Goal: Obtain resource: Download file/media

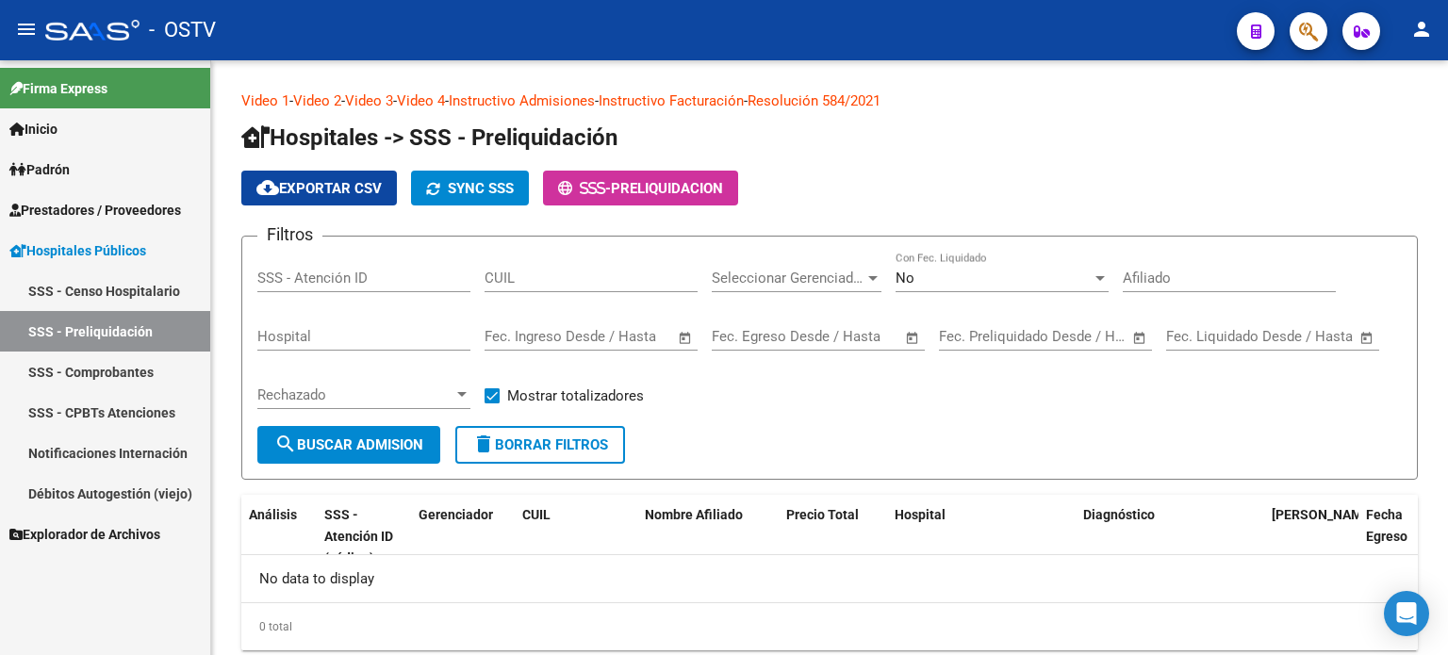
click at [107, 208] on span "Prestadores / Proveedores" at bounding box center [95, 210] width 172 height 21
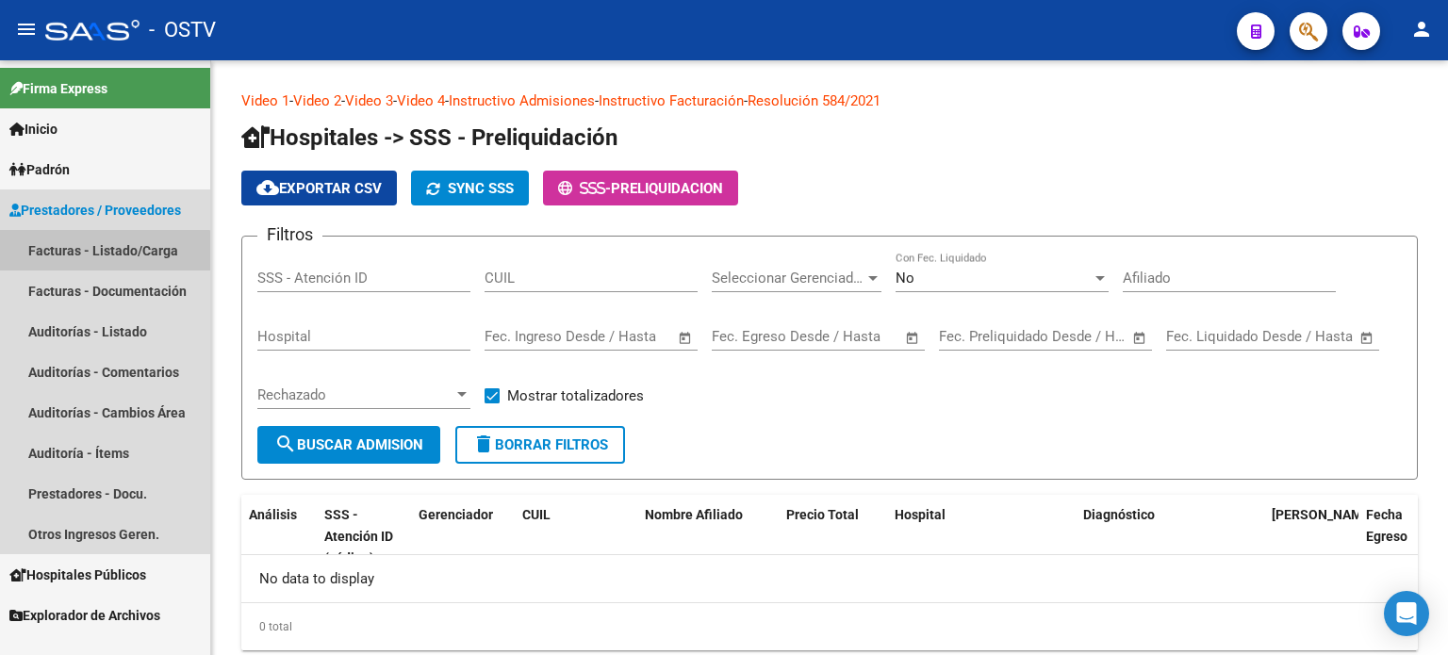
click at [101, 256] on link "Facturas - Listado/Carga" at bounding box center [105, 250] width 210 height 41
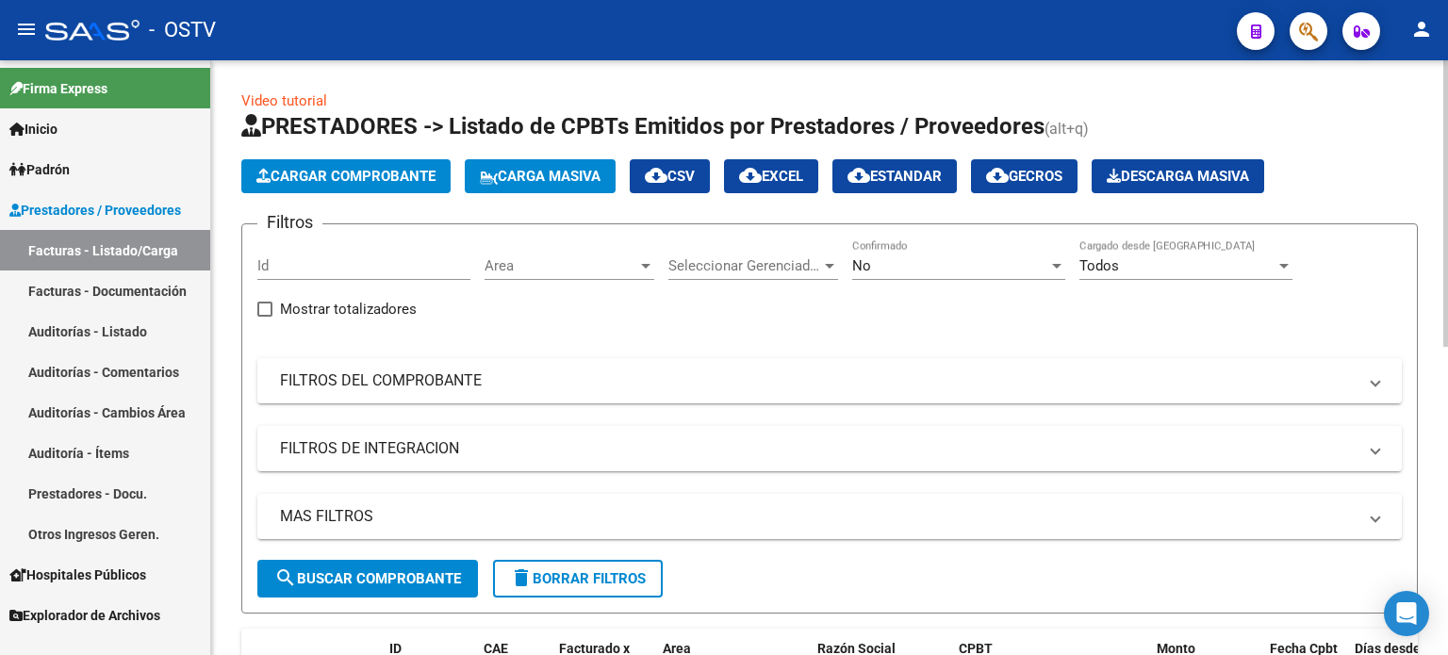
click at [958, 274] on div "No Confirmado" at bounding box center [958, 259] width 213 height 41
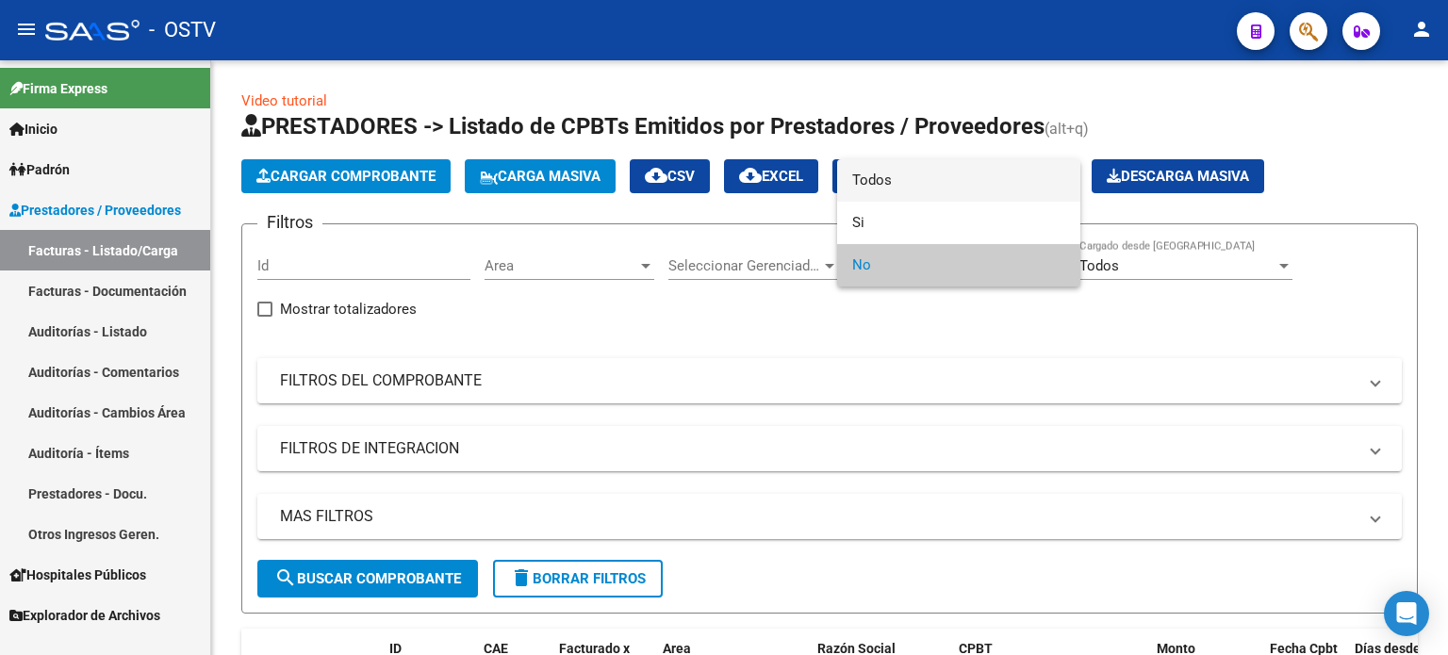
click at [936, 183] on span "Todos" at bounding box center [958, 180] width 213 height 42
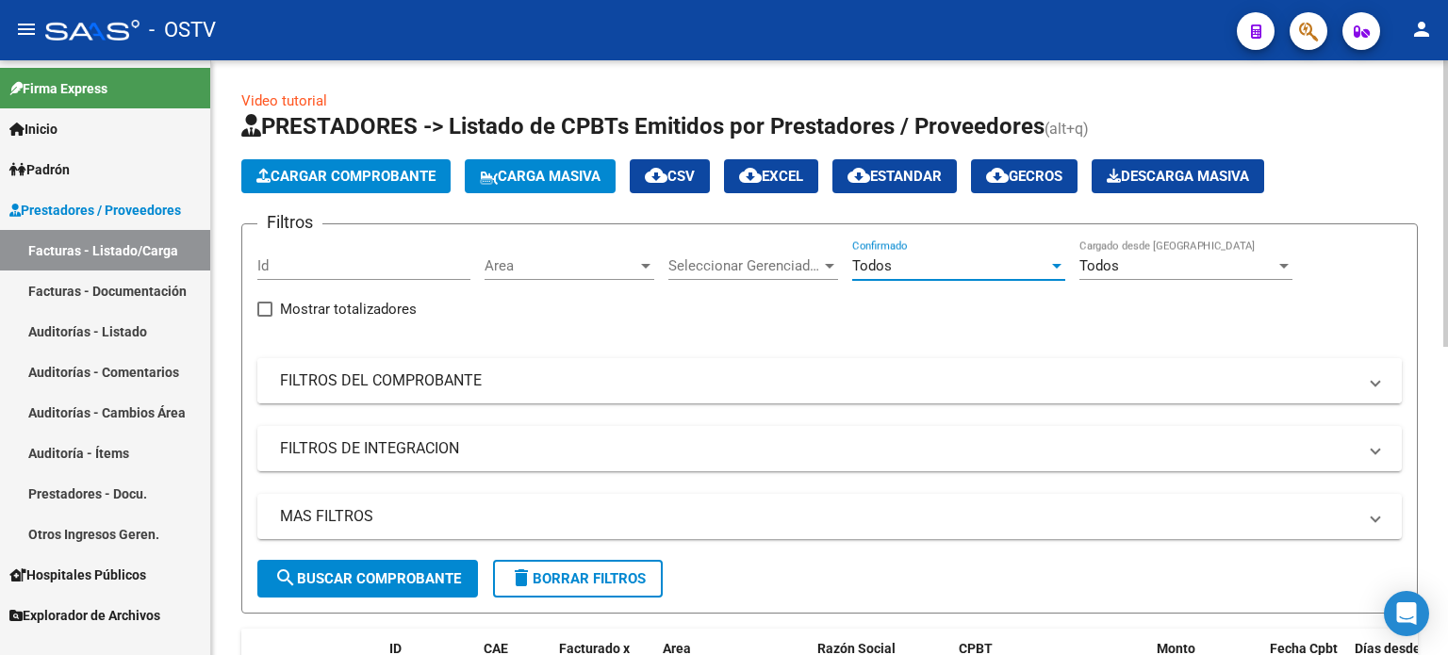
click at [817, 384] on mat-panel-title "FILTROS DEL COMPROBANTE" at bounding box center [818, 381] width 1077 height 21
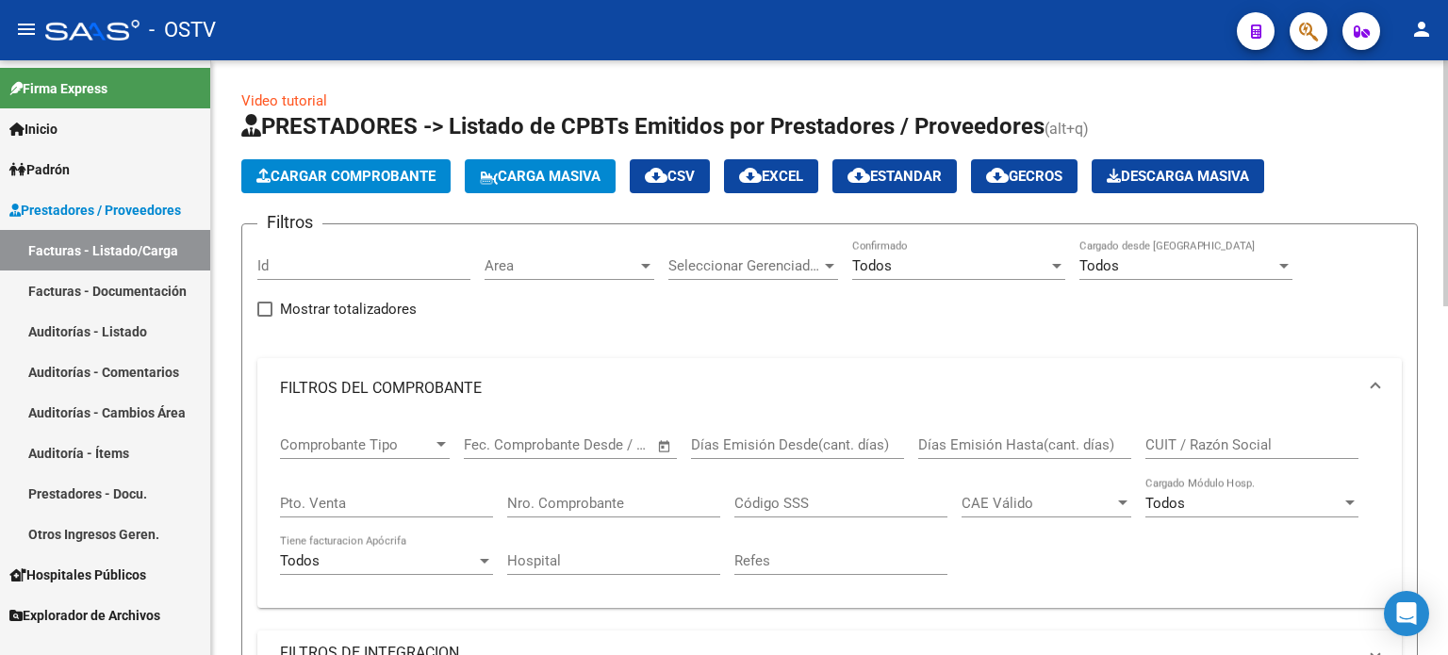
click at [428, 501] on input "Pto. Venta" at bounding box center [386, 503] width 213 height 17
type input "3"
click at [572, 504] on input "Nro. Comprobante" at bounding box center [613, 503] width 213 height 17
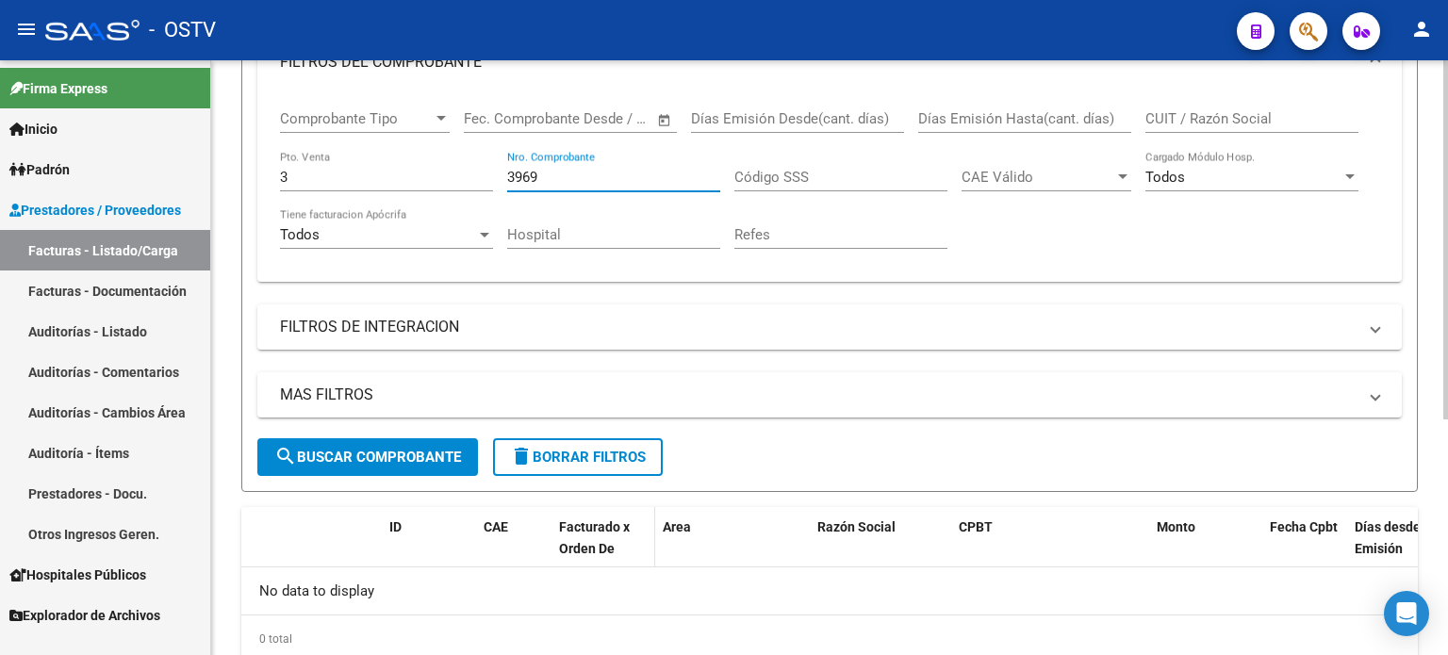
scroll to position [283, 0]
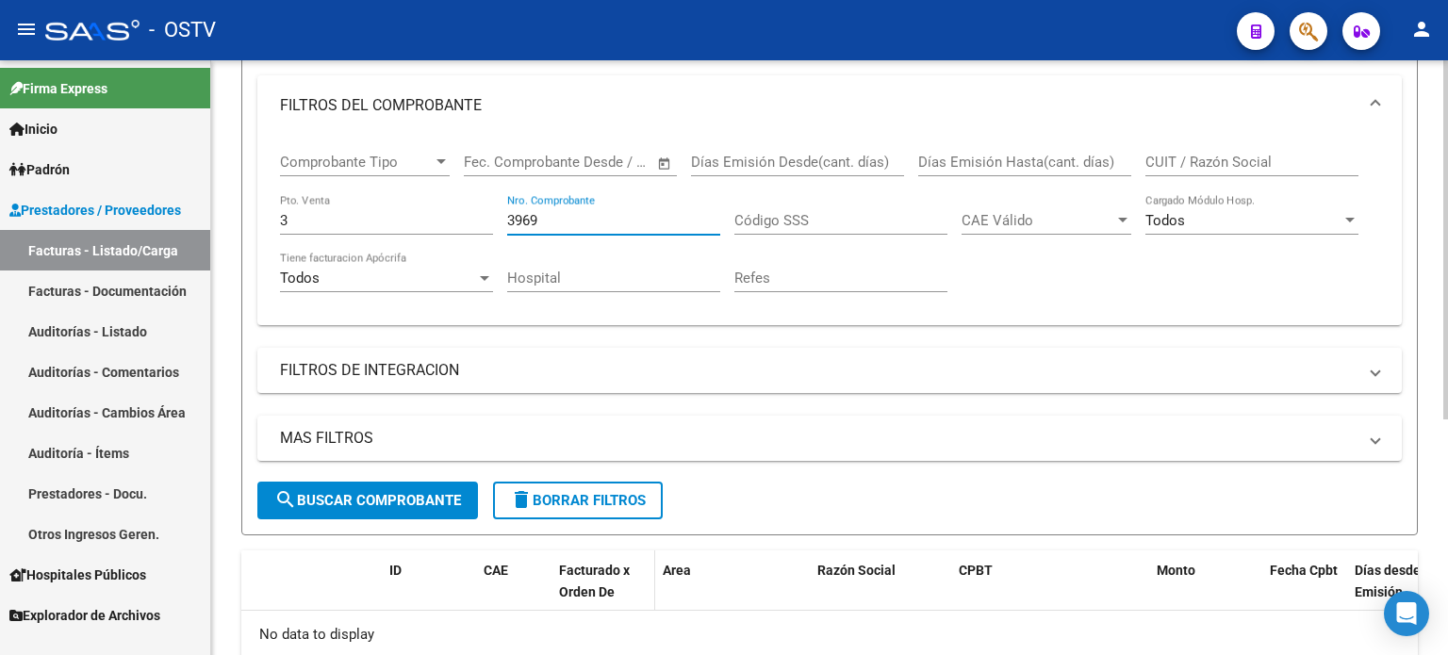
type input "3969"
click at [270, 218] on div "Comprobante Tipo Comprobante Tipo Fecha inicio – Fecha fin Fec. Comprobante Des…" at bounding box center [829, 231] width 1145 height 190
type input "113"
drag, startPoint x: 546, startPoint y: 217, endPoint x: 491, endPoint y: 219, distance: 54.7
click at [491, 219] on div "Comprobante Tipo Comprobante Tipo Fecha inicio – Fecha fin Fec. Comprobante Des…" at bounding box center [829, 223] width 1099 height 174
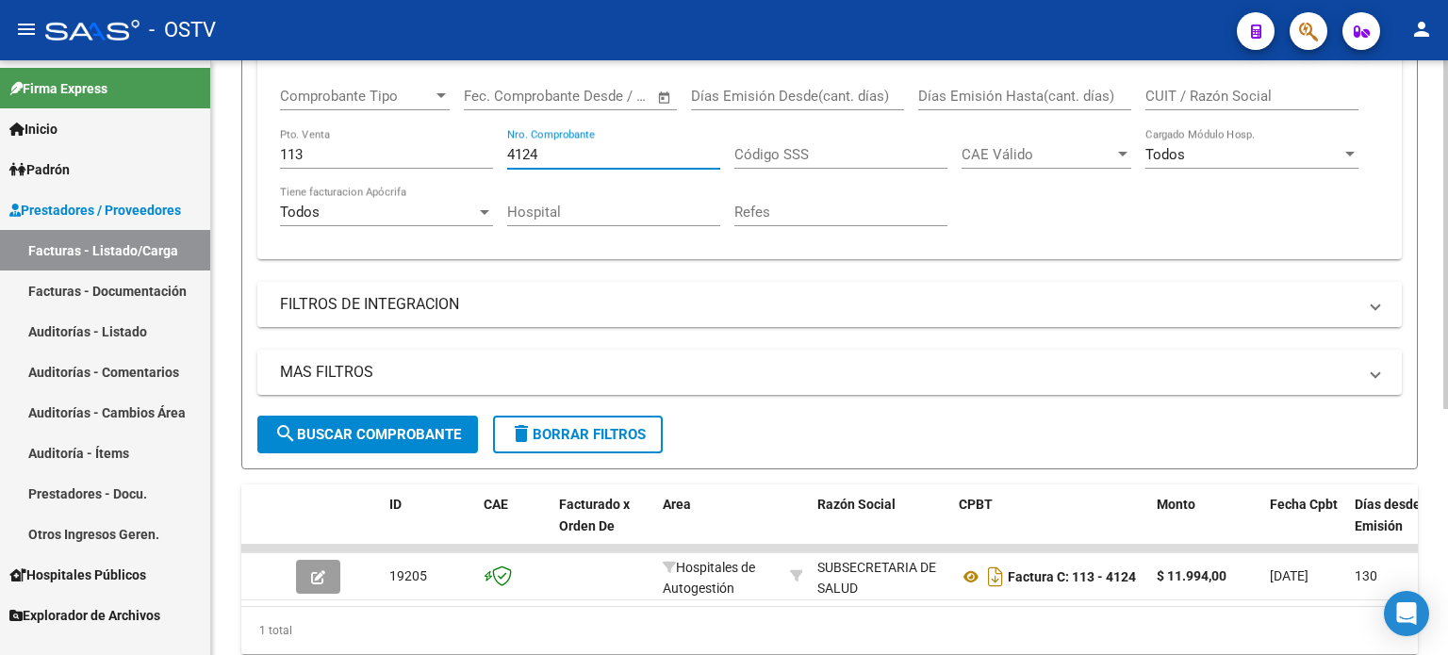
scroll to position [419, 0]
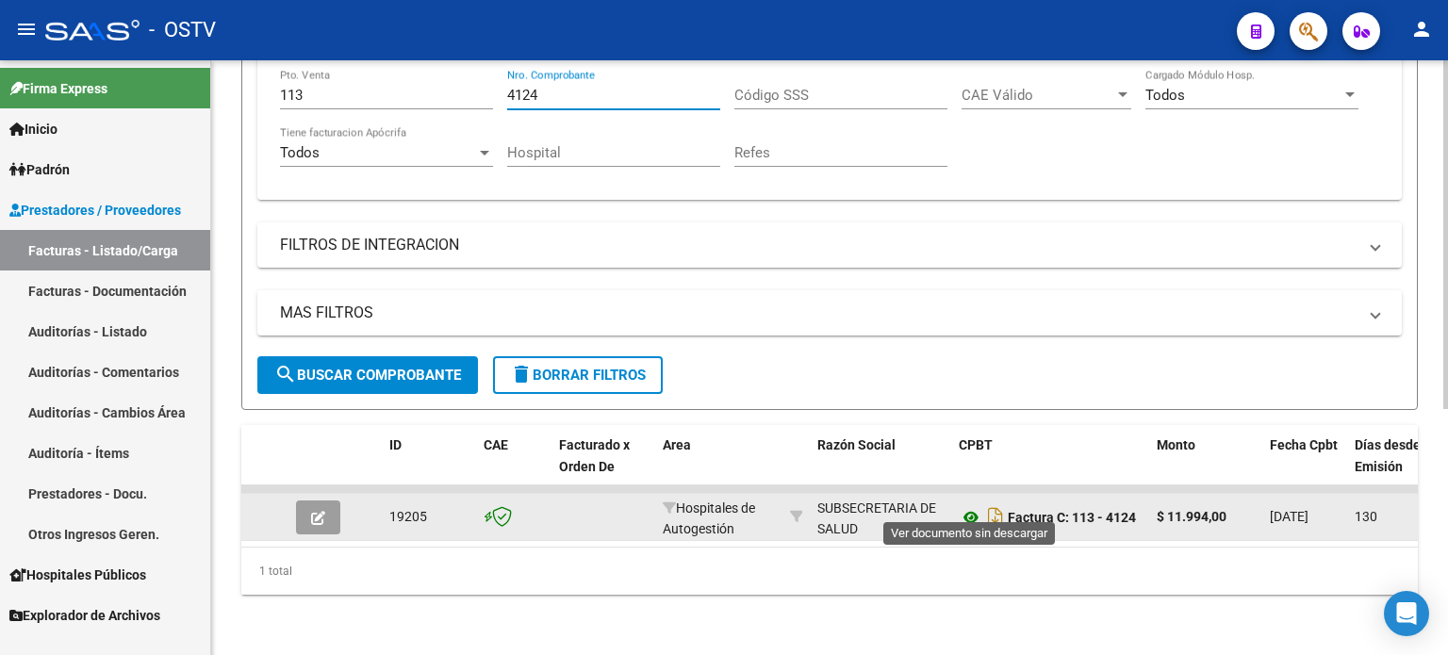
type input "4124"
click at [970, 506] on icon at bounding box center [971, 517] width 25 height 23
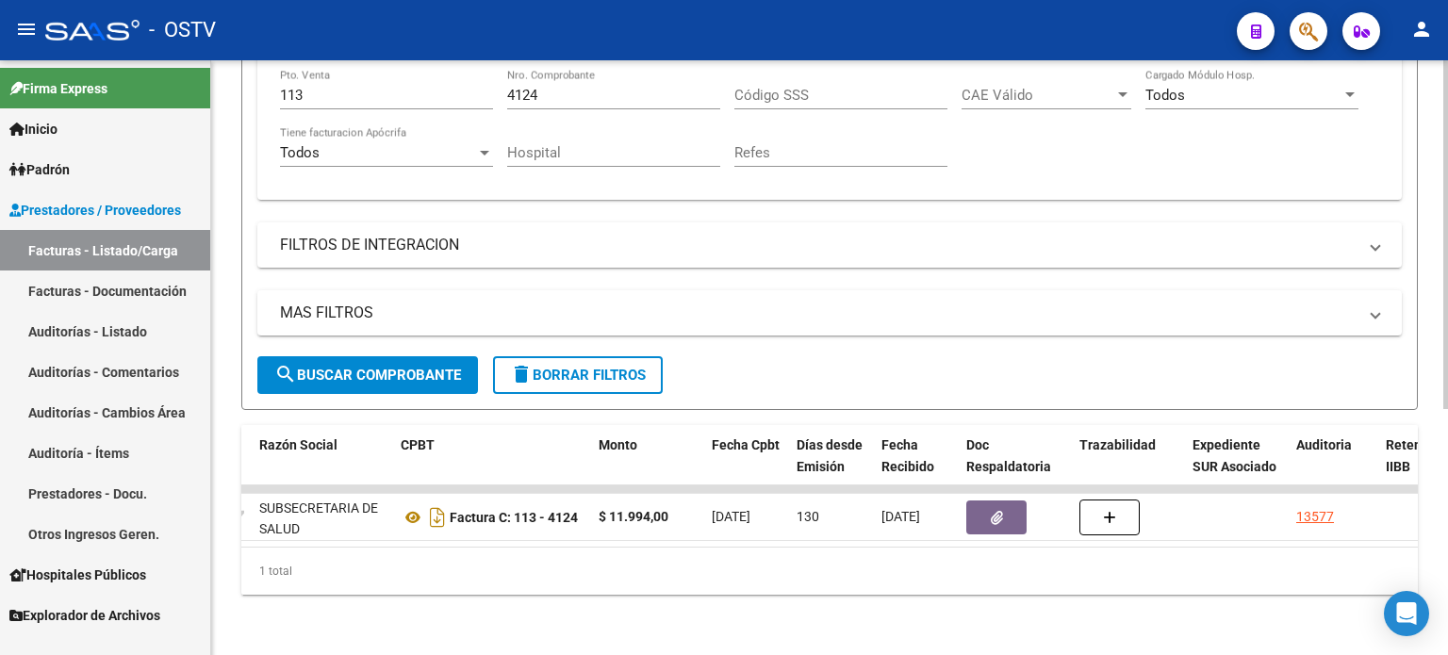
scroll to position [0, 596]
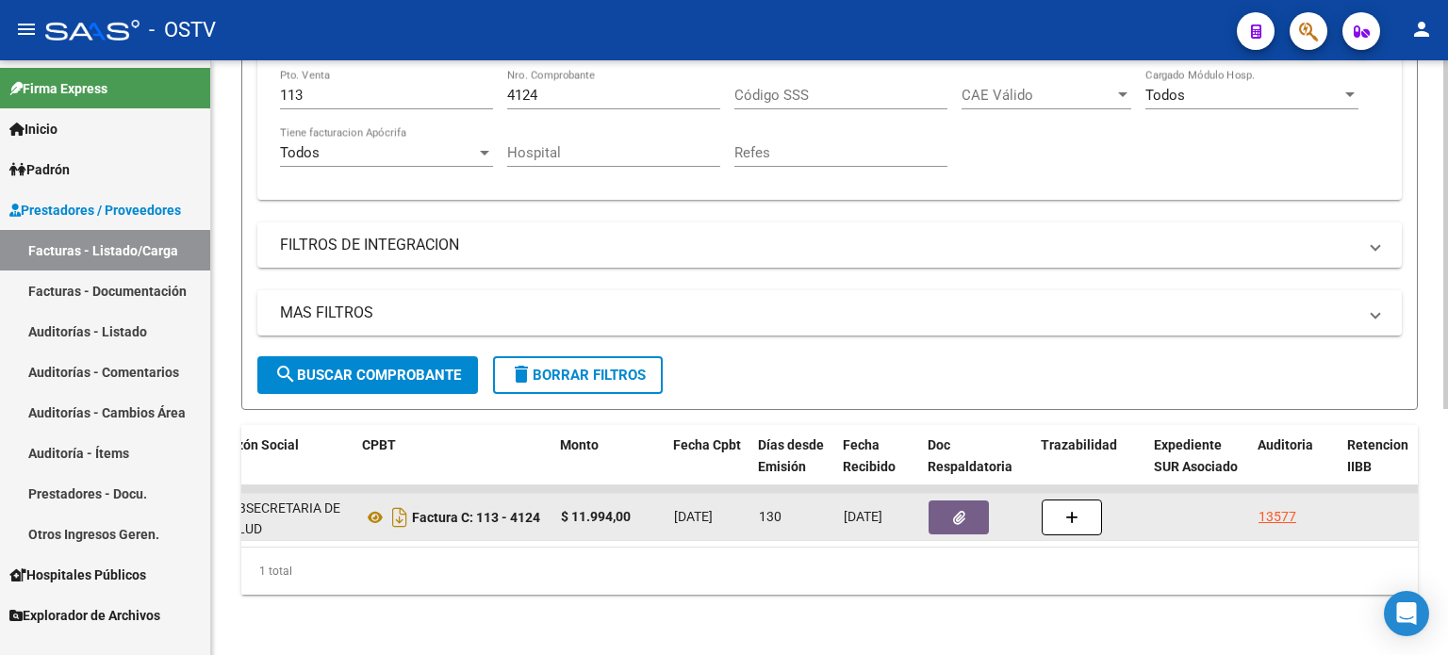
click at [968, 504] on button "button" at bounding box center [959, 518] width 60 height 34
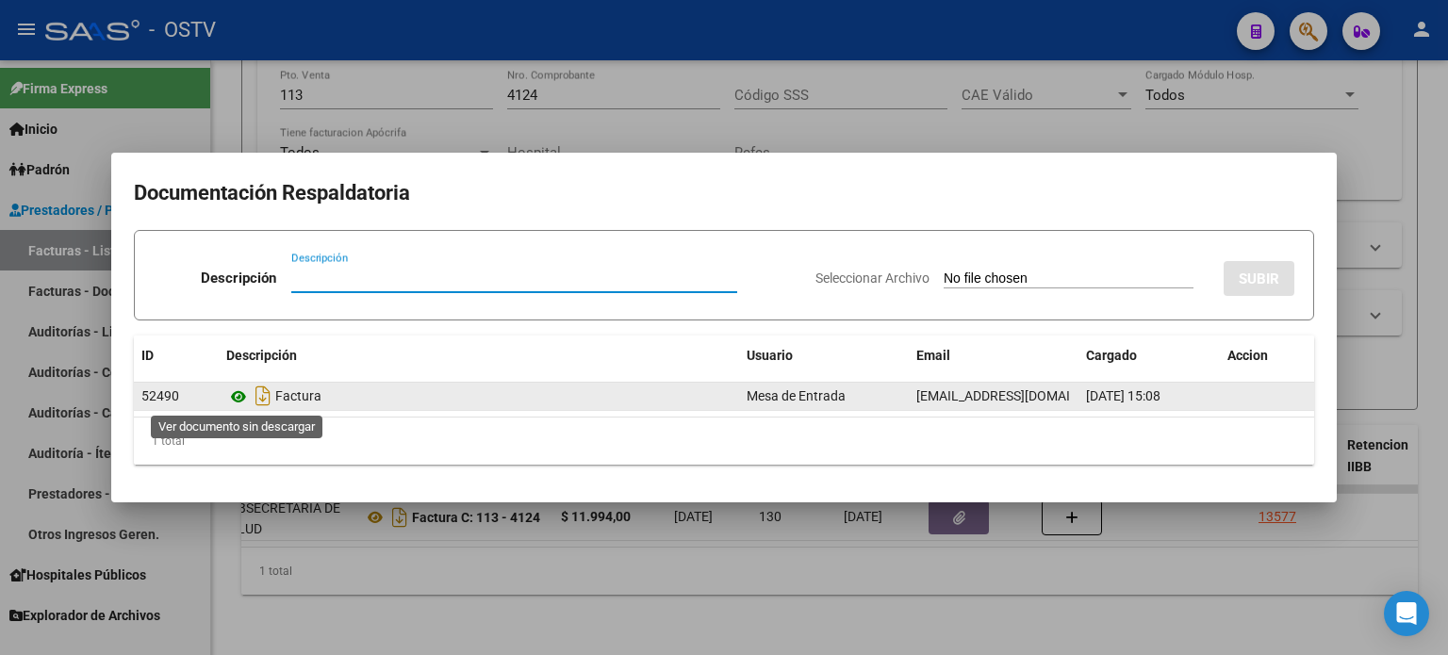
click at [238, 398] on icon at bounding box center [238, 397] width 25 height 23
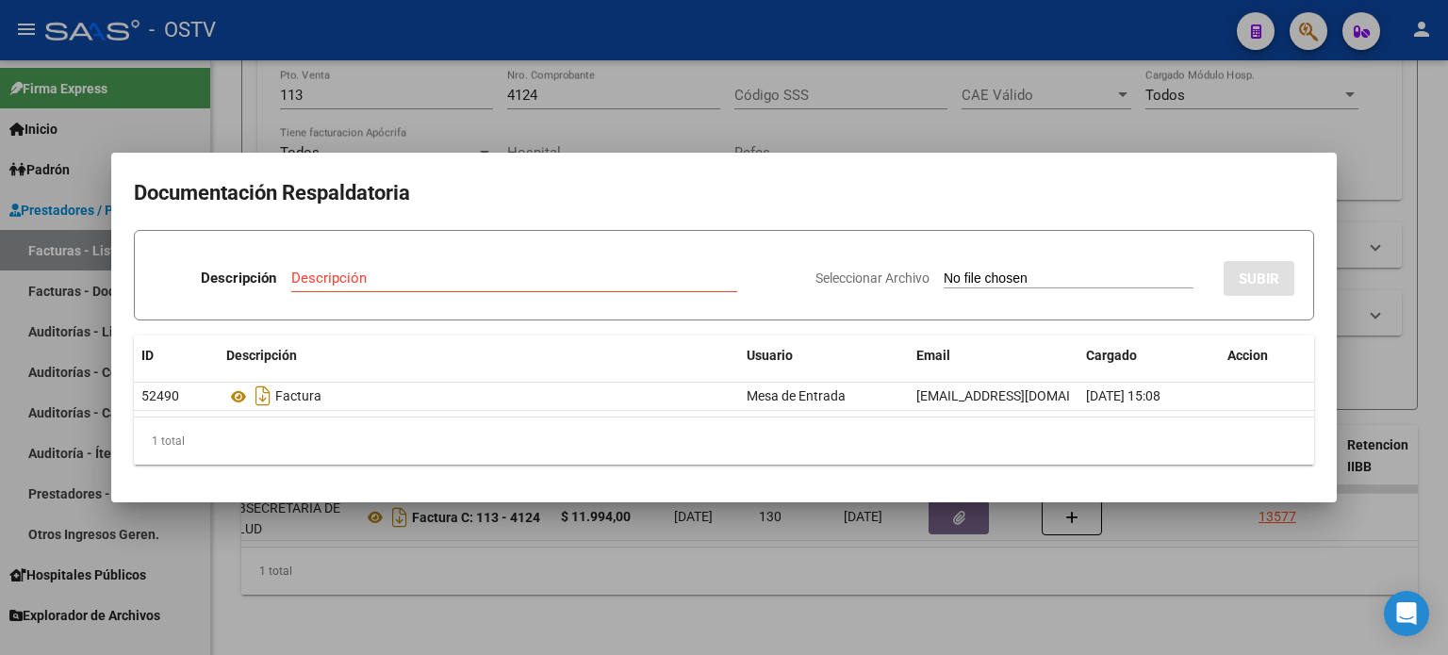
click at [397, 91] on div at bounding box center [724, 327] width 1448 height 655
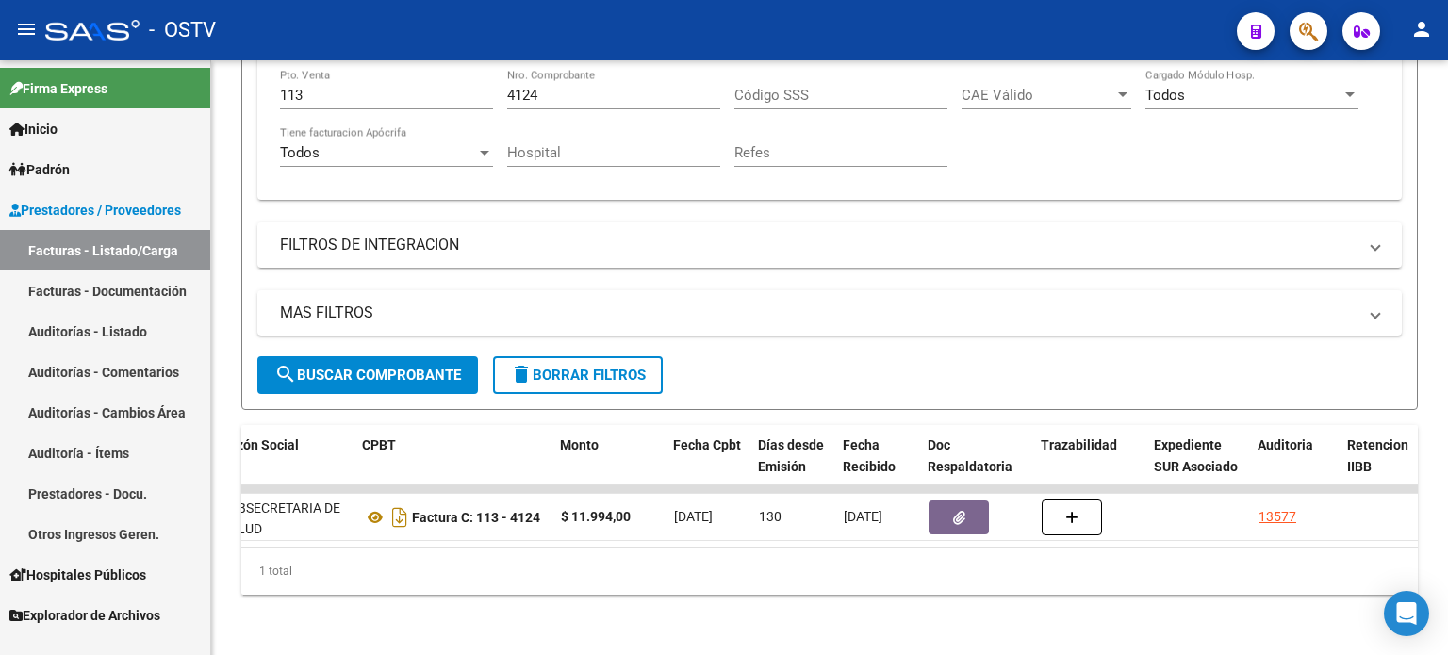
click at [98, 335] on link "Auditorías - Listado" at bounding box center [105, 331] width 210 height 41
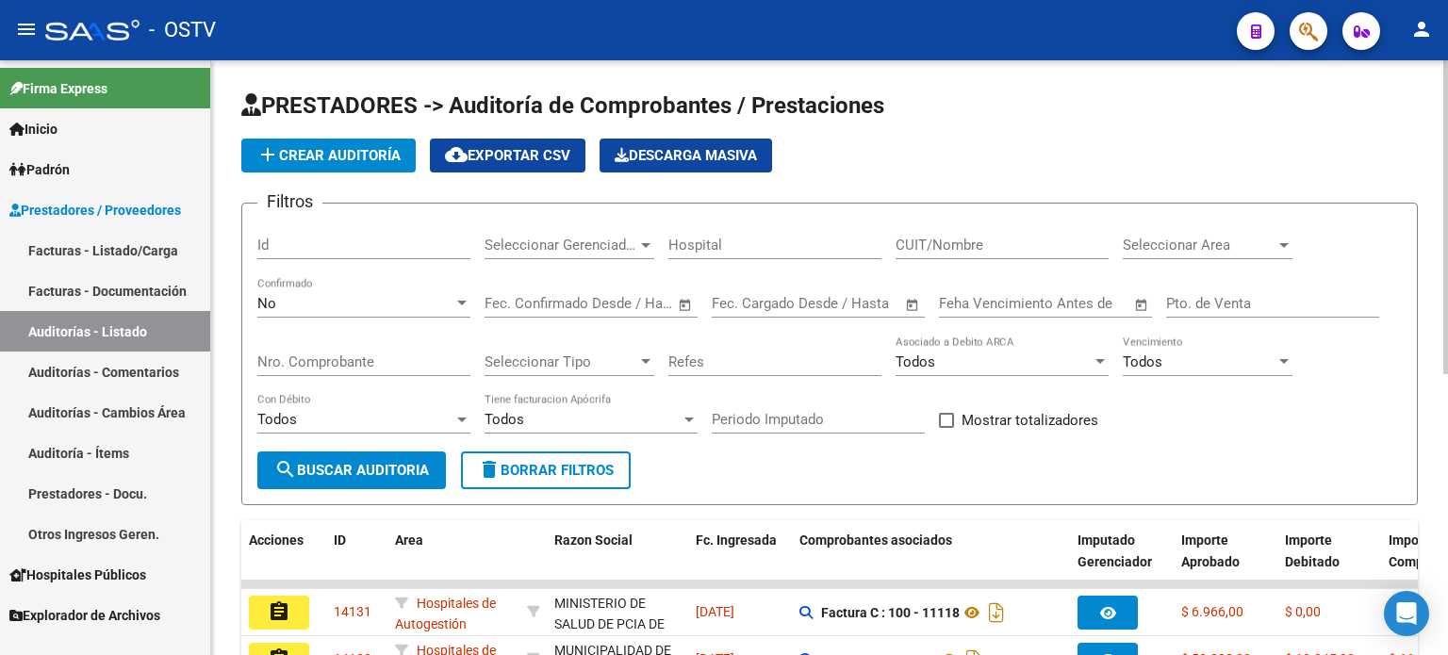
click at [309, 308] on div "No" at bounding box center [355, 303] width 196 height 17
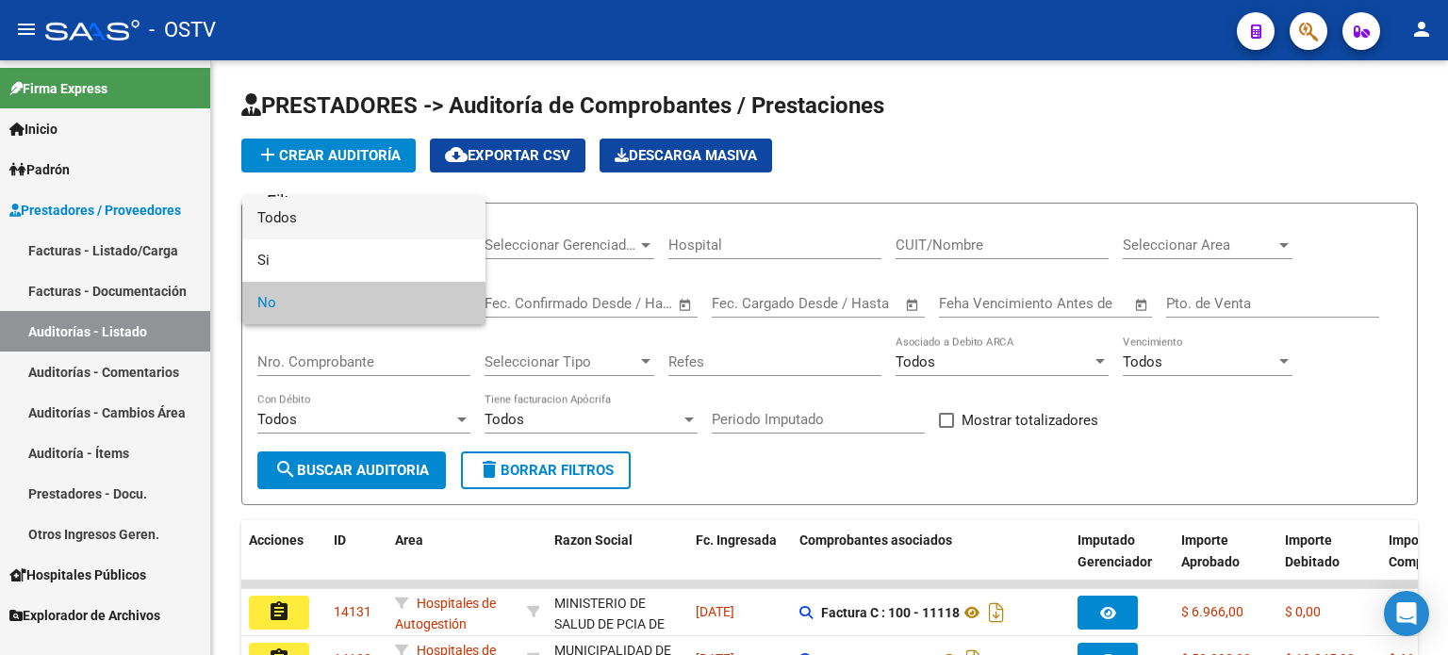
click at [321, 218] on span "Todos" at bounding box center [363, 218] width 213 height 42
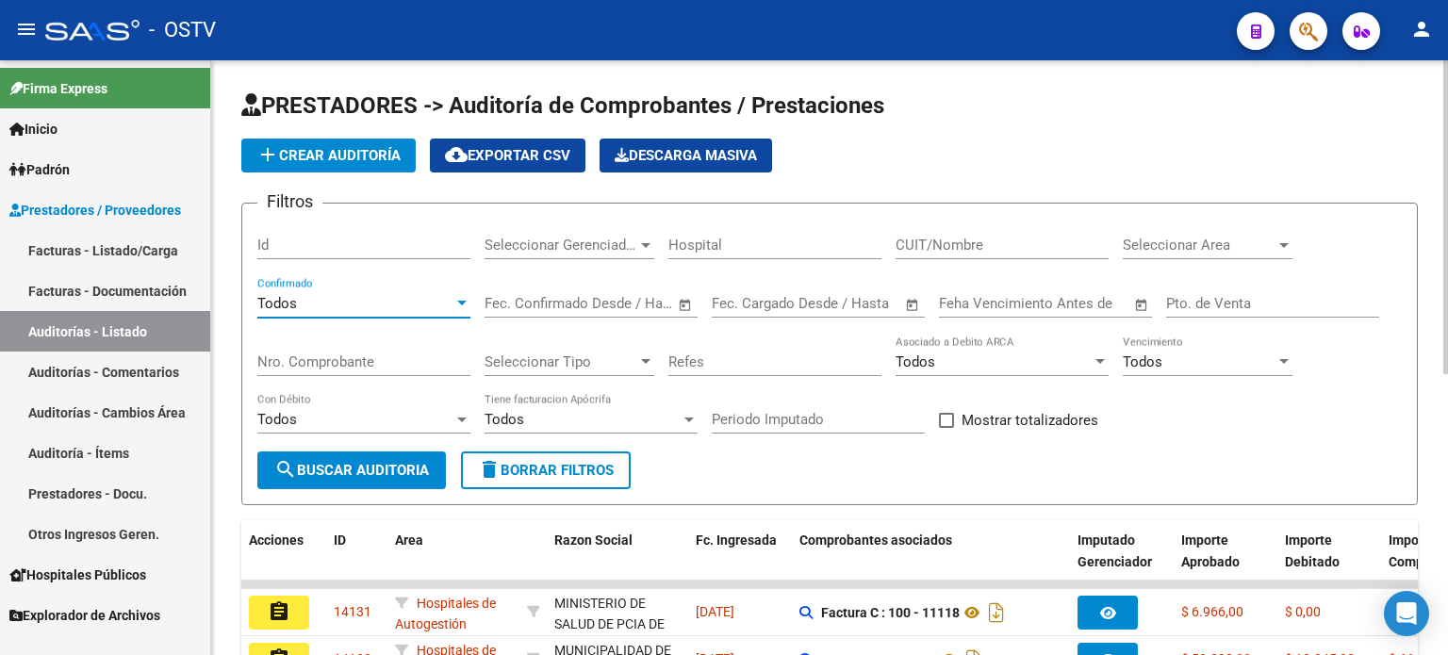
click at [1216, 303] on input "Pto. de Venta" at bounding box center [1272, 303] width 213 height 17
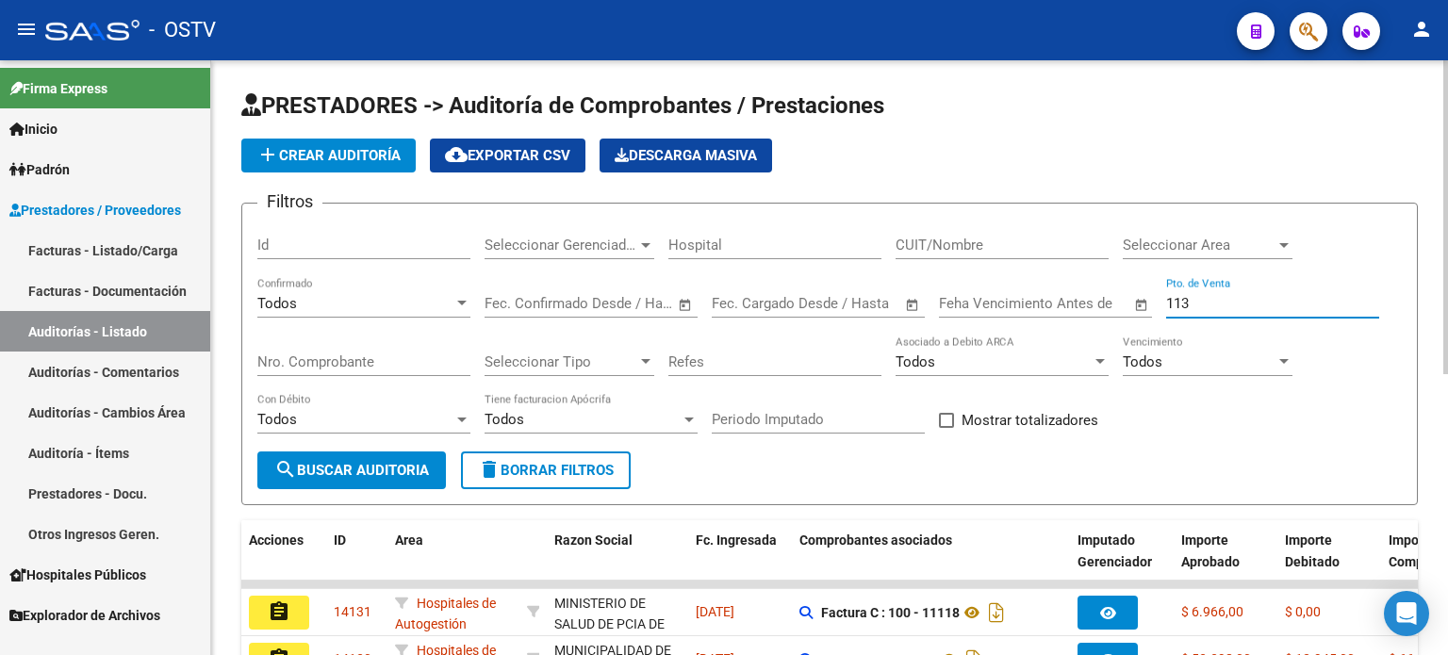
type input "113"
click at [406, 364] on input "Nro. Comprobante" at bounding box center [363, 362] width 213 height 17
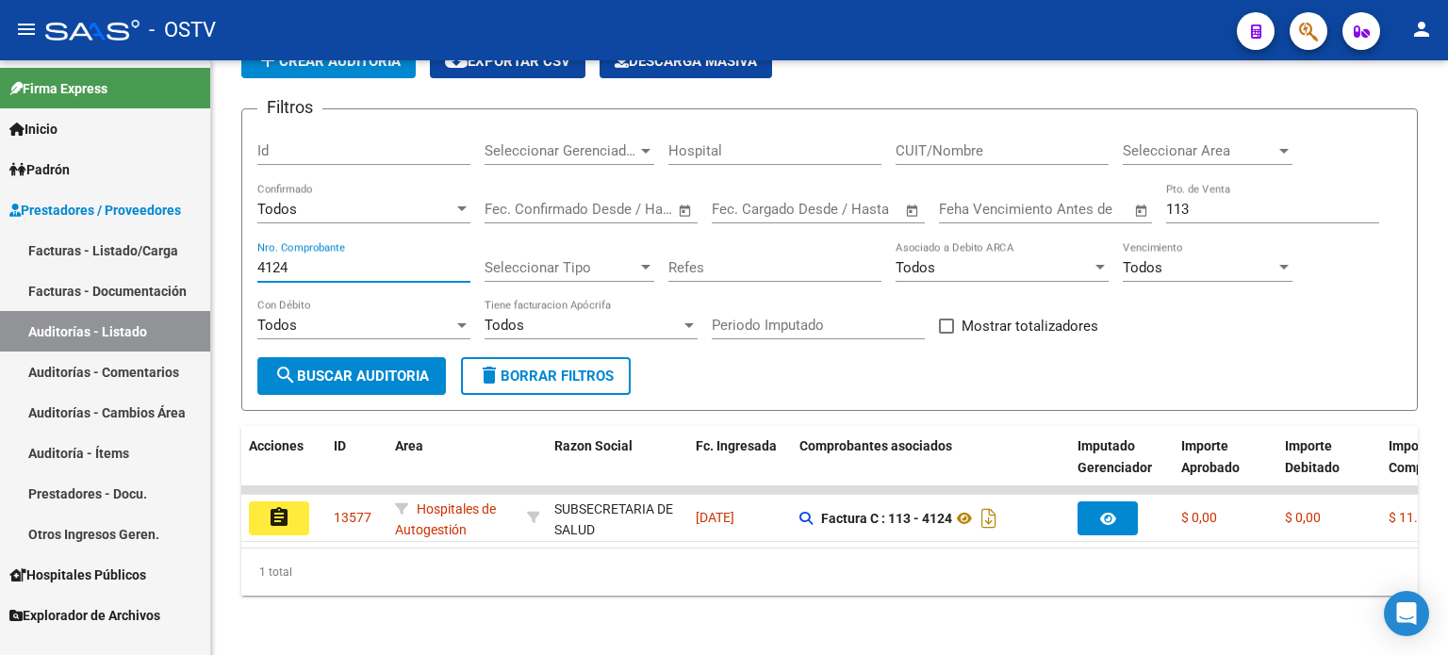
type input "4124"
drag, startPoint x: 297, startPoint y: 263, endPoint x: 225, endPoint y: 264, distance: 71.7
click at [225, 264] on div "PRESTADORES -> Auditoría de Comprobantes / Prestaciones add Crear Auditoría clo…" at bounding box center [829, 311] width 1237 height 690
paste input "number"
paste input "10112896"
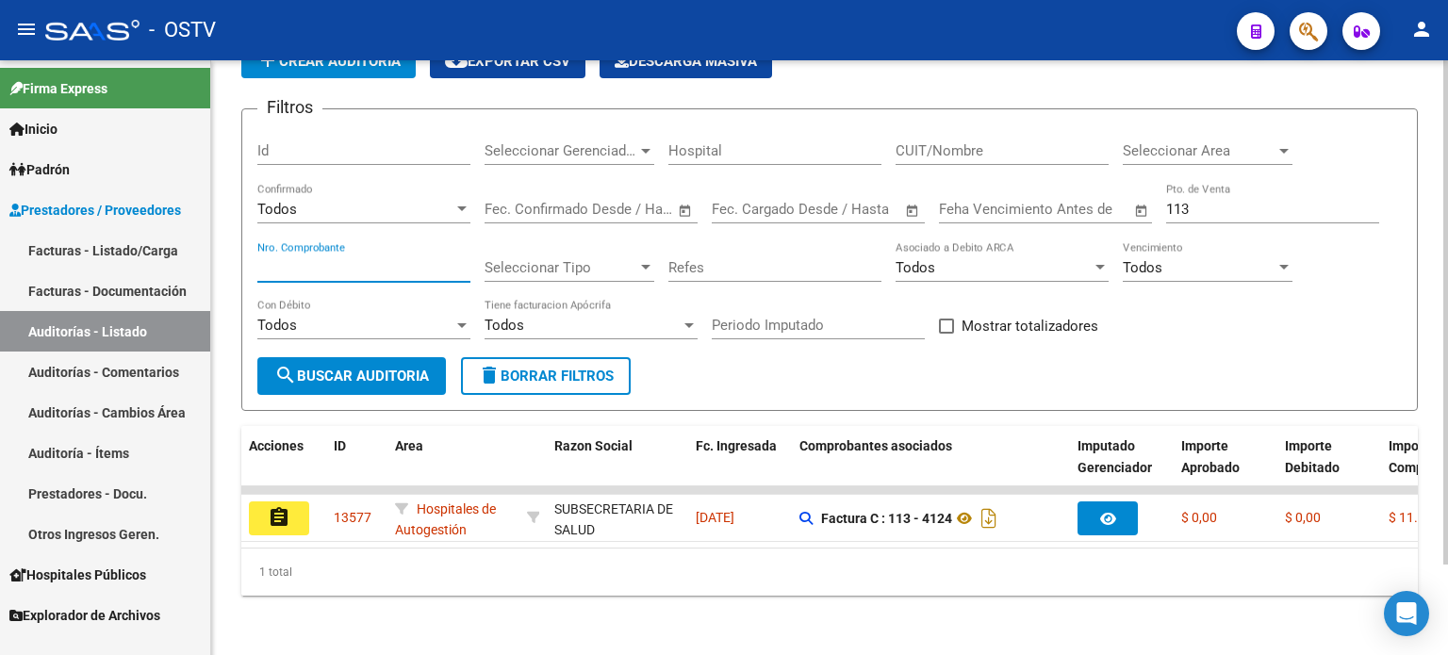
click at [289, 269] on input "Nro. Comprobante" at bounding box center [363, 267] width 213 height 17
type input "12896"
drag, startPoint x: 1199, startPoint y: 205, endPoint x: 1120, endPoint y: 213, distance: 79.7
click at [1131, 206] on div "Filtros Id Seleccionar Gerenciador Seleccionar Gerenciador Hospital CUIT/Nombre…" at bounding box center [829, 240] width 1145 height 233
click at [368, 380] on span "search Buscar Auditoria" at bounding box center [351, 376] width 155 height 17
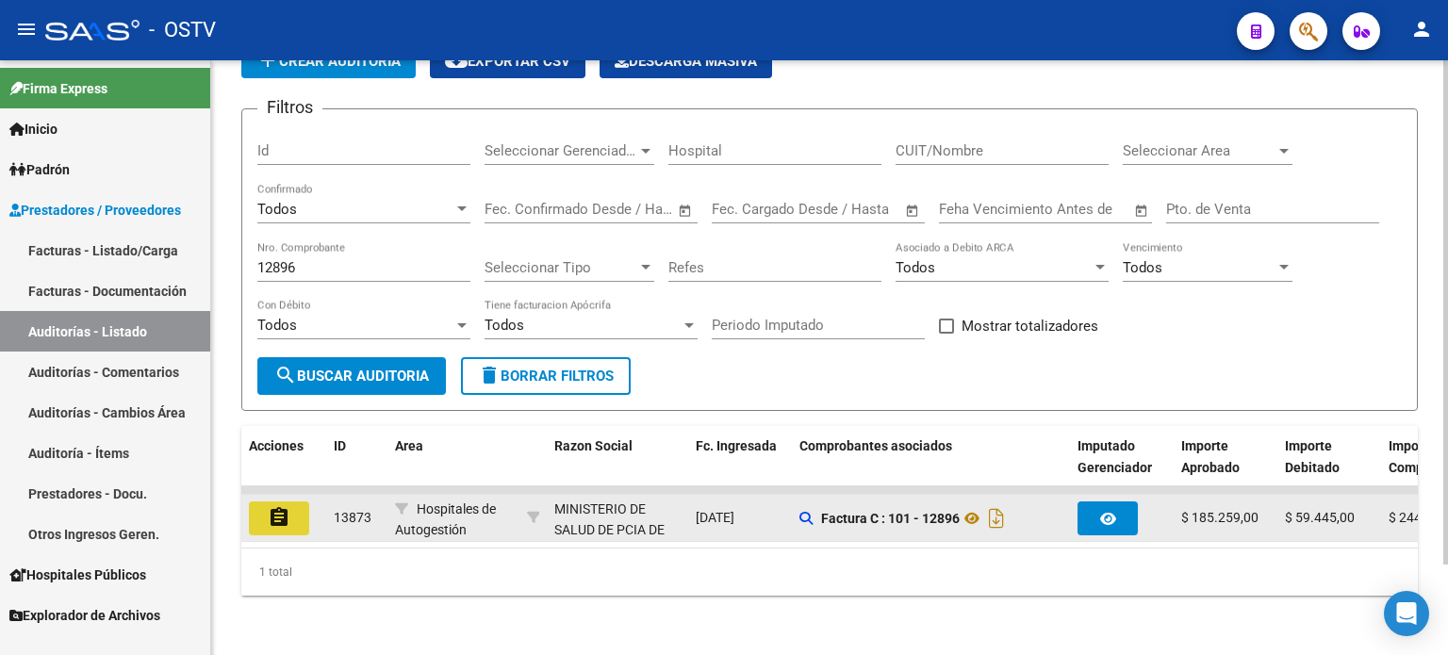
click at [279, 517] on mat-icon "assignment" at bounding box center [279, 517] width 23 height 23
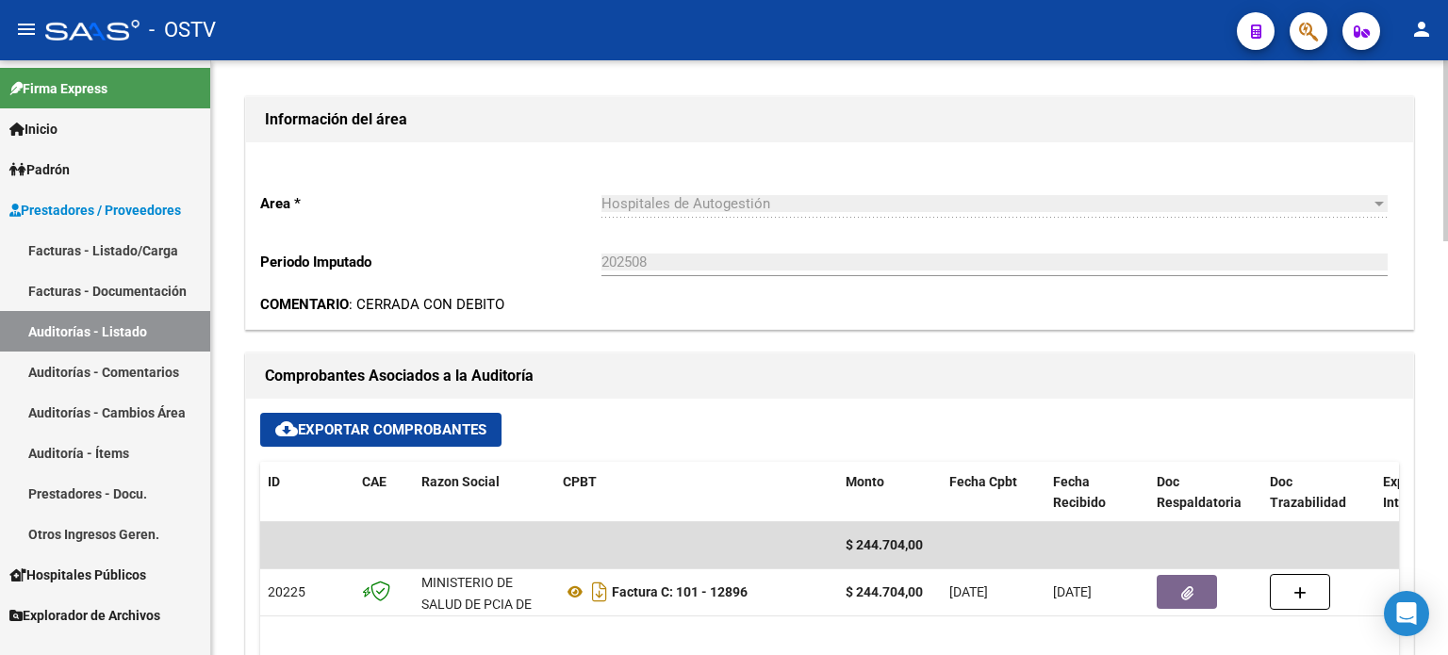
scroll to position [754, 0]
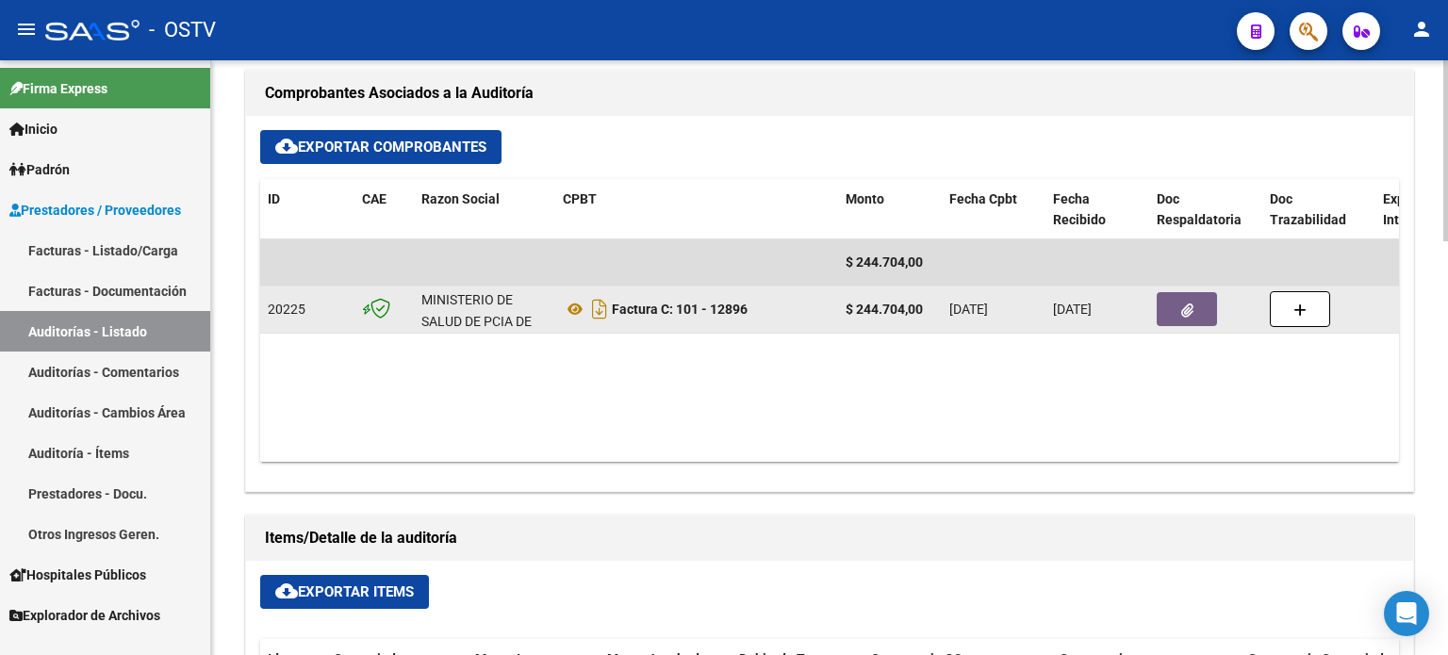
click at [1197, 316] on button "button" at bounding box center [1187, 309] width 60 height 34
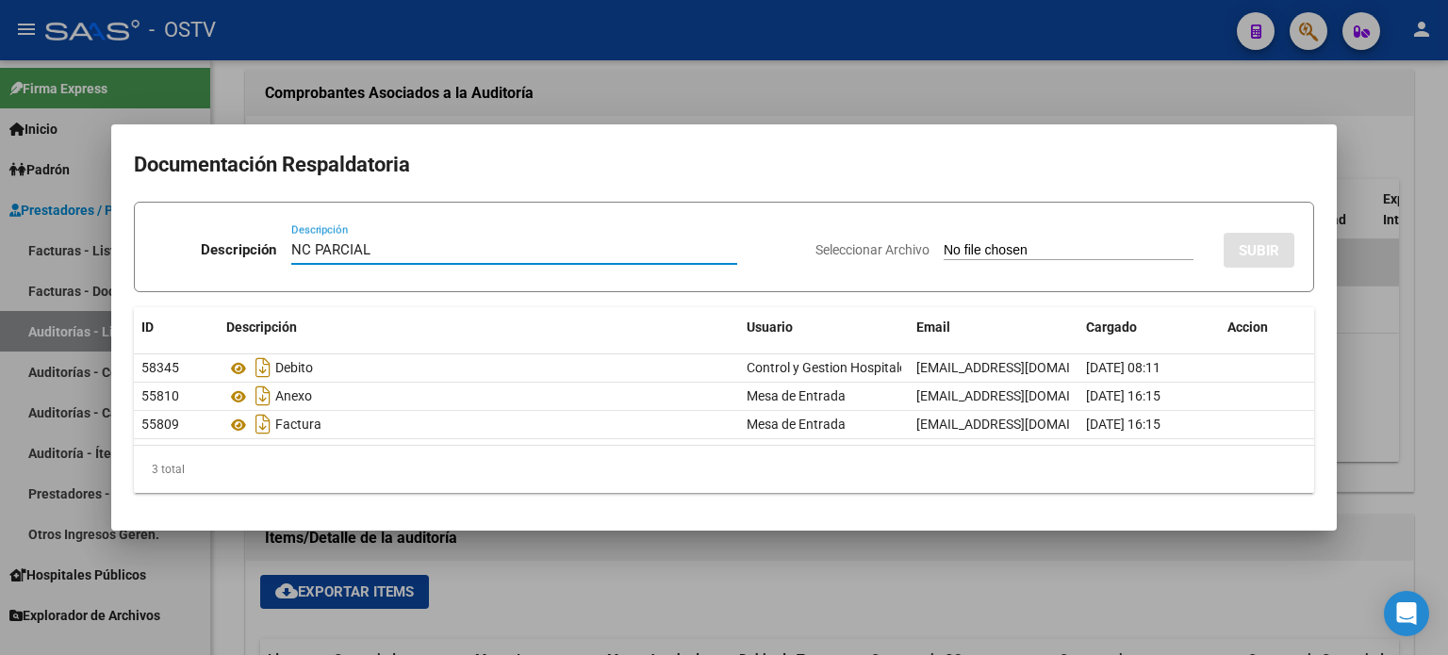
type input "NC PARCIAL"
click at [944, 245] on input "Seleccionar Archivo" at bounding box center [1069, 251] width 250 height 18
type input "C:\fakepath\101-12896.pdf"
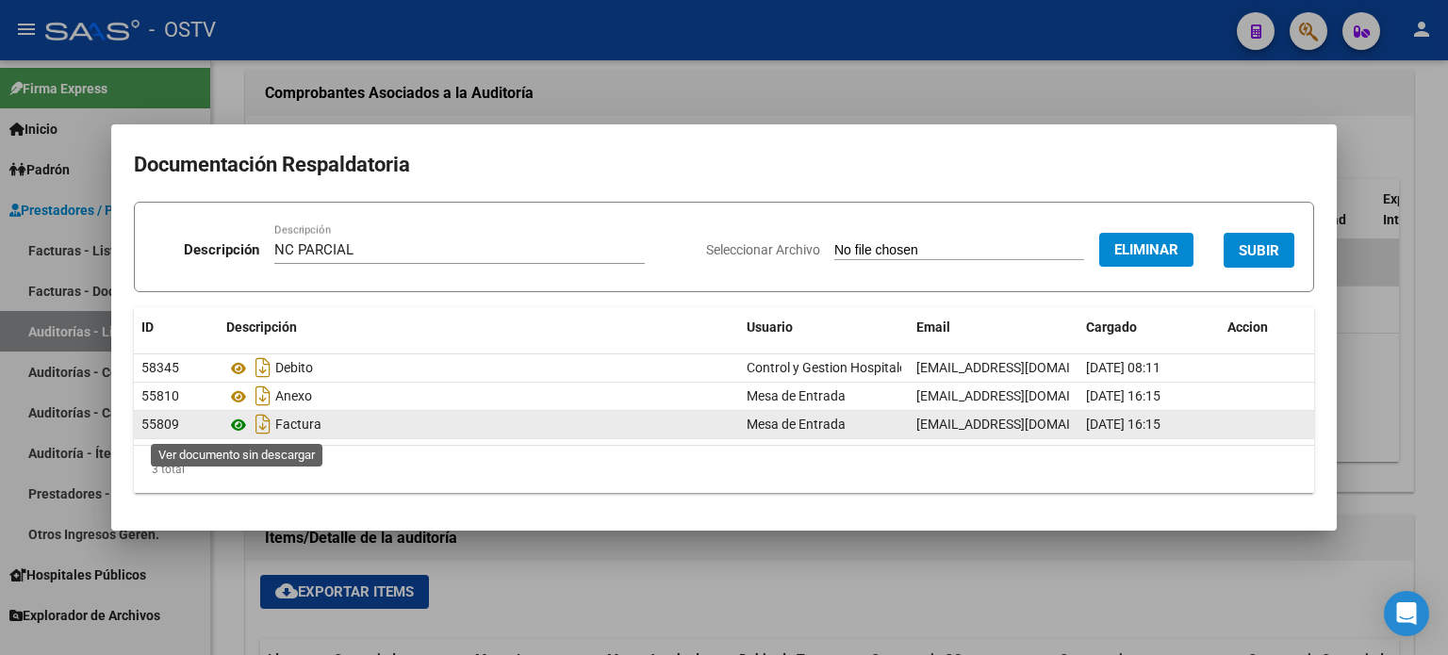
click at [237, 425] on icon at bounding box center [238, 425] width 25 height 23
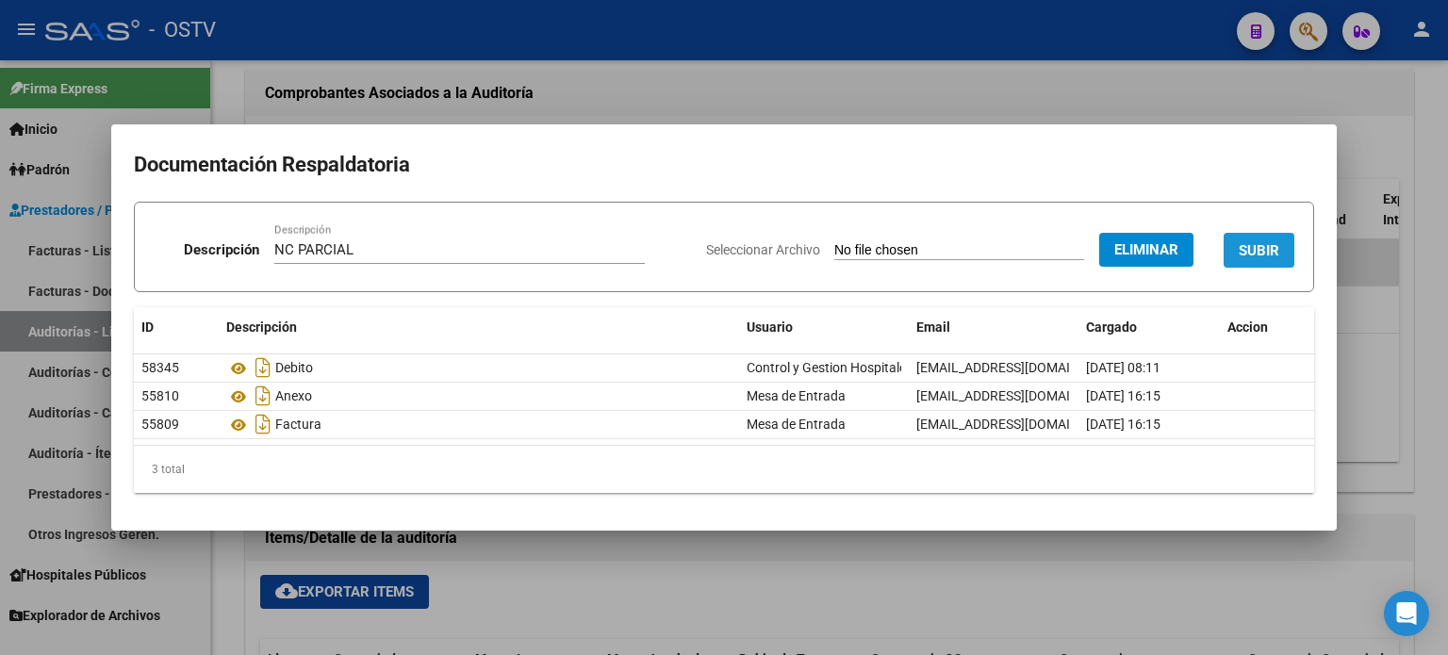
click at [1257, 255] on span "SUBIR" at bounding box center [1259, 250] width 41 height 17
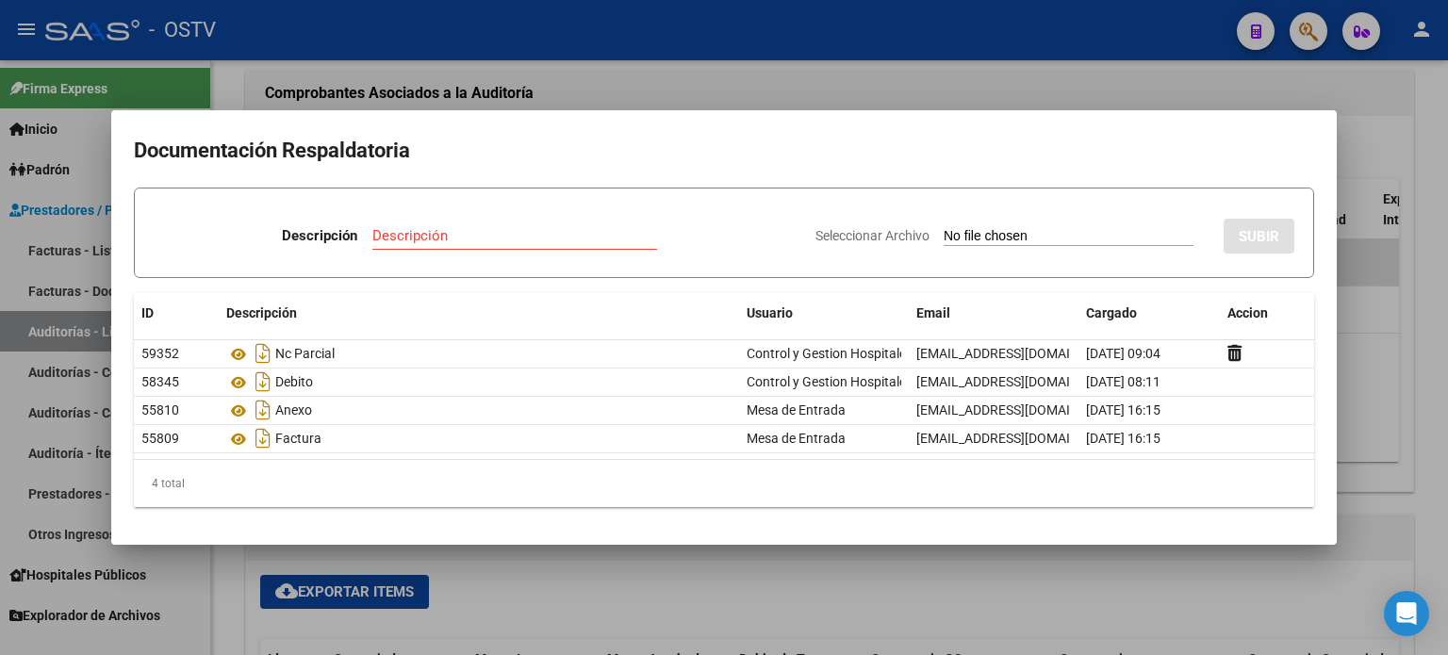
click at [397, 239] on input "Descripción" at bounding box center [514, 235] width 285 height 17
type input "RECHAZO DEBITO"
click at [1003, 238] on input "Seleccionar Archivo" at bounding box center [1069, 237] width 250 height 18
type input "C:\fakepath\RECHAZO 101-12896.pdf"
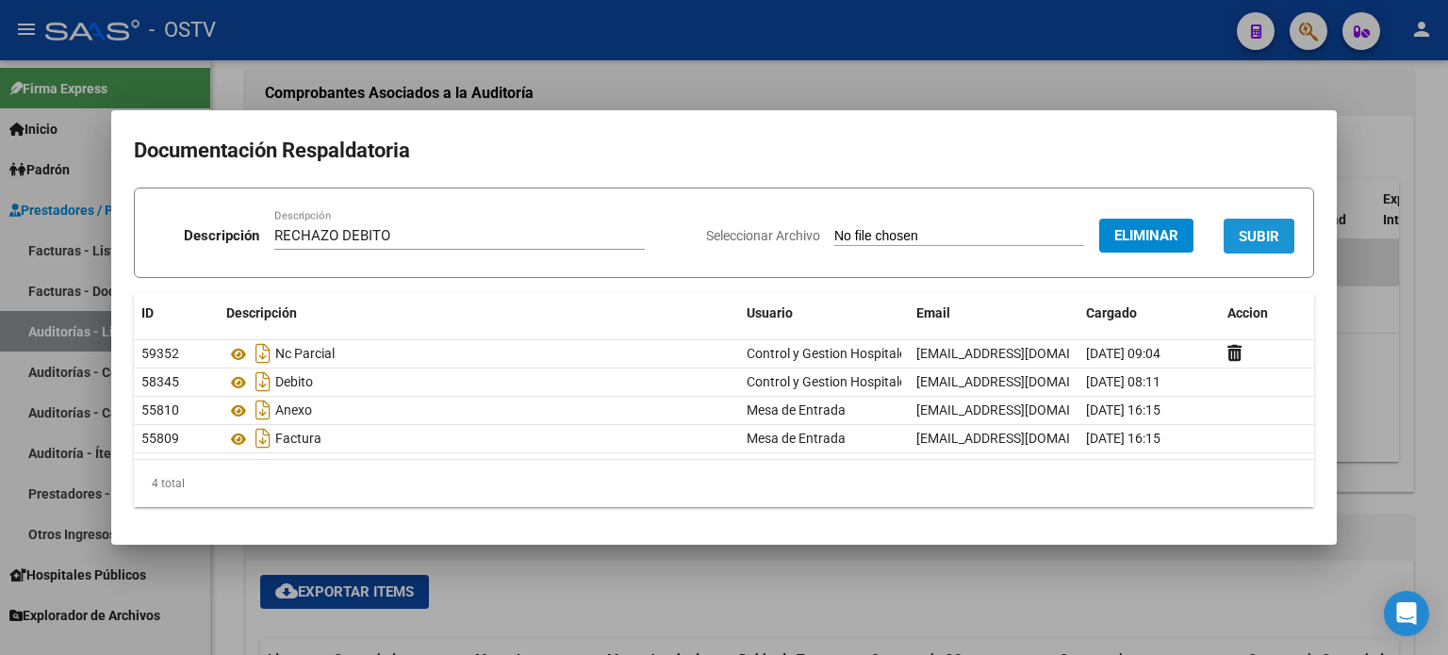
click at [1252, 232] on span "SUBIR" at bounding box center [1259, 236] width 41 height 17
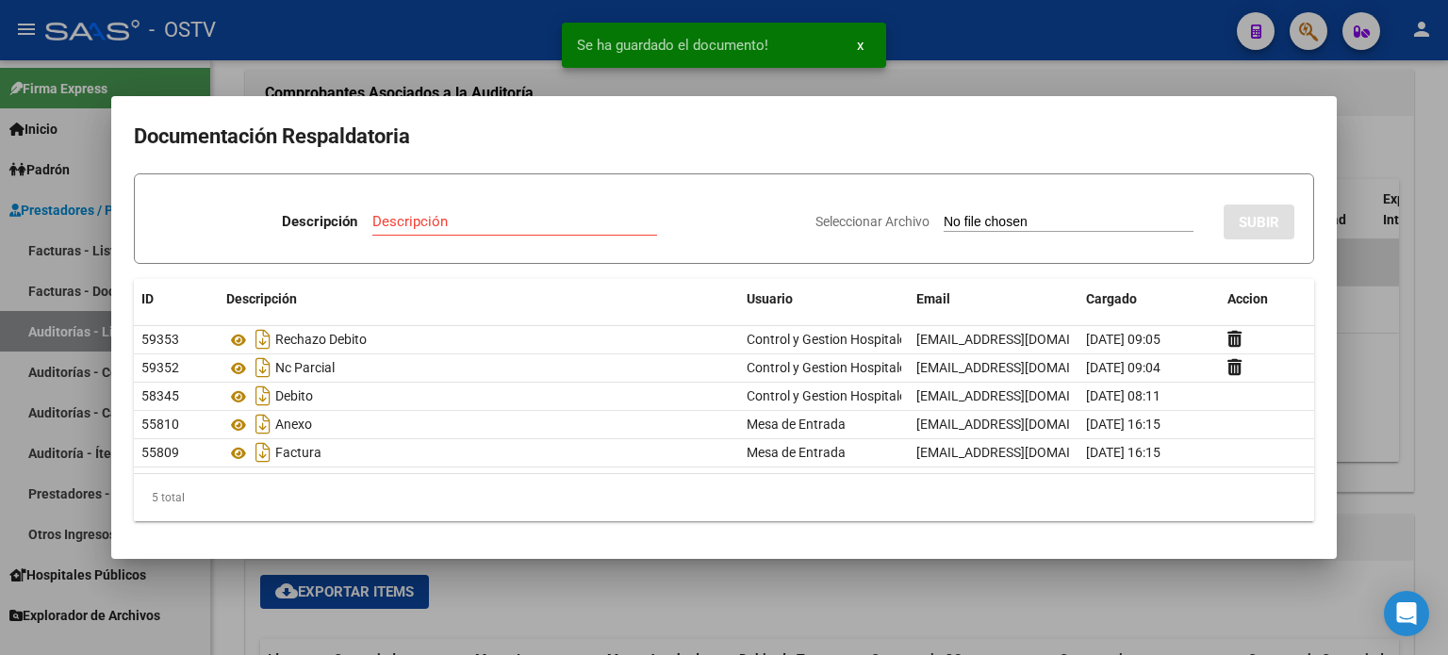
click at [1393, 124] on div at bounding box center [724, 327] width 1448 height 655
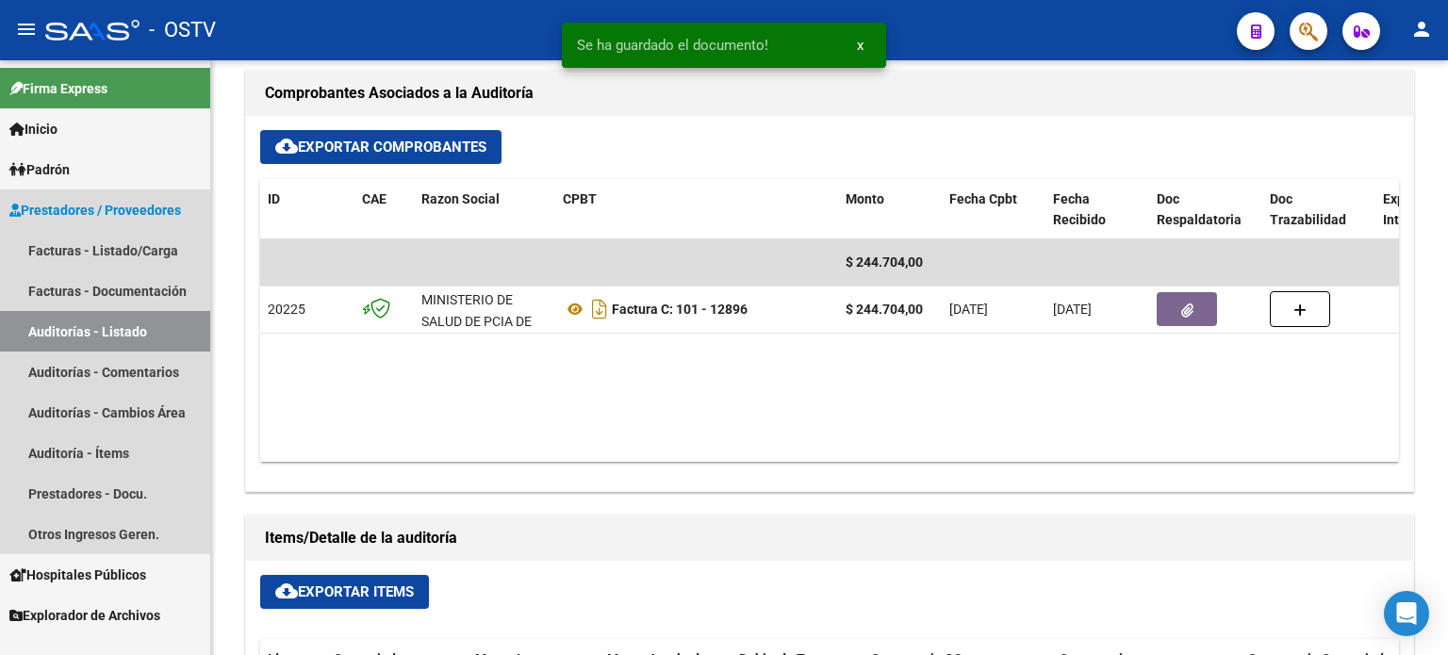
click at [78, 336] on link "Auditorías - Listado" at bounding box center [105, 331] width 210 height 41
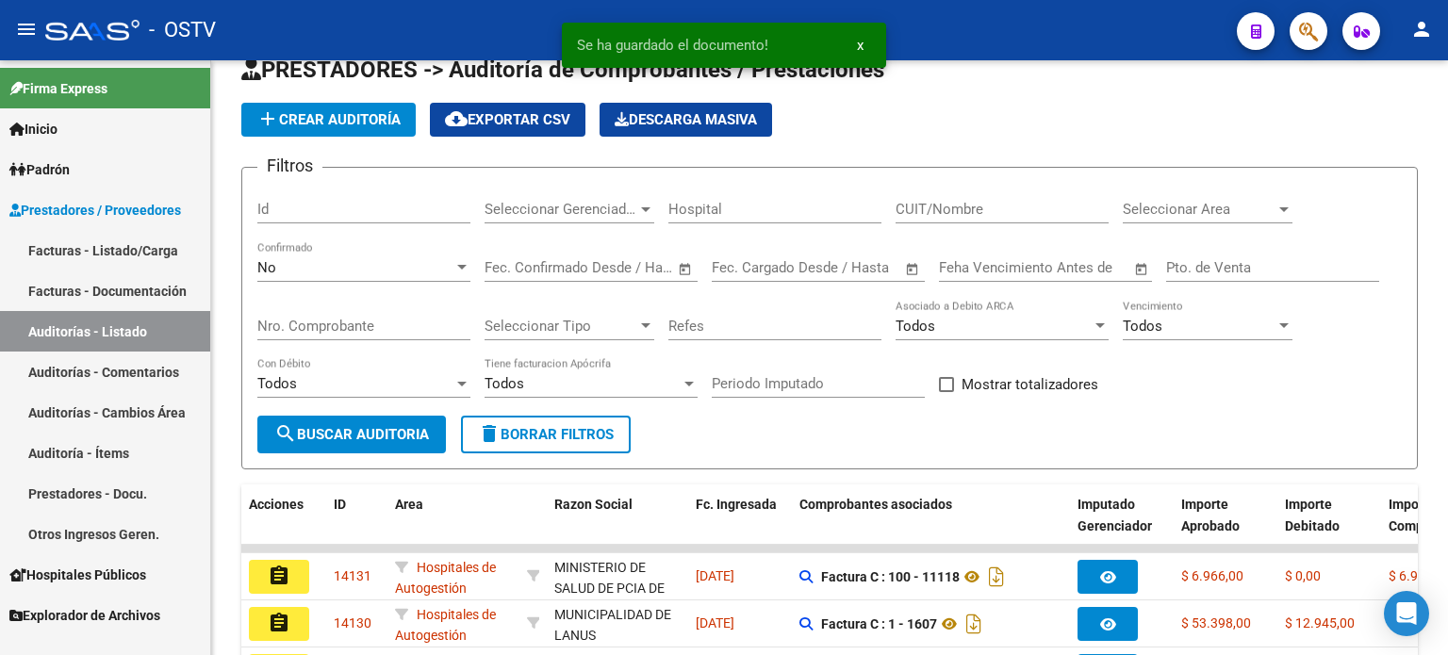
scroll to position [531, 0]
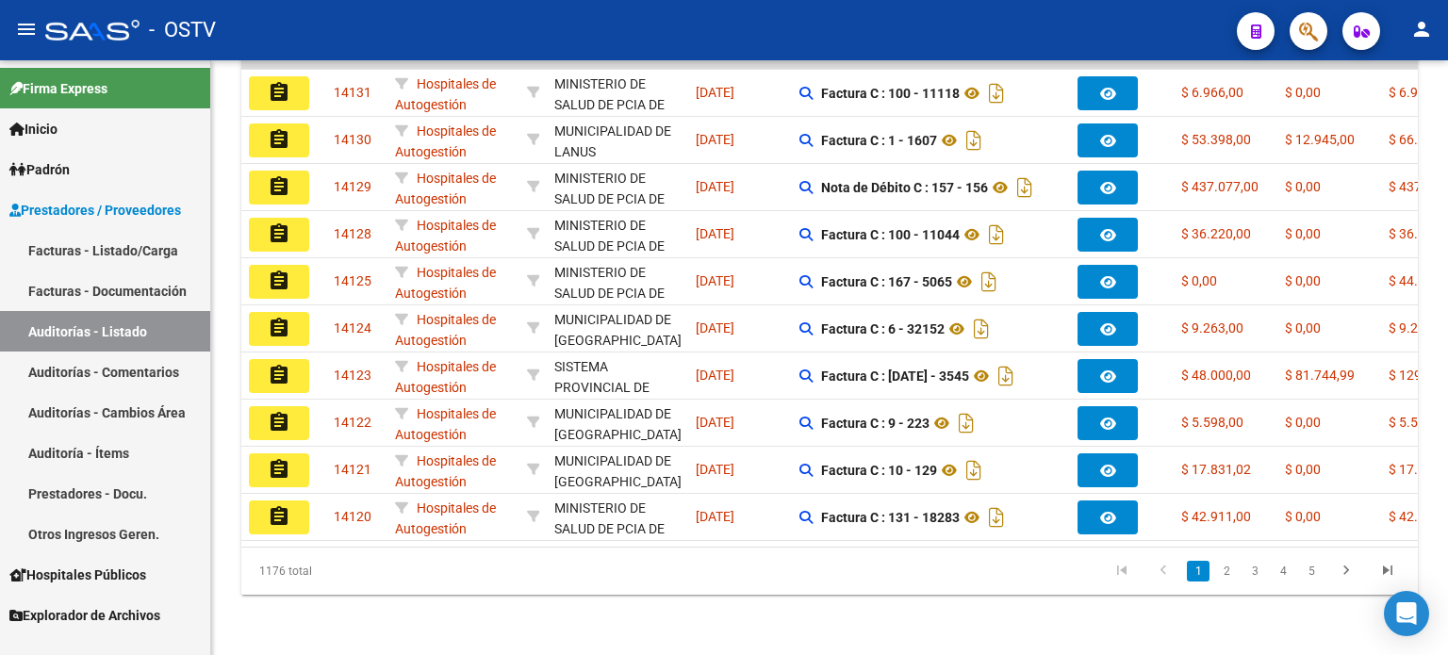
click at [143, 337] on link "Auditorías - Listado" at bounding box center [105, 331] width 210 height 41
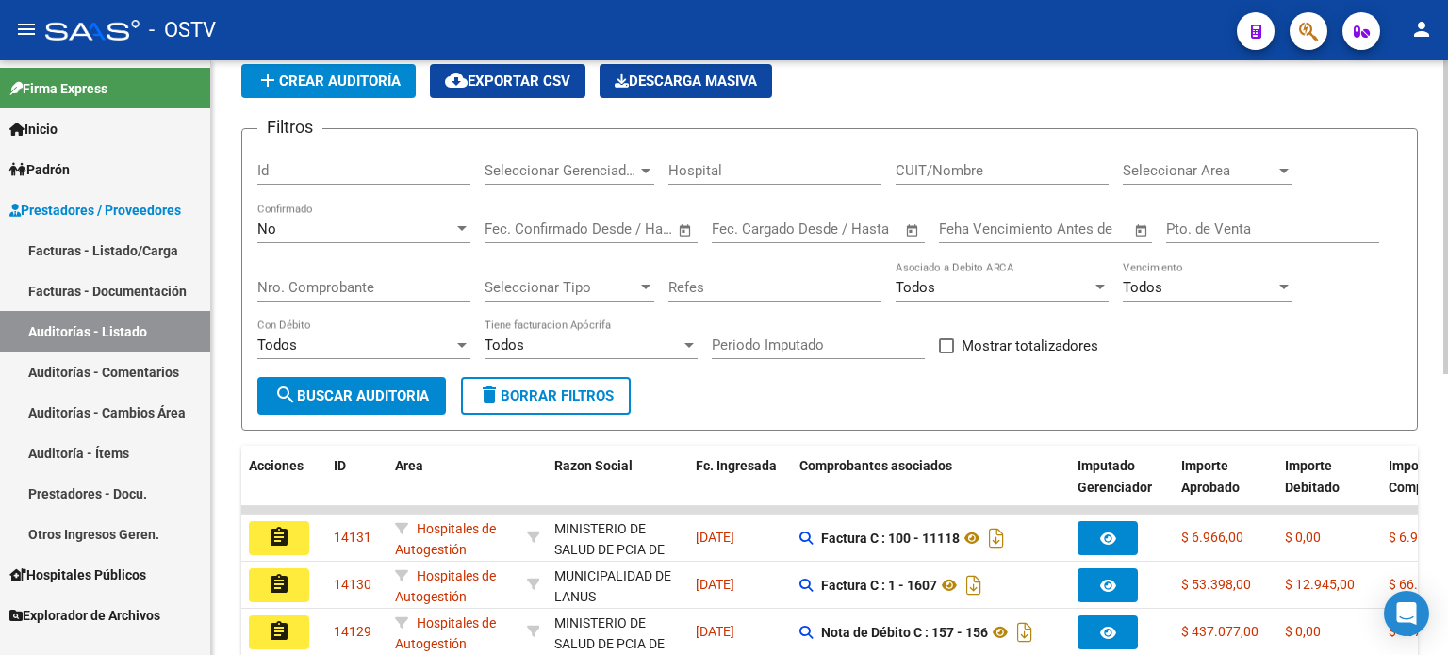
scroll to position [0, 0]
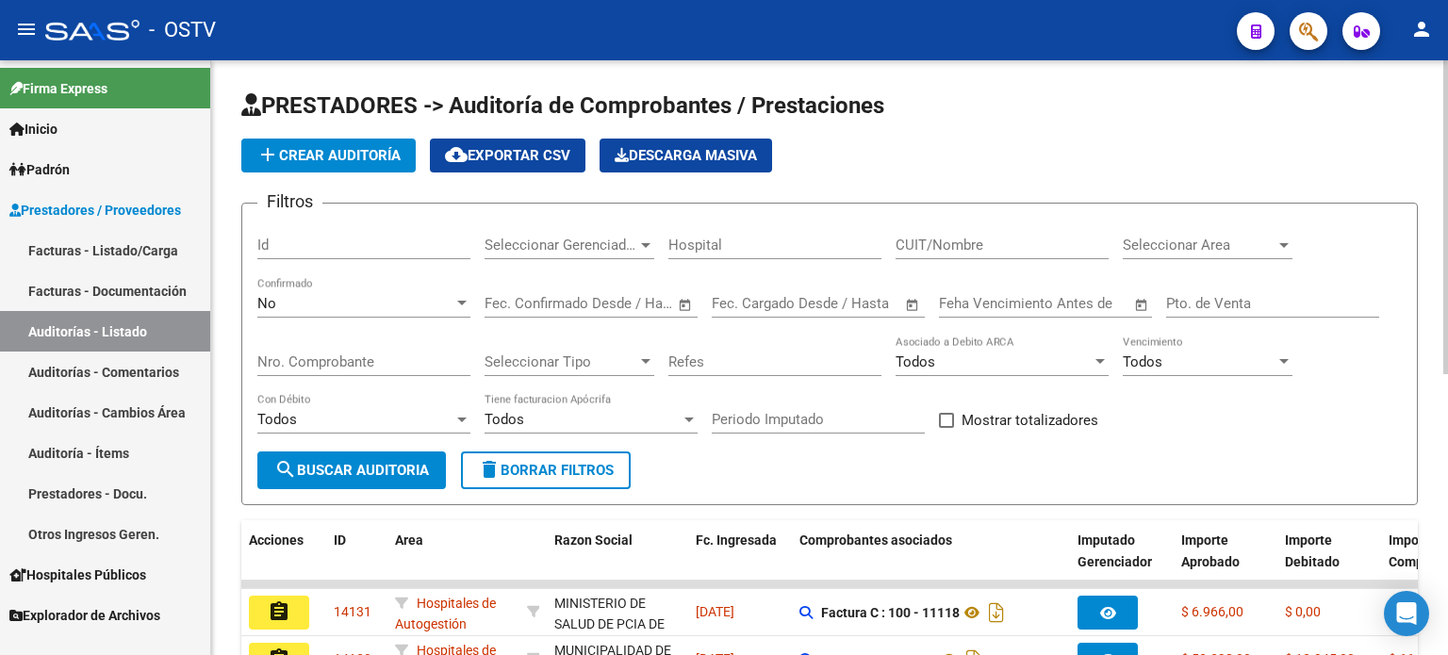
click at [306, 357] on input "Nro. Comprobante" at bounding box center [363, 362] width 213 height 17
paste input "14313224"
click at [286, 355] on input "Nro. Comprobante" at bounding box center [363, 362] width 213 height 17
type input "13224"
click at [290, 306] on div "No" at bounding box center [355, 303] width 196 height 17
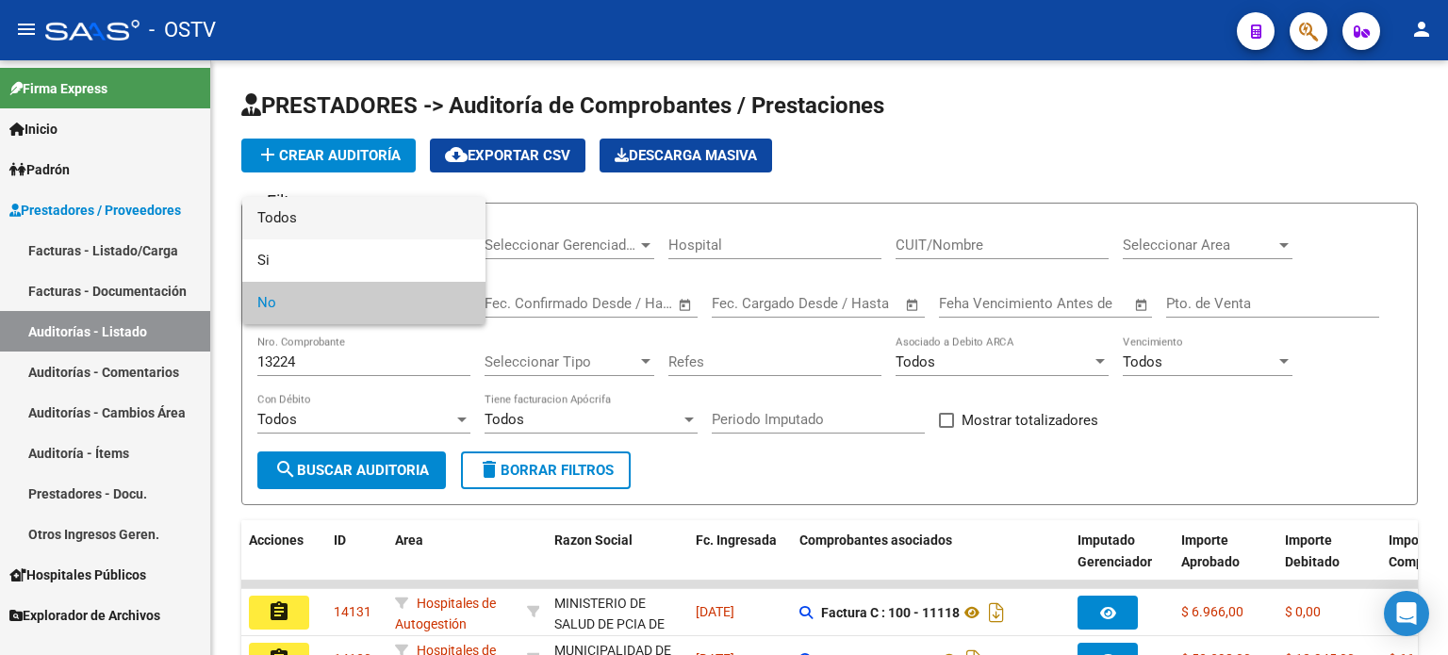
click at [298, 209] on span "Todos" at bounding box center [363, 218] width 213 height 42
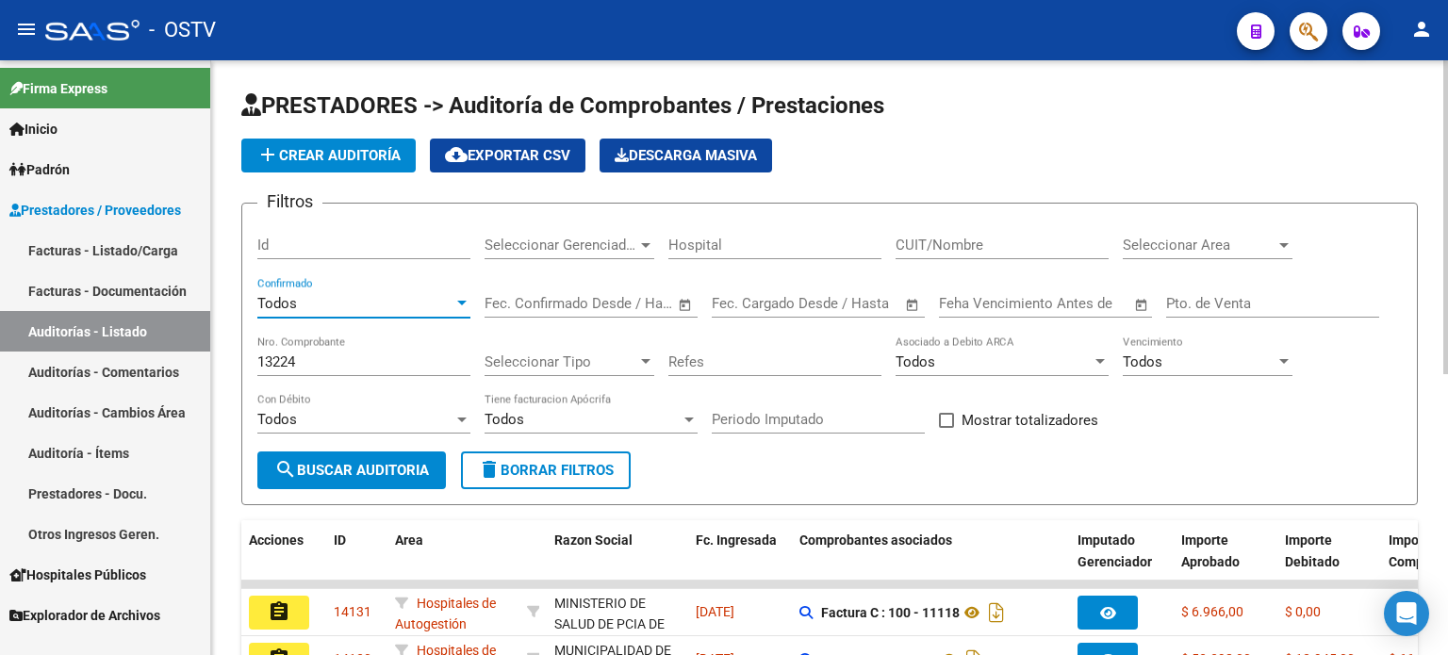
click at [324, 459] on button "search Buscar Auditoria" at bounding box center [351, 471] width 189 height 38
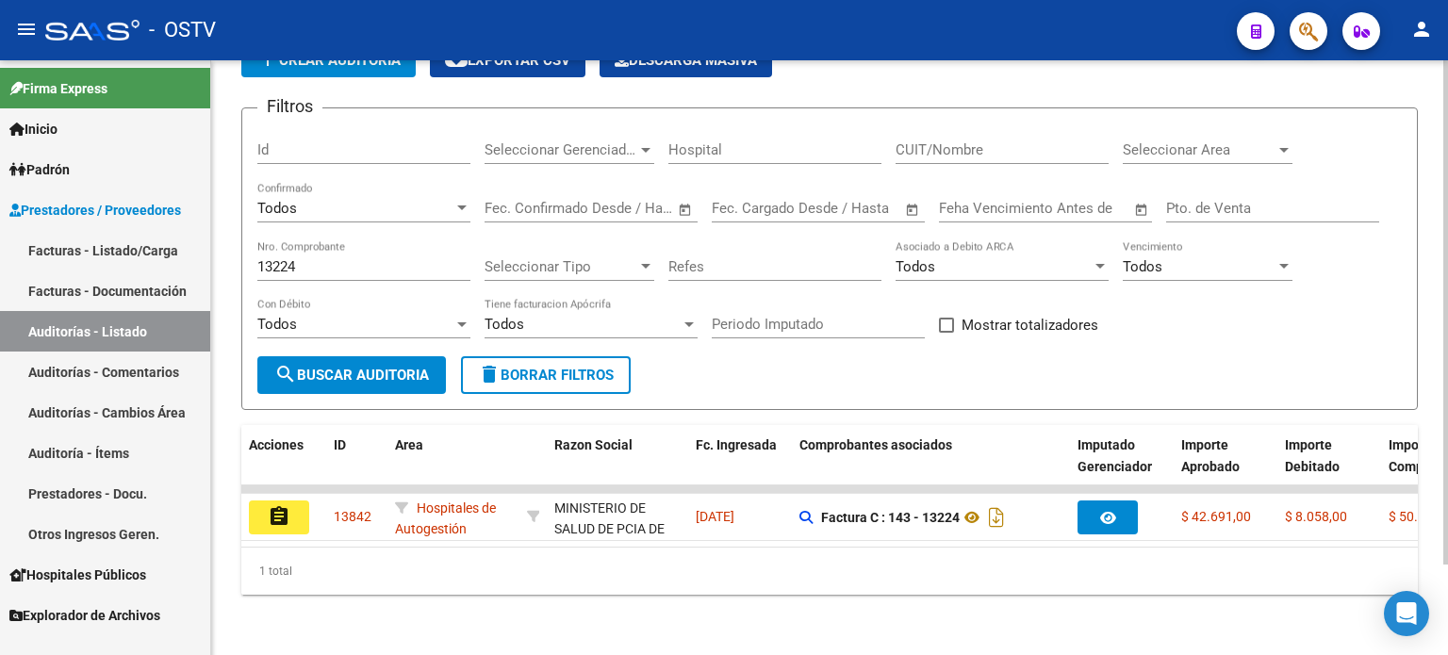
scroll to position [106, 0]
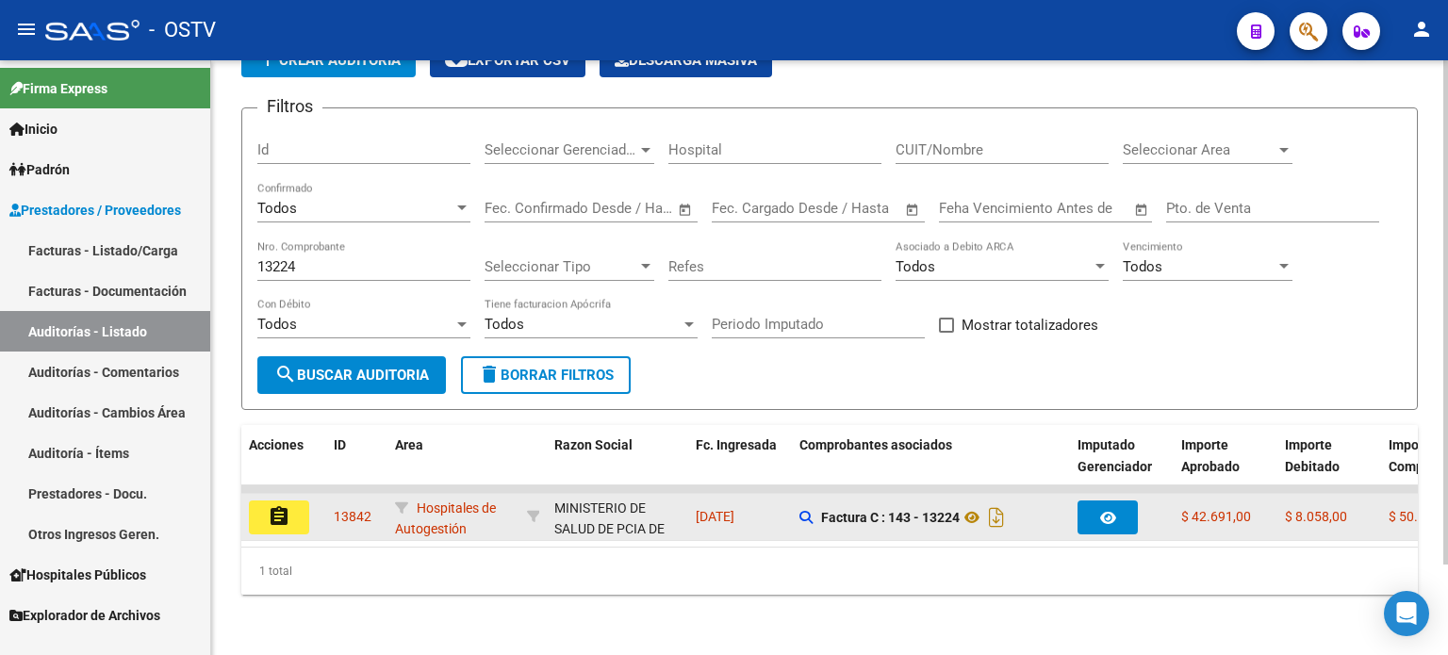
click at [277, 508] on mat-icon "assignment" at bounding box center [279, 516] width 23 height 23
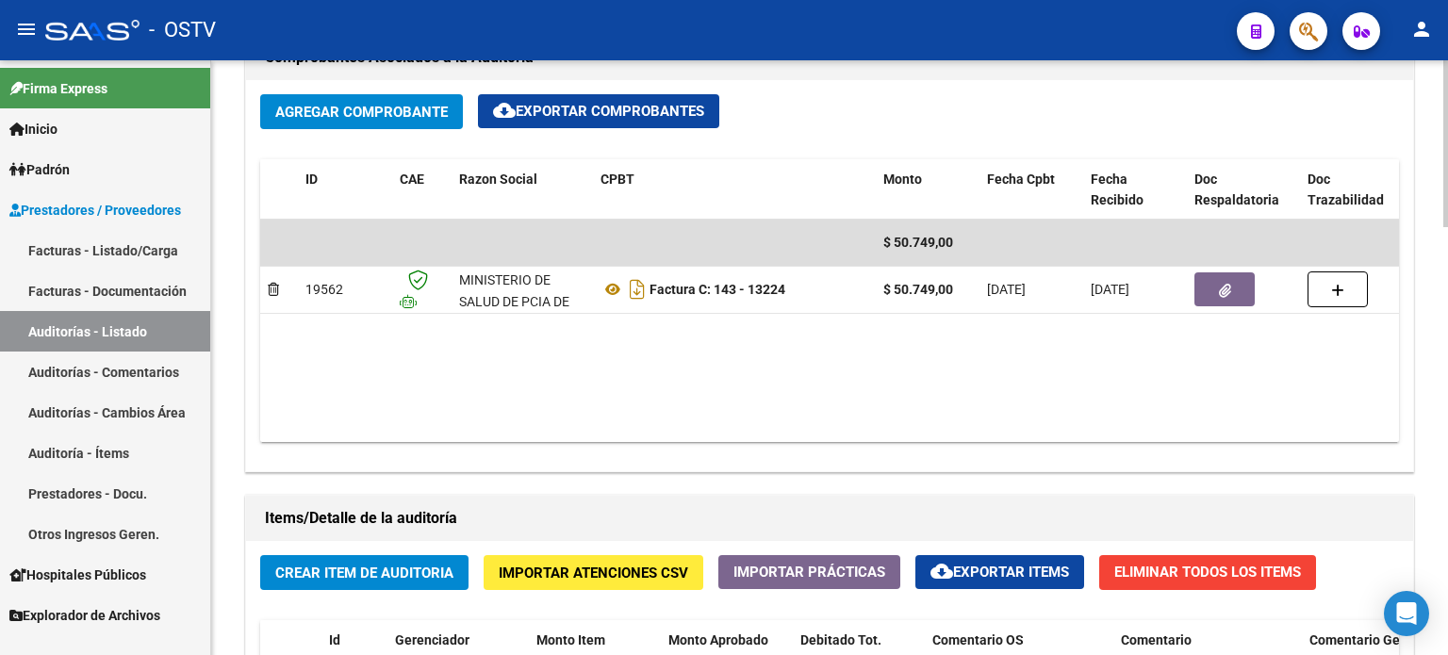
scroll to position [943, 0]
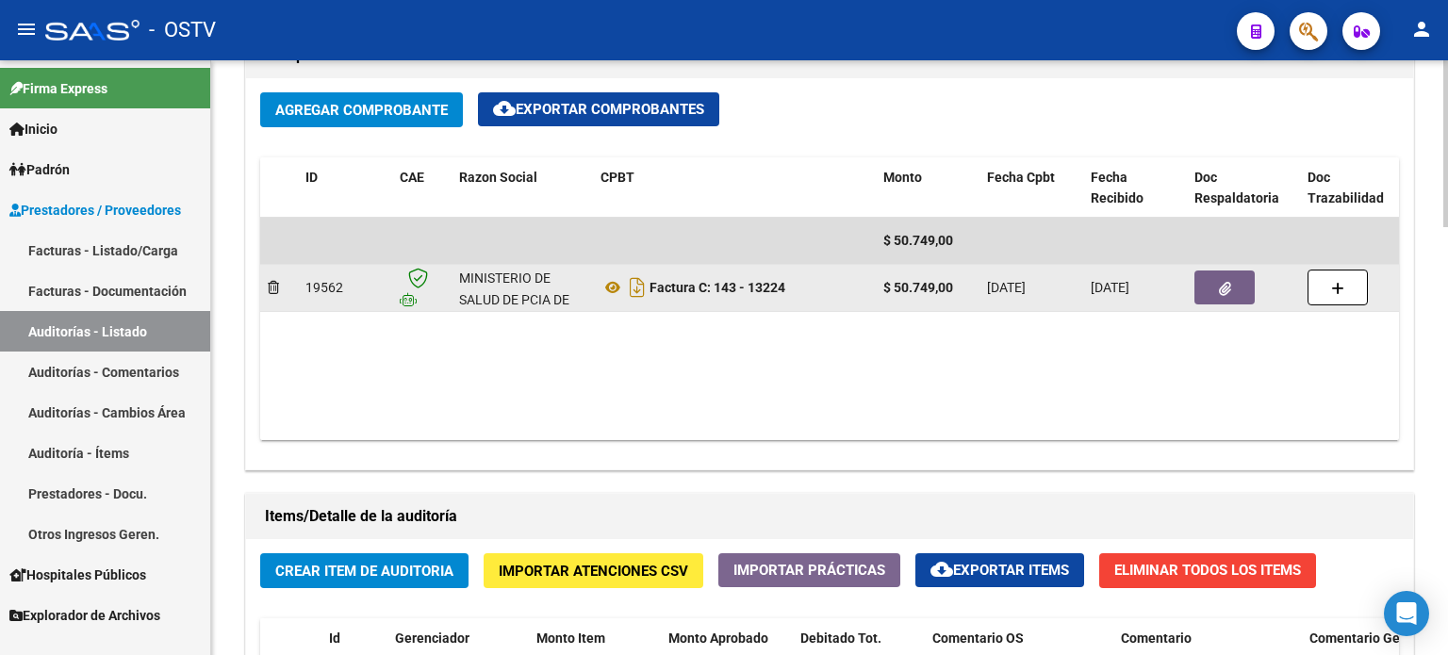
click at [1241, 292] on button "button" at bounding box center [1225, 288] width 60 height 34
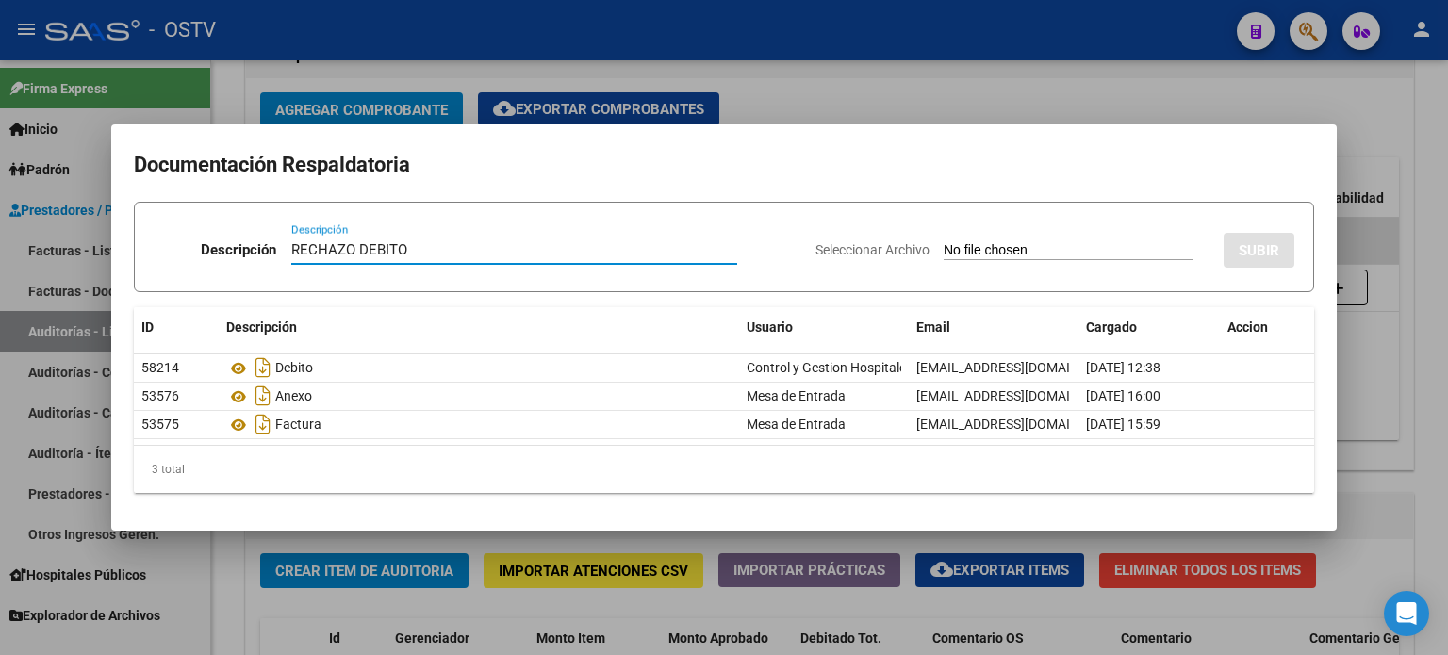
type input "RECHAZO DEBITO"
click at [976, 251] on input "Seleccionar Archivo" at bounding box center [1069, 251] width 250 height 18
type input "C:\fakepath\RECHAZO DEBITO 143-13224.pdf"
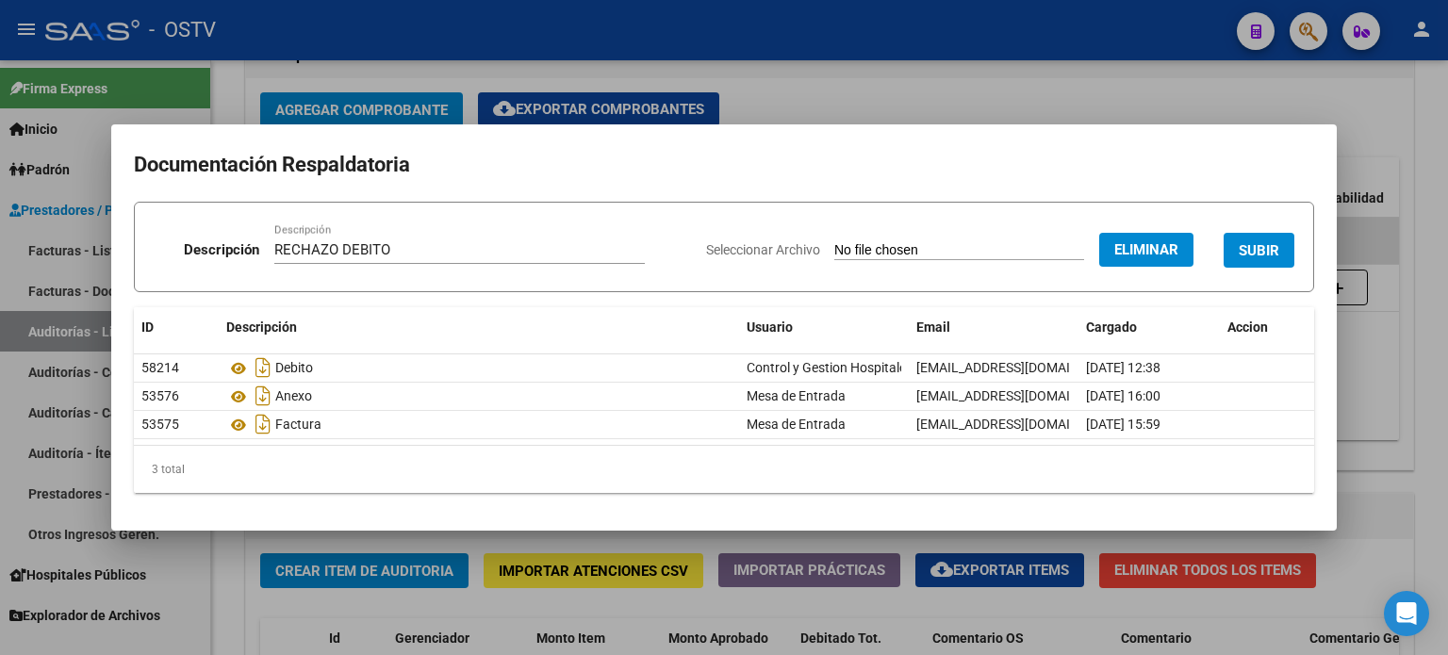
click at [1263, 250] on span "SUBIR" at bounding box center [1259, 250] width 41 height 17
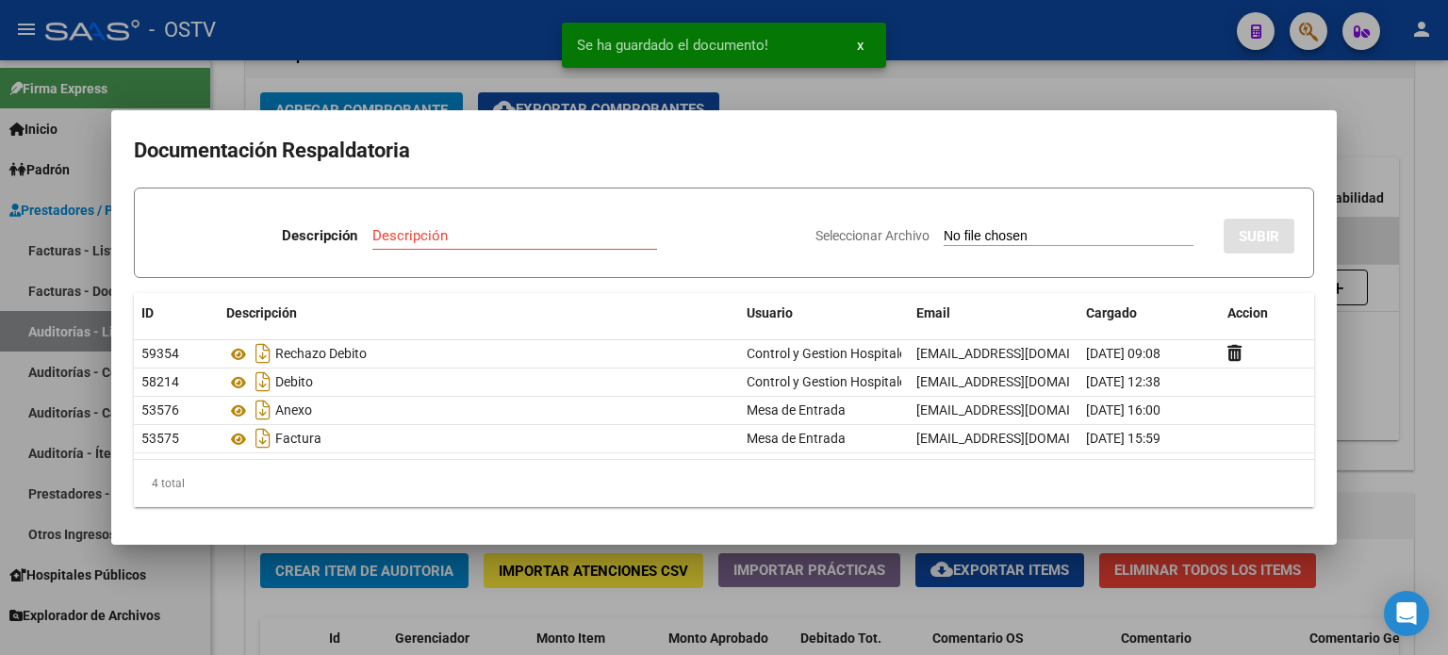
click at [1376, 152] on div at bounding box center [724, 327] width 1448 height 655
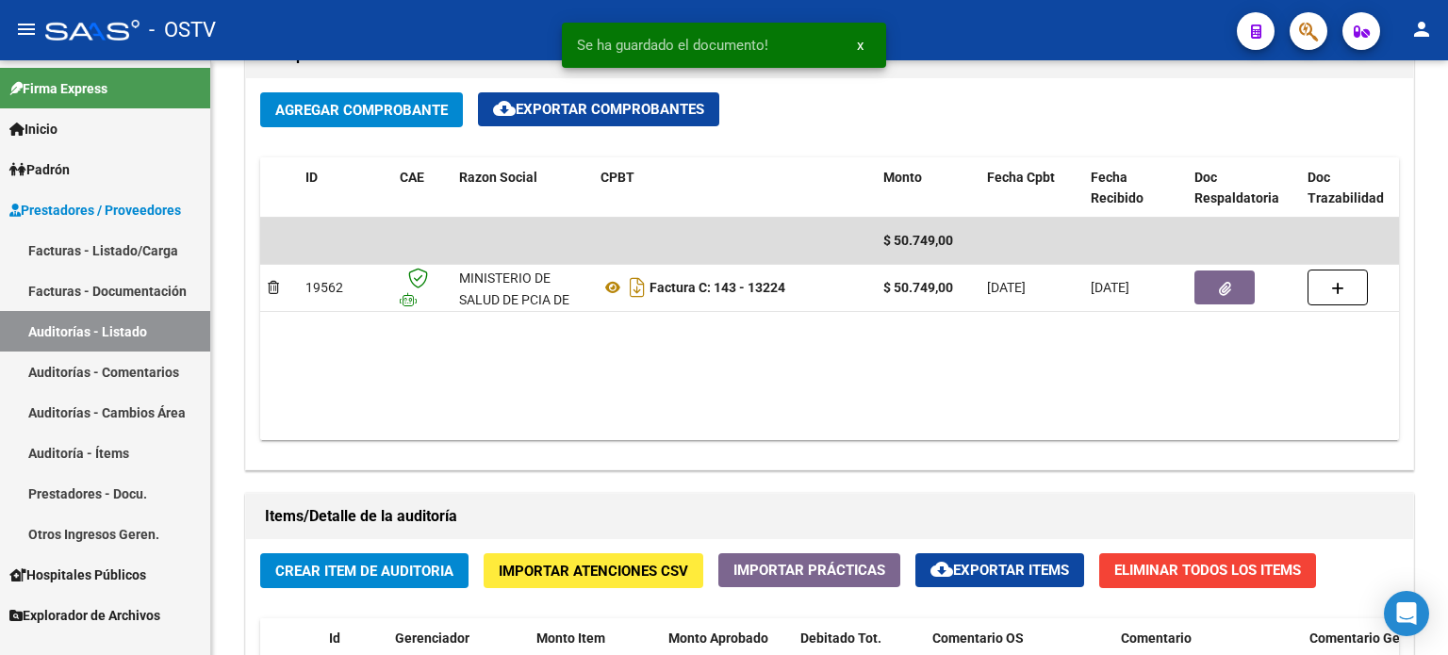
click at [62, 332] on link "Auditorías - Listado" at bounding box center [105, 331] width 210 height 41
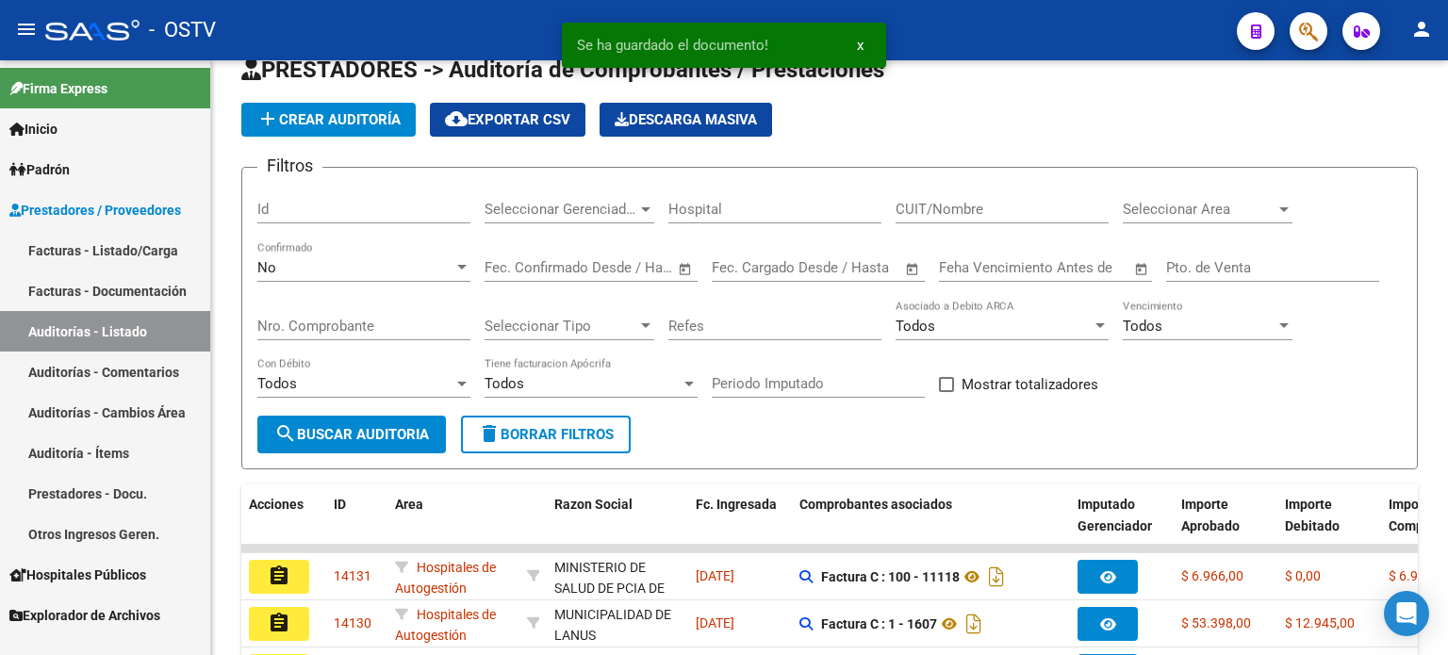
scroll to position [531, 0]
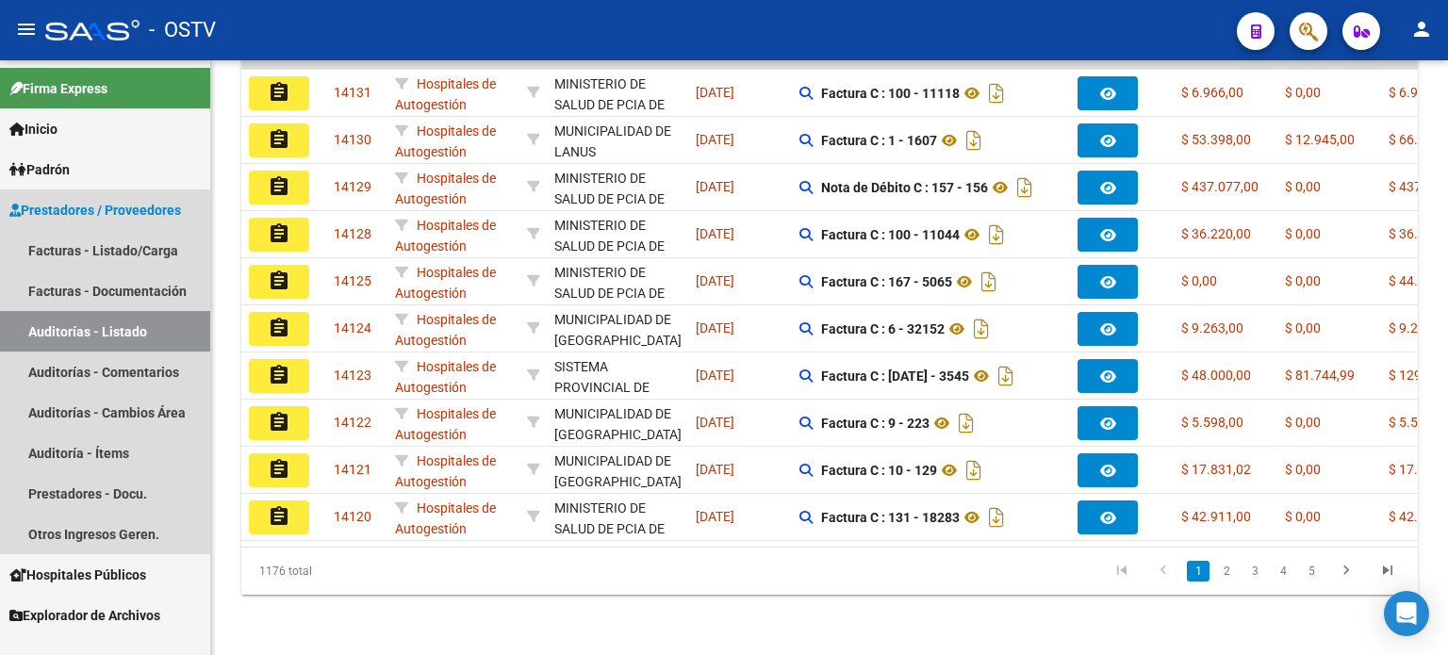
click at [133, 337] on link "Auditorías - Listado" at bounding box center [105, 331] width 210 height 41
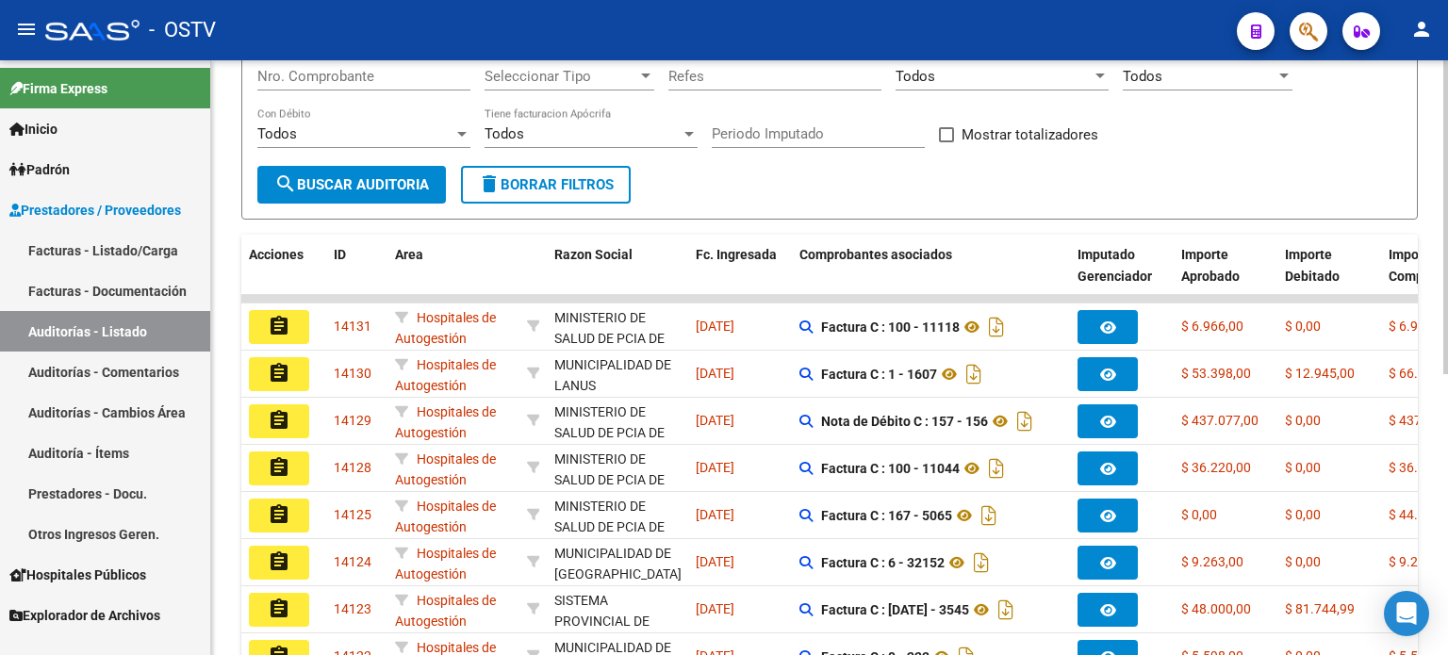
scroll to position [0, 0]
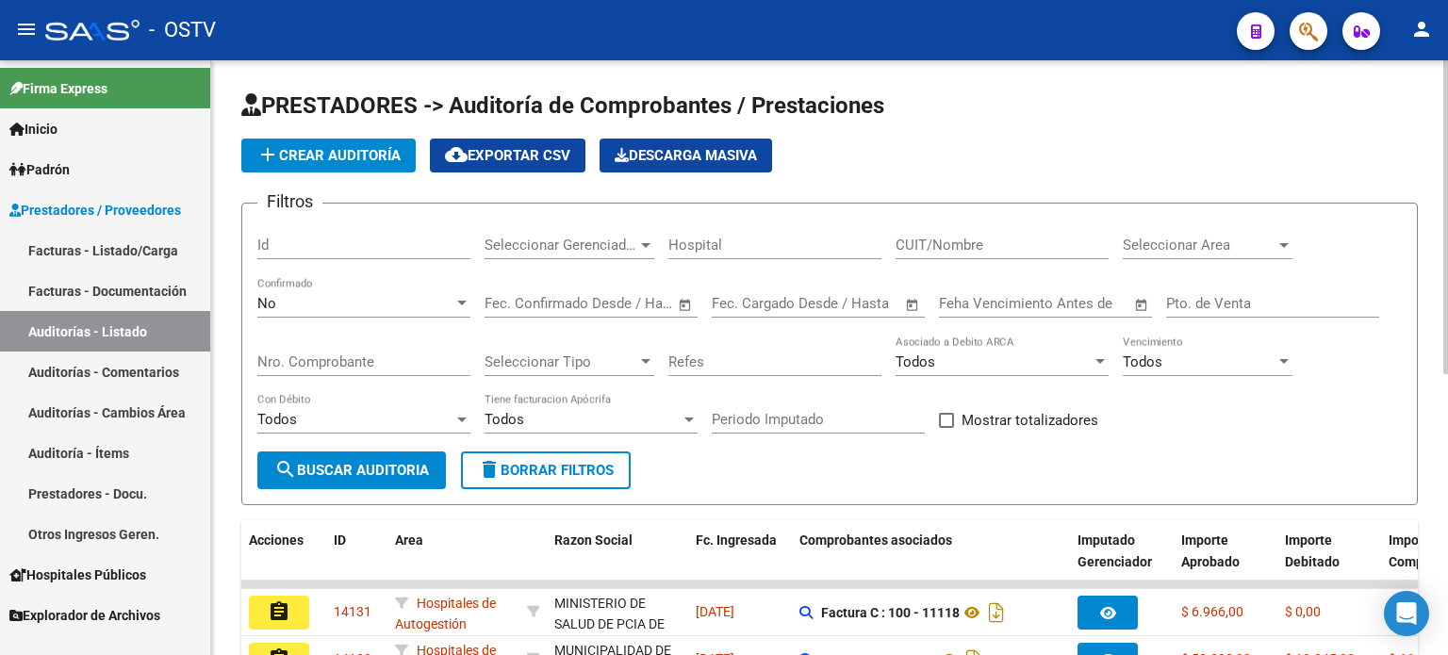
click at [298, 354] on input "Nro. Comprobante" at bounding box center [363, 362] width 213 height 17
click at [272, 355] on input "Nro. Comprobante" at bounding box center [363, 362] width 213 height 17
type input "17203"
click at [285, 299] on div "No" at bounding box center [355, 303] width 196 height 17
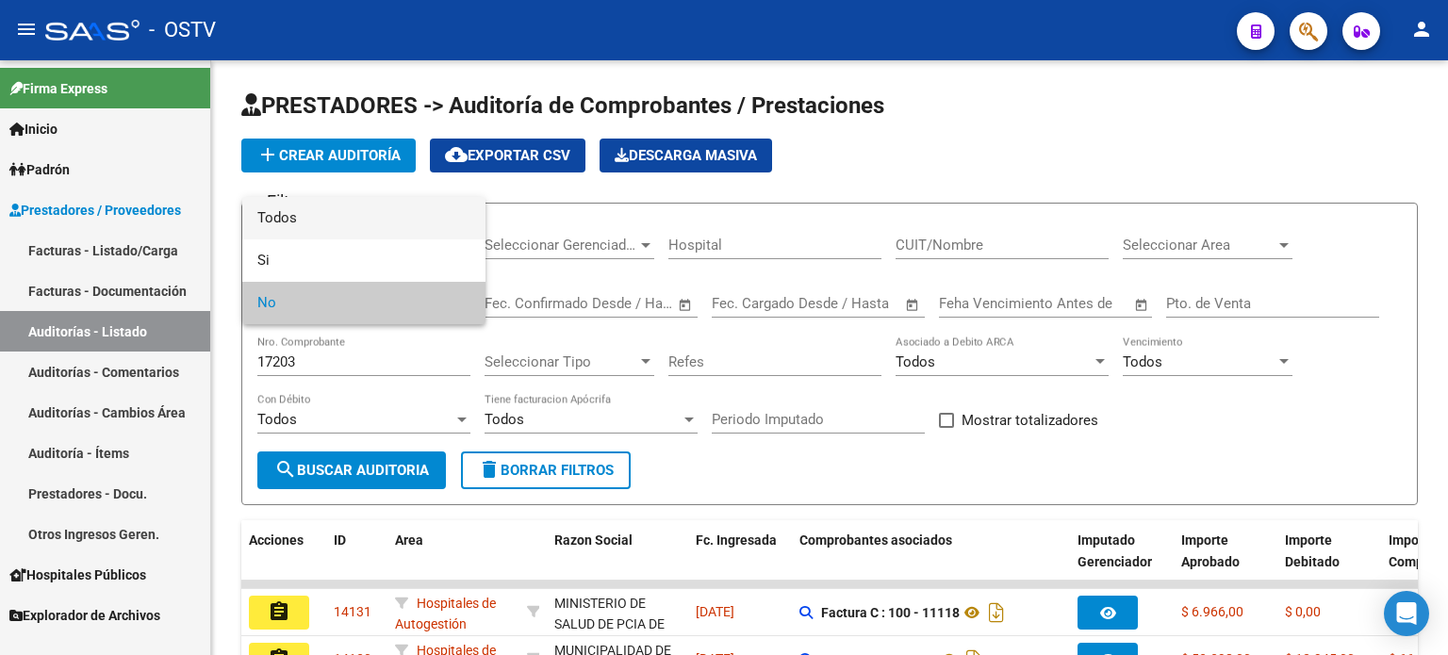
click at [296, 222] on span "Todos" at bounding box center [363, 218] width 213 height 42
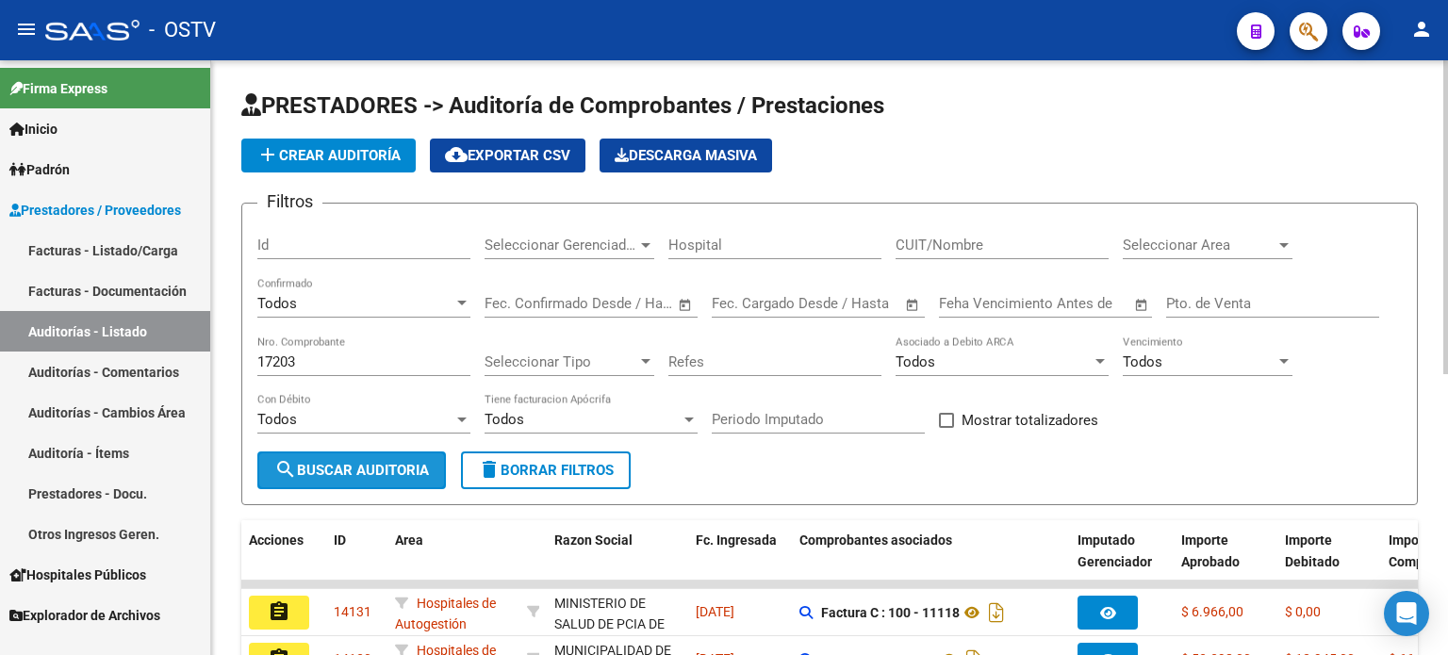
click at [317, 471] on span "search Buscar Auditoria" at bounding box center [351, 470] width 155 height 17
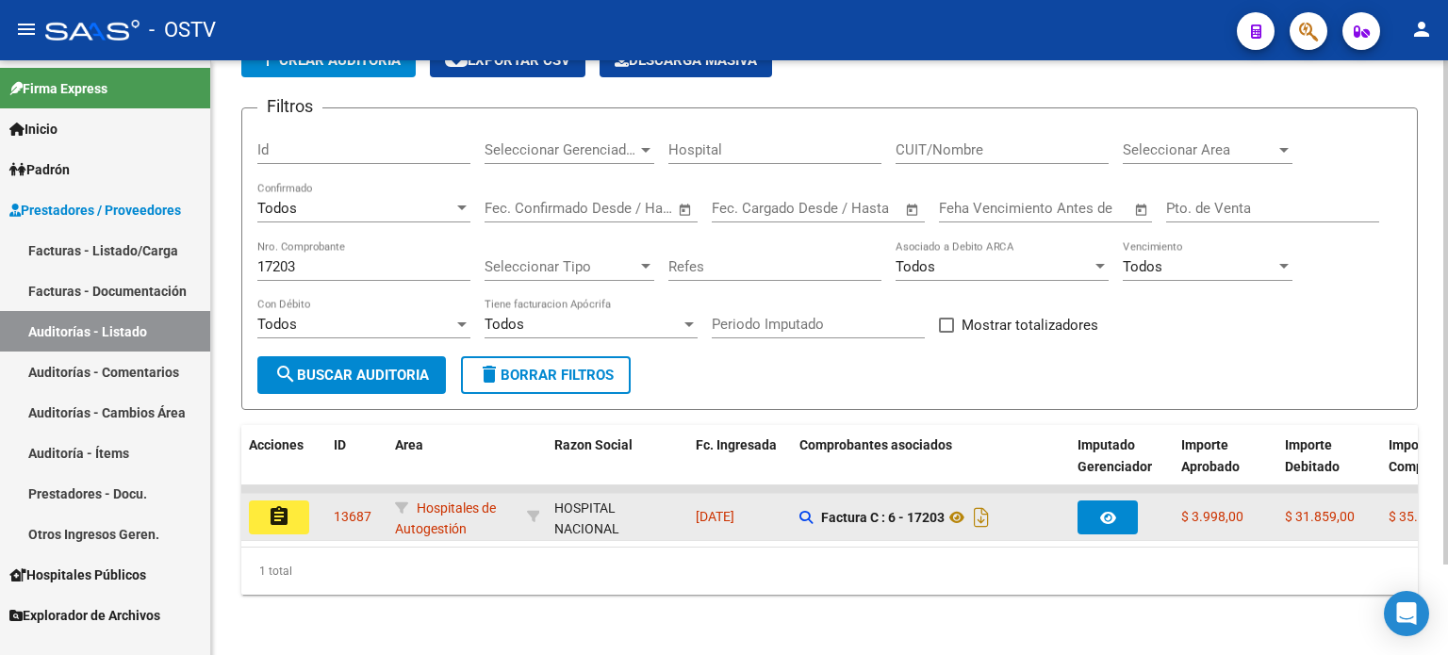
click at [292, 508] on button "assignment" at bounding box center [279, 518] width 60 height 34
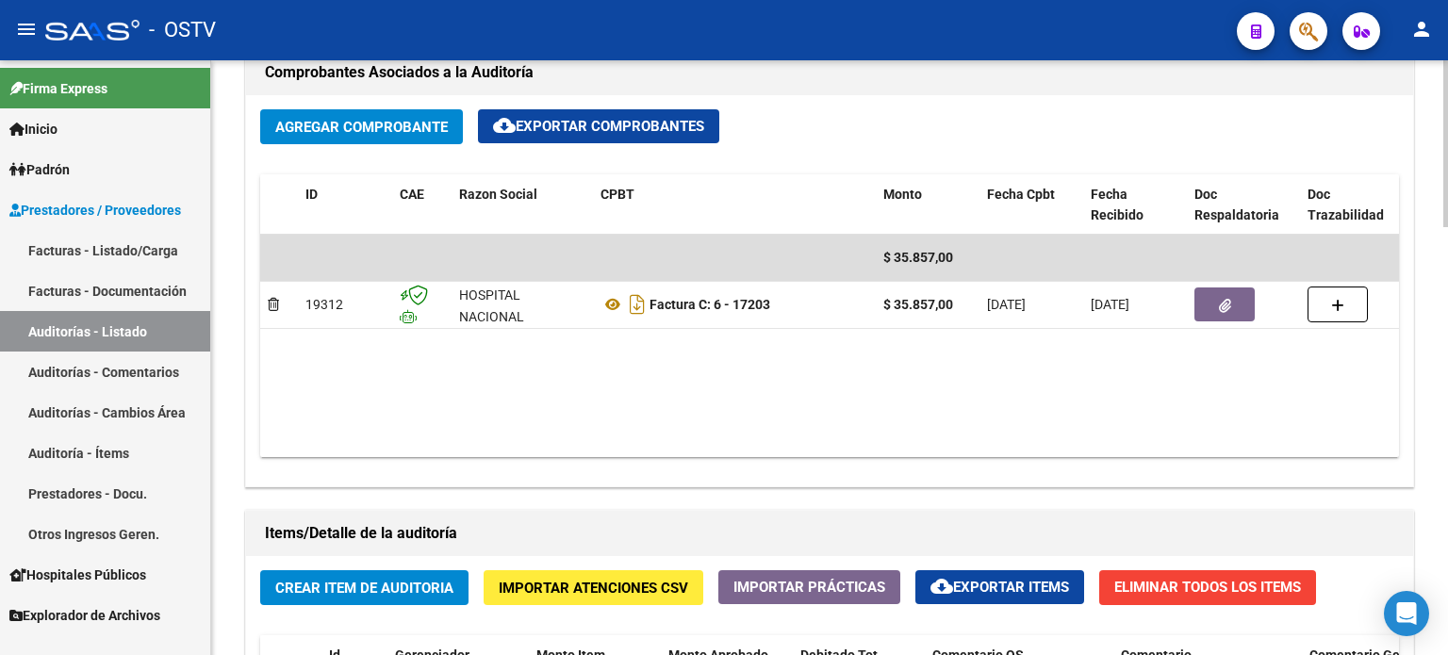
scroll to position [943, 0]
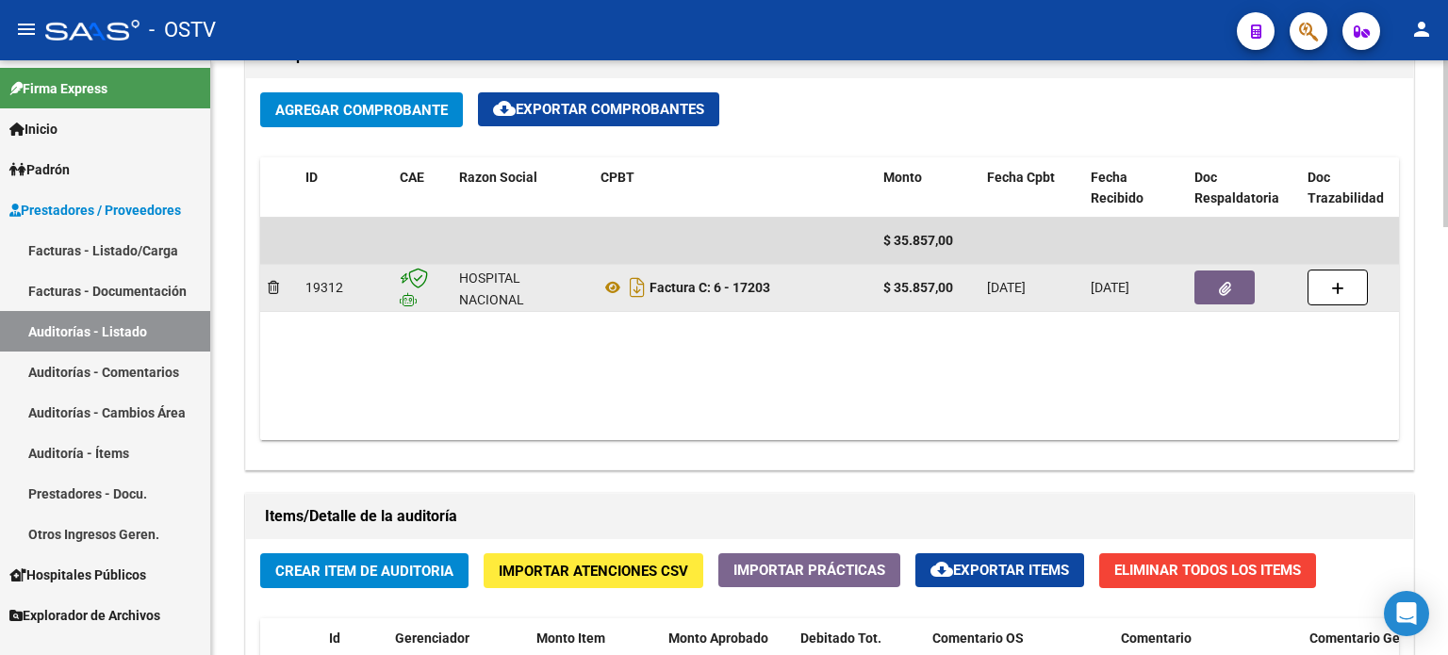
click at [1229, 293] on icon "button" at bounding box center [1225, 289] width 12 height 14
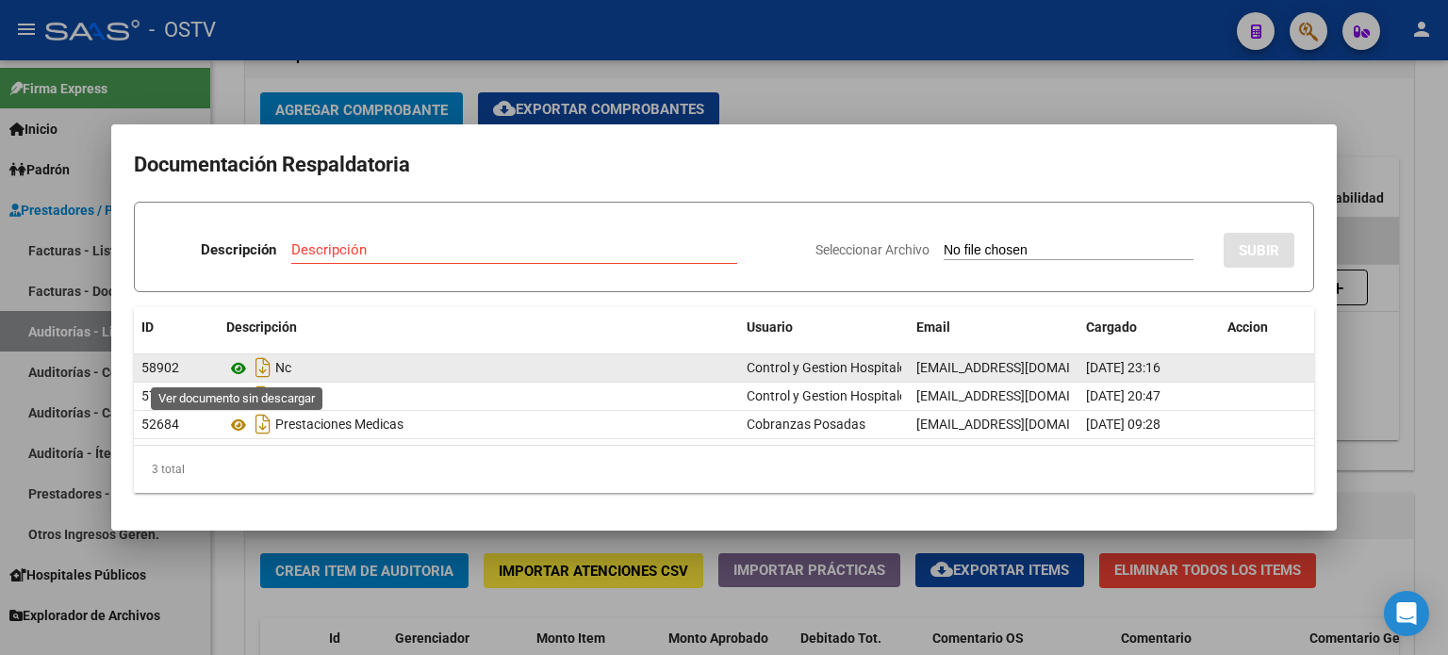
click at [238, 369] on icon at bounding box center [238, 368] width 25 height 23
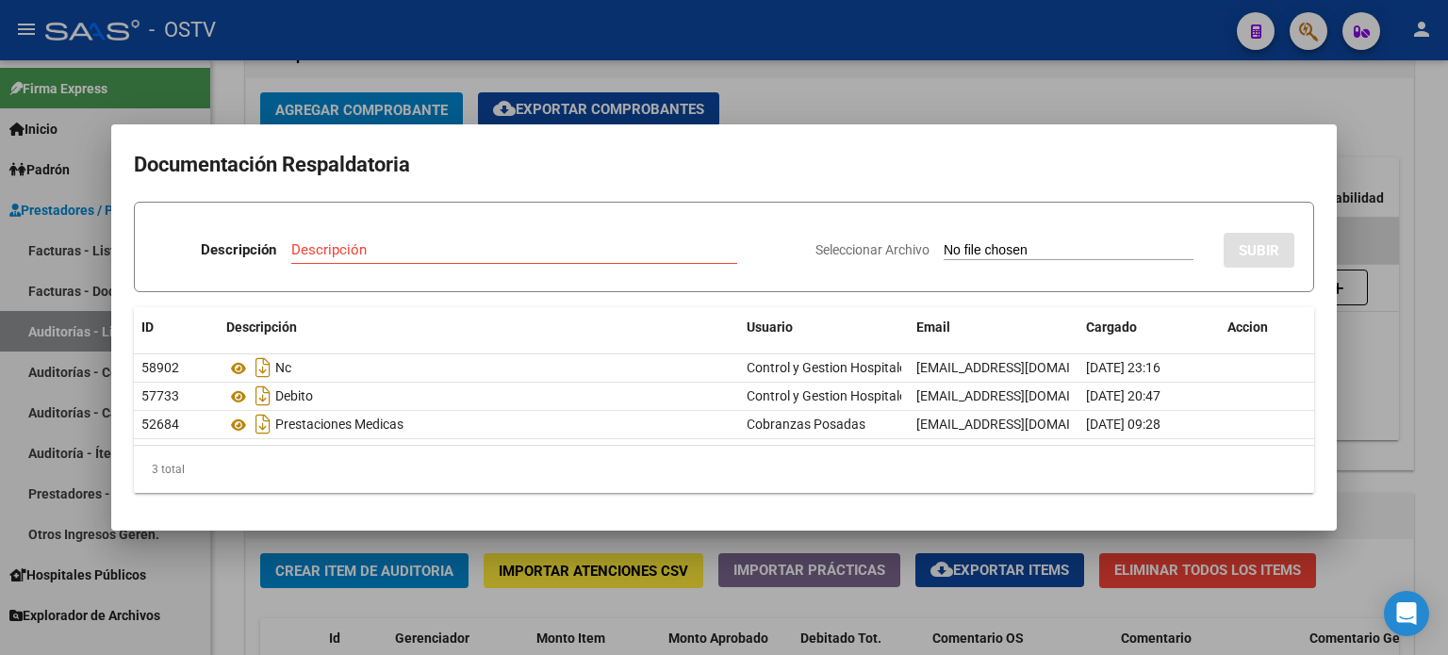
click at [814, 98] on div at bounding box center [724, 327] width 1448 height 655
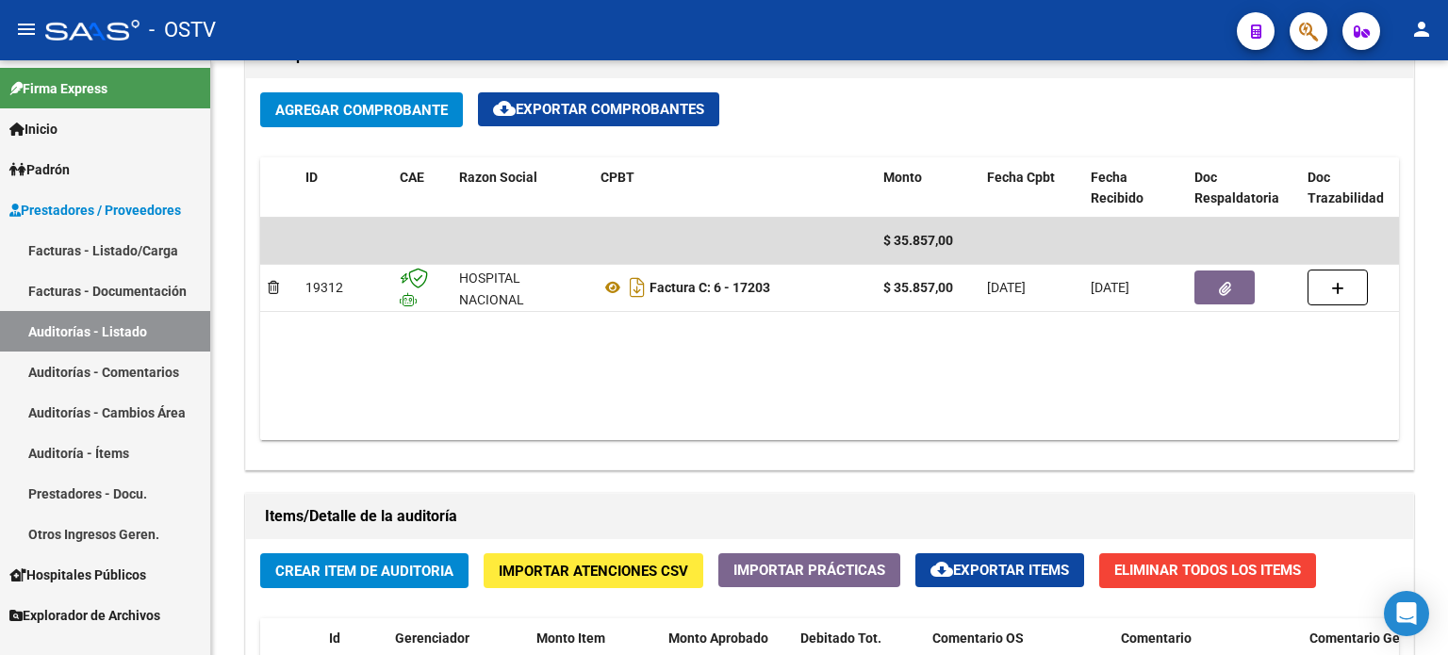
click at [76, 331] on link "Auditorías - Listado" at bounding box center [105, 331] width 210 height 41
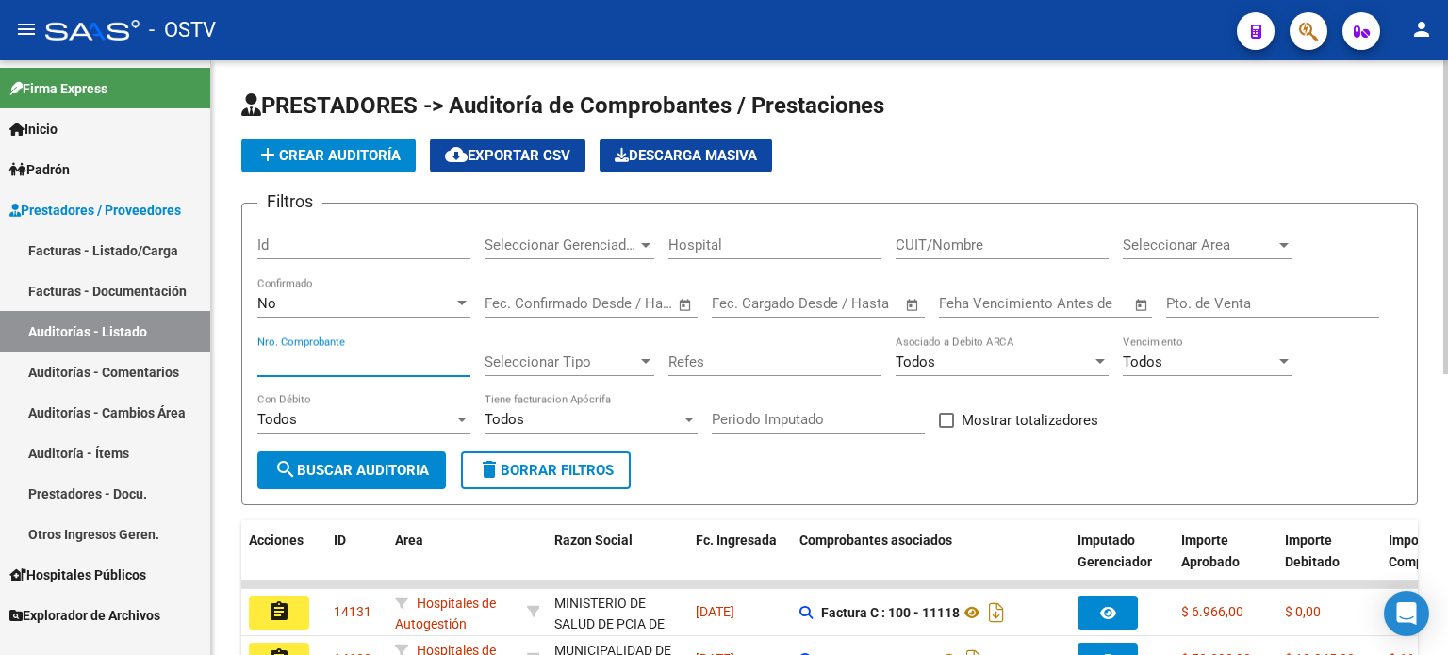
paste input "617200"
click at [272, 364] on input "Nro. Comprobante" at bounding box center [363, 362] width 213 height 17
type input "17200"
click at [271, 300] on span "No" at bounding box center [266, 303] width 19 height 17
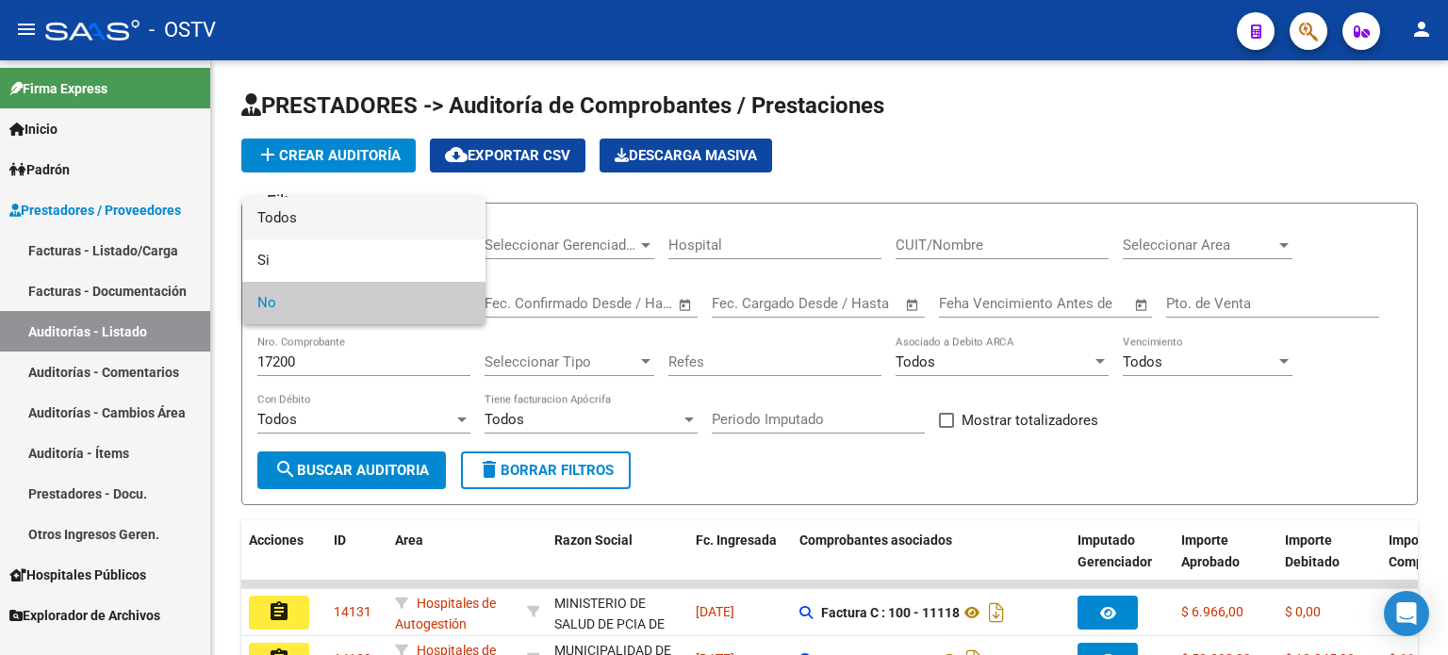
click at [292, 211] on span "Todos" at bounding box center [363, 218] width 213 height 42
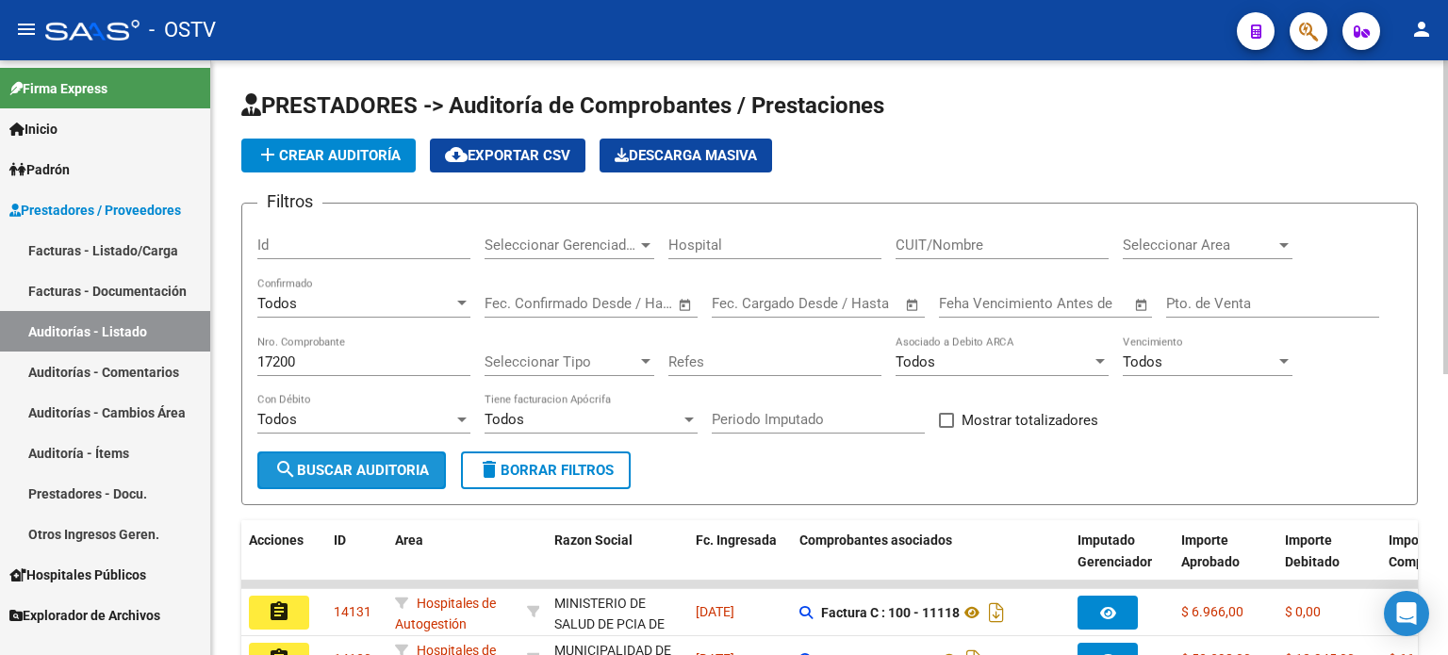
click at [328, 468] on span "search Buscar Auditoria" at bounding box center [351, 470] width 155 height 17
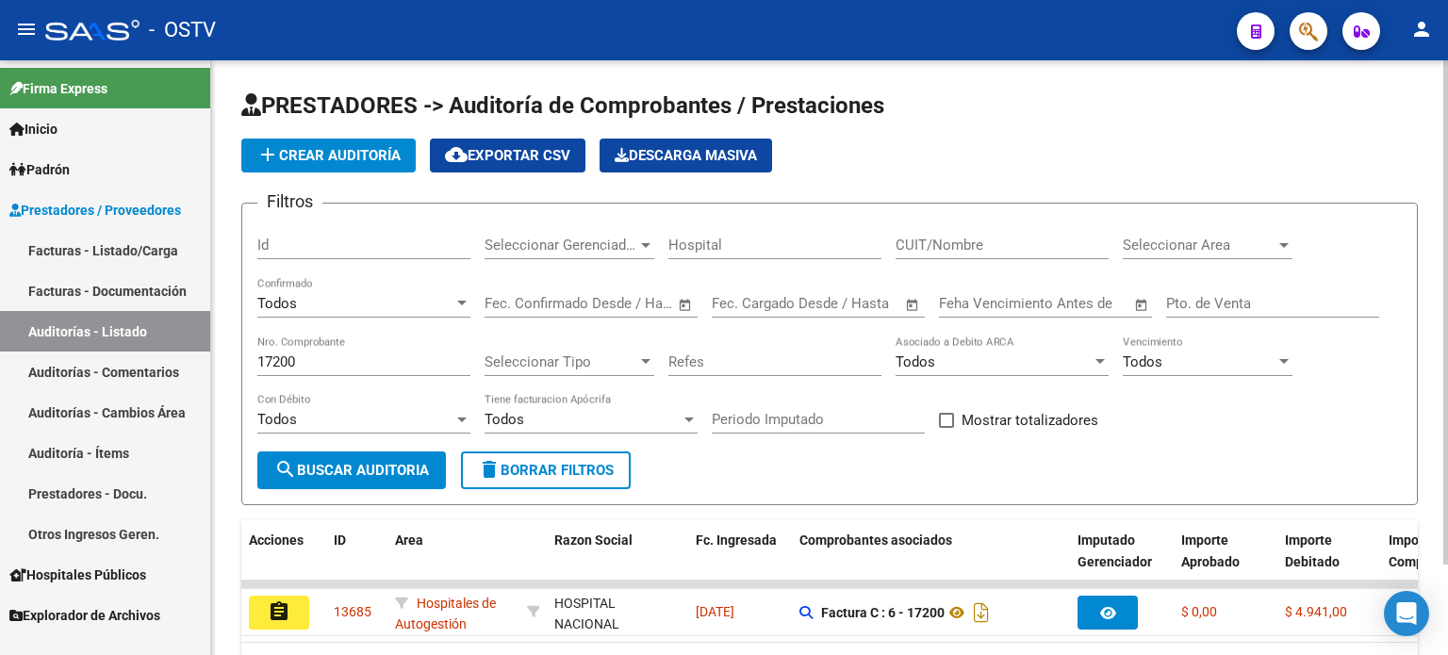
scroll to position [94, 0]
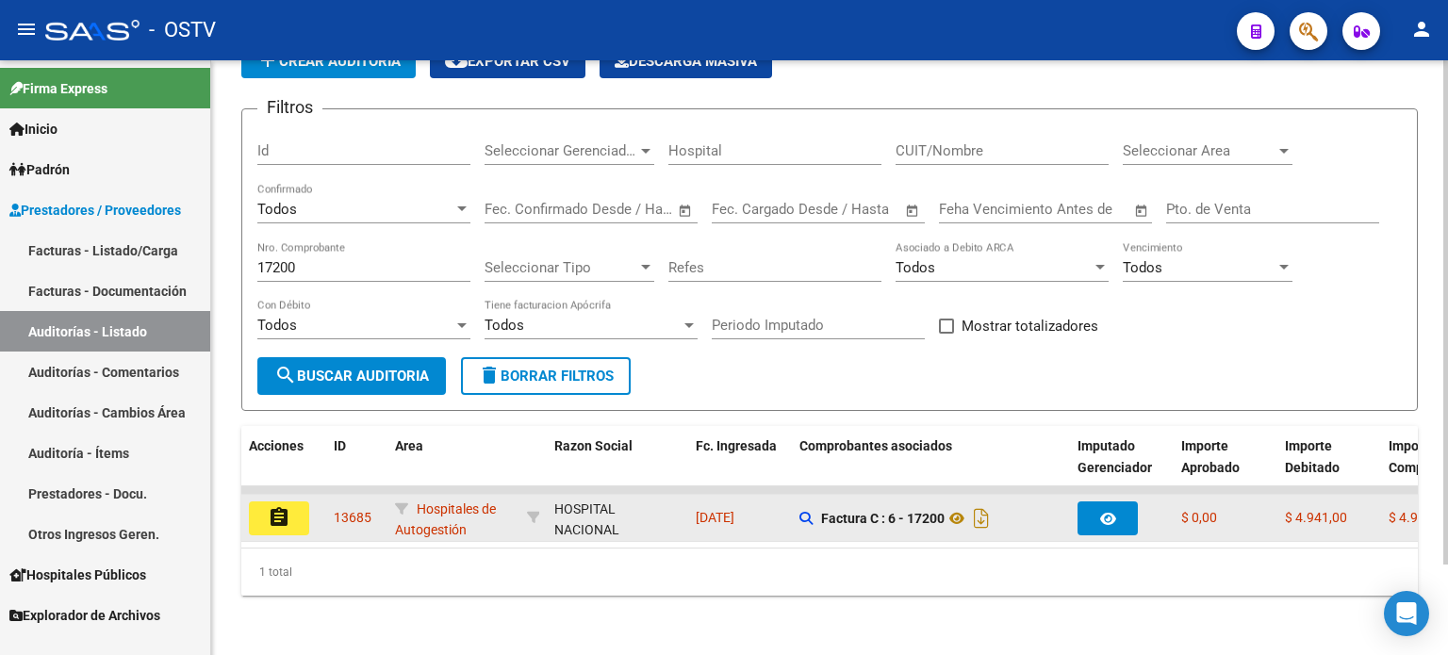
click at [298, 524] on button "assignment" at bounding box center [279, 519] width 60 height 34
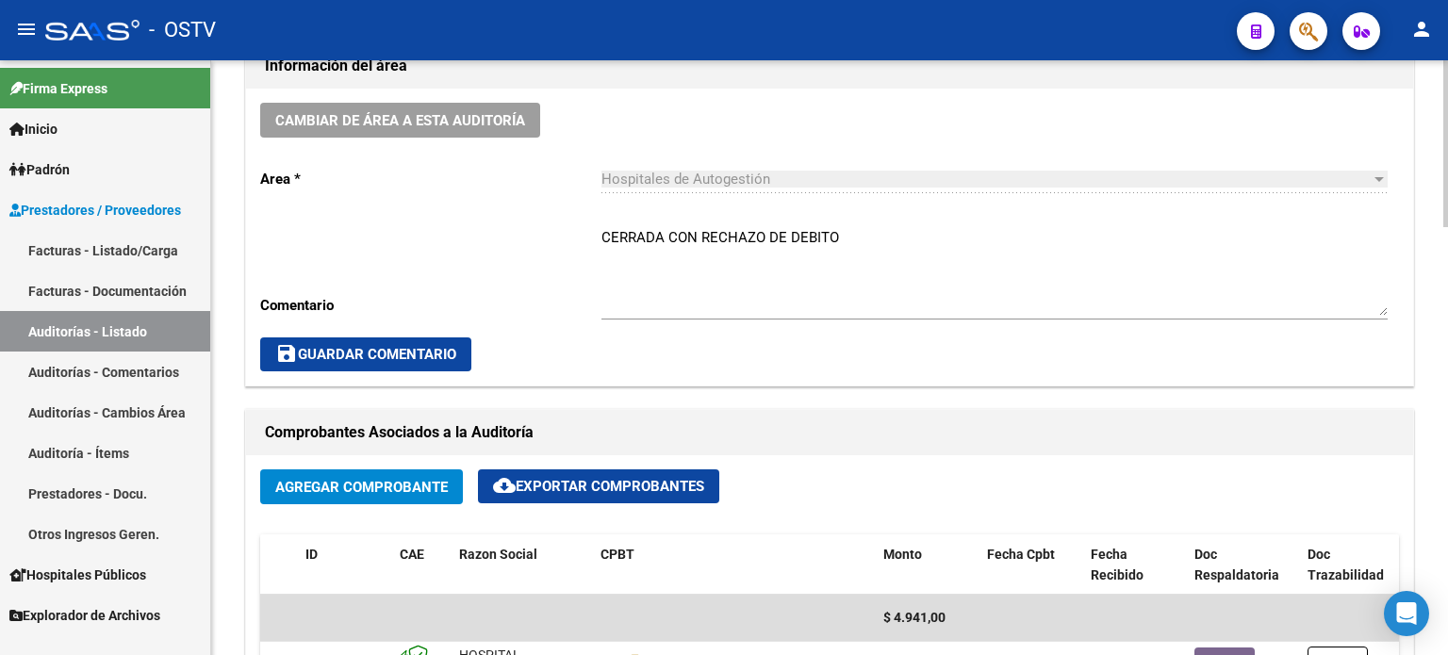
scroll to position [754, 0]
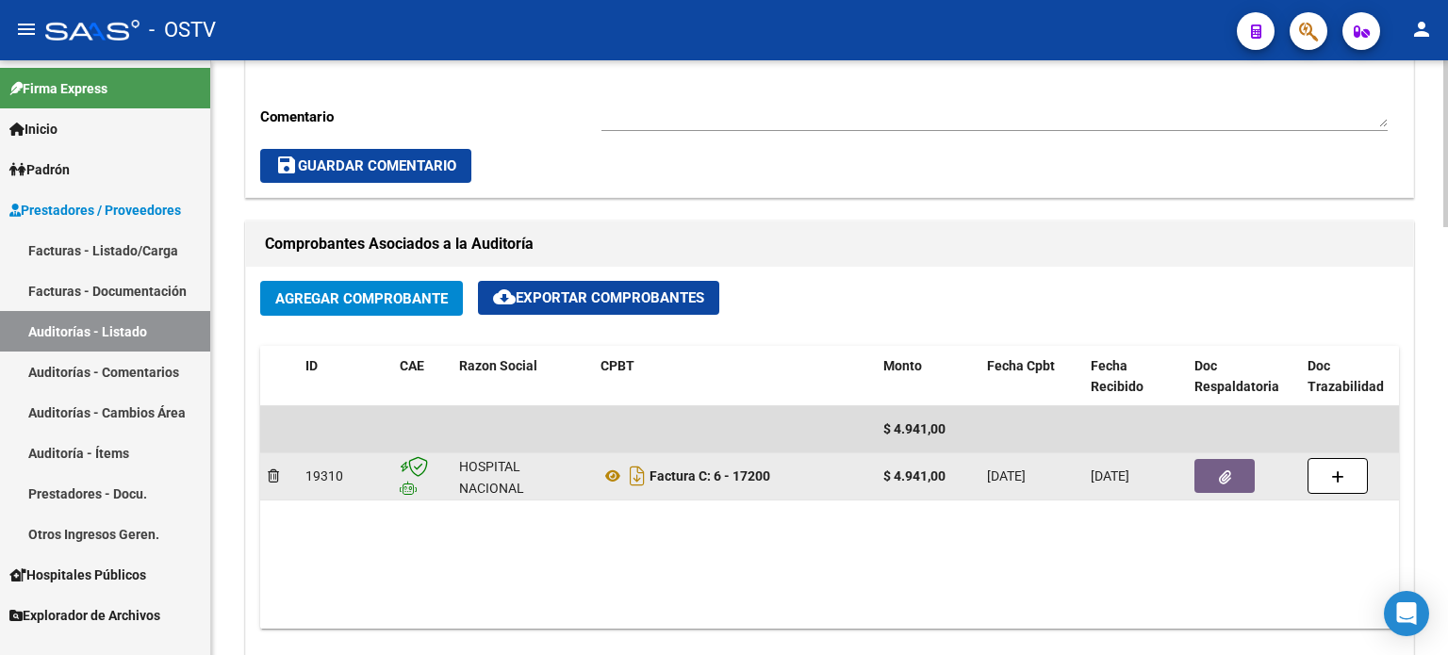
click at [1219, 474] on icon "button" at bounding box center [1225, 478] width 12 height 14
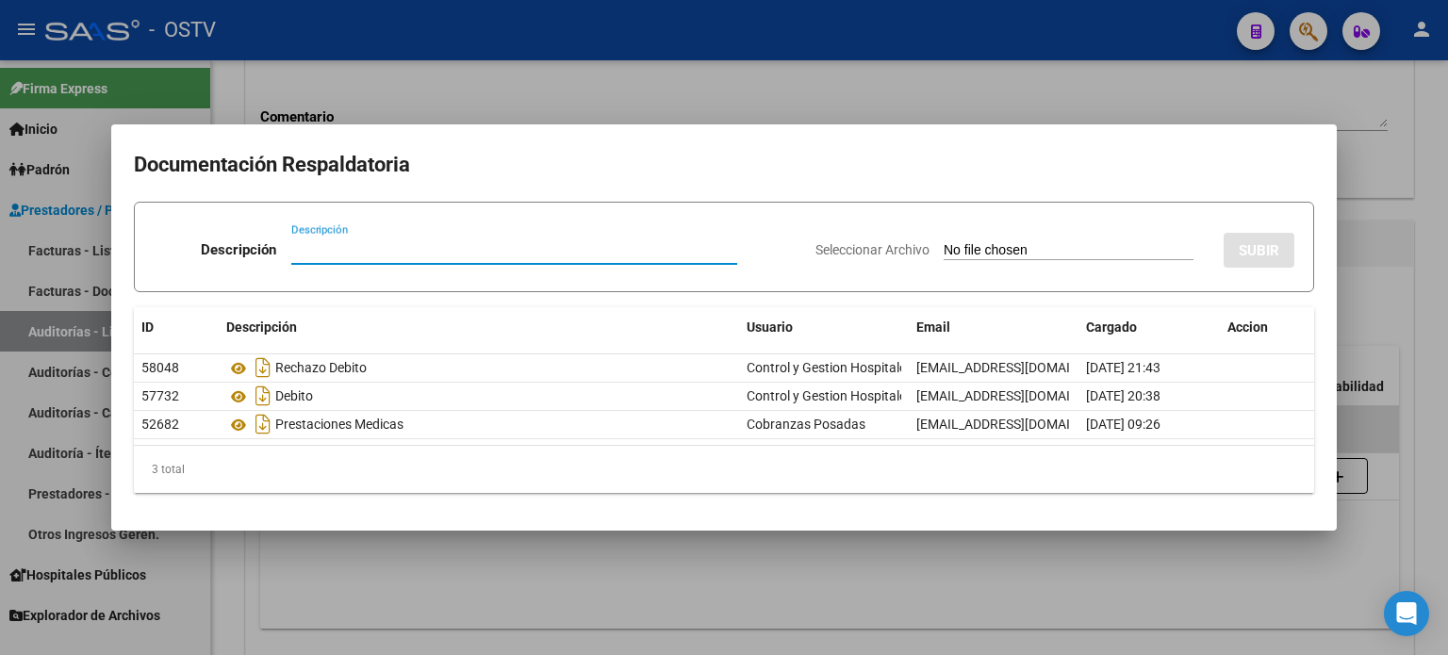
click at [1369, 286] on div at bounding box center [724, 327] width 1448 height 655
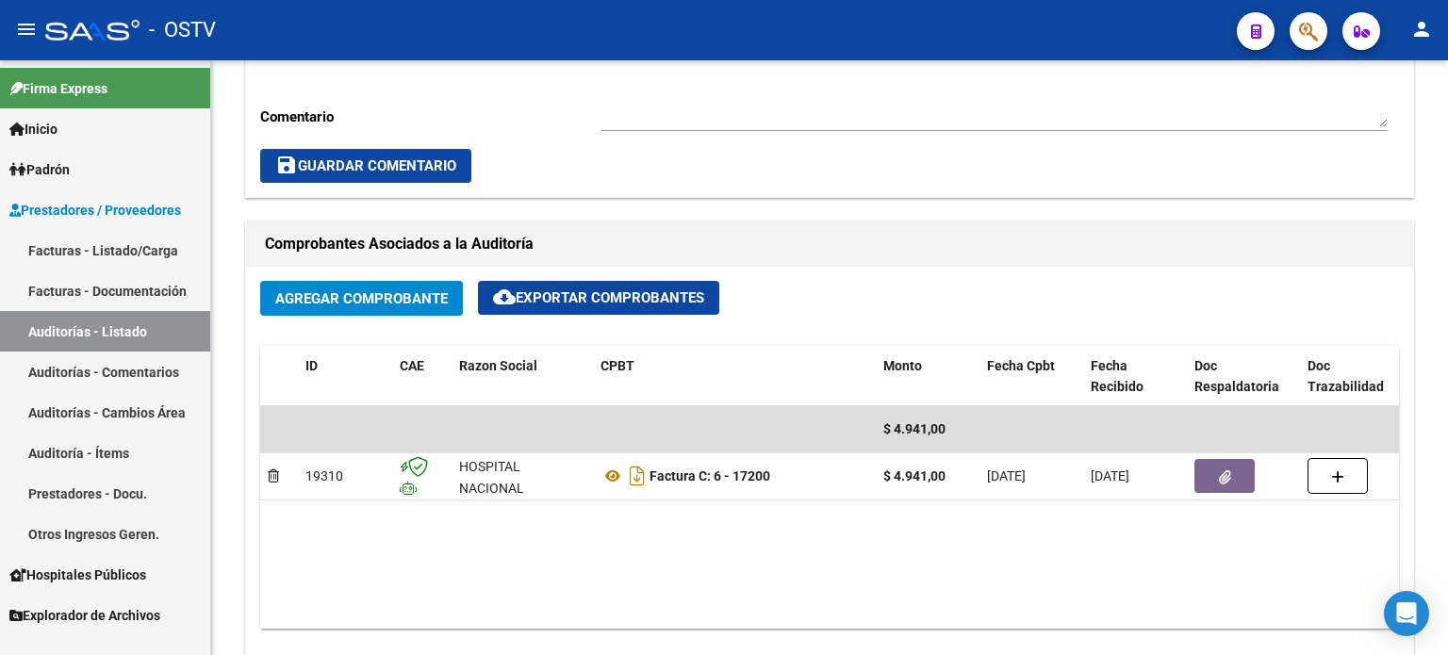
drag, startPoint x: 145, startPoint y: 335, endPoint x: 156, endPoint y: 330, distance: 11.4
click at [145, 335] on link "Auditorías - Listado" at bounding box center [105, 331] width 210 height 41
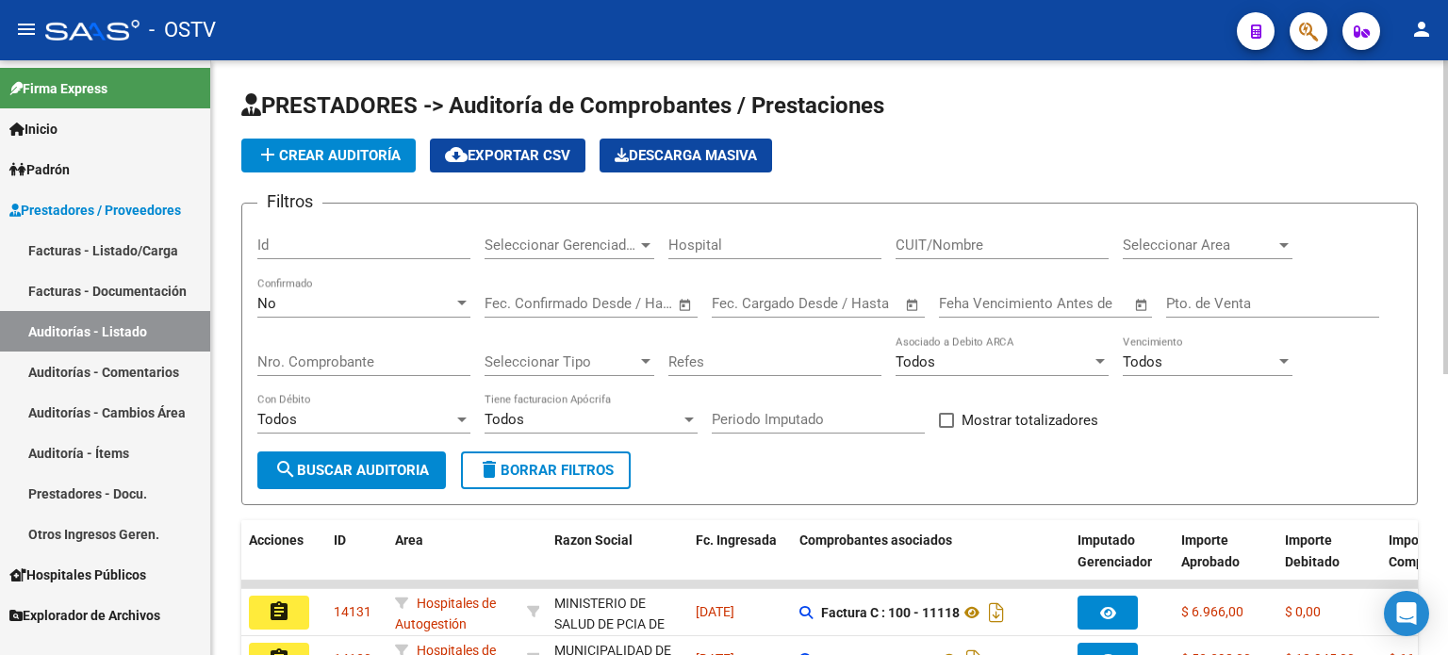
click at [366, 366] on input "Nro. Comprobante" at bounding box center [363, 362] width 213 height 17
paste input "1146614"
click at [287, 355] on input "Nro. Comprobante" at bounding box center [363, 362] width 213 height 17
type input "6614"
click at [274, 305] on span "No" at bounding box center [266, 303] width 19 height 17
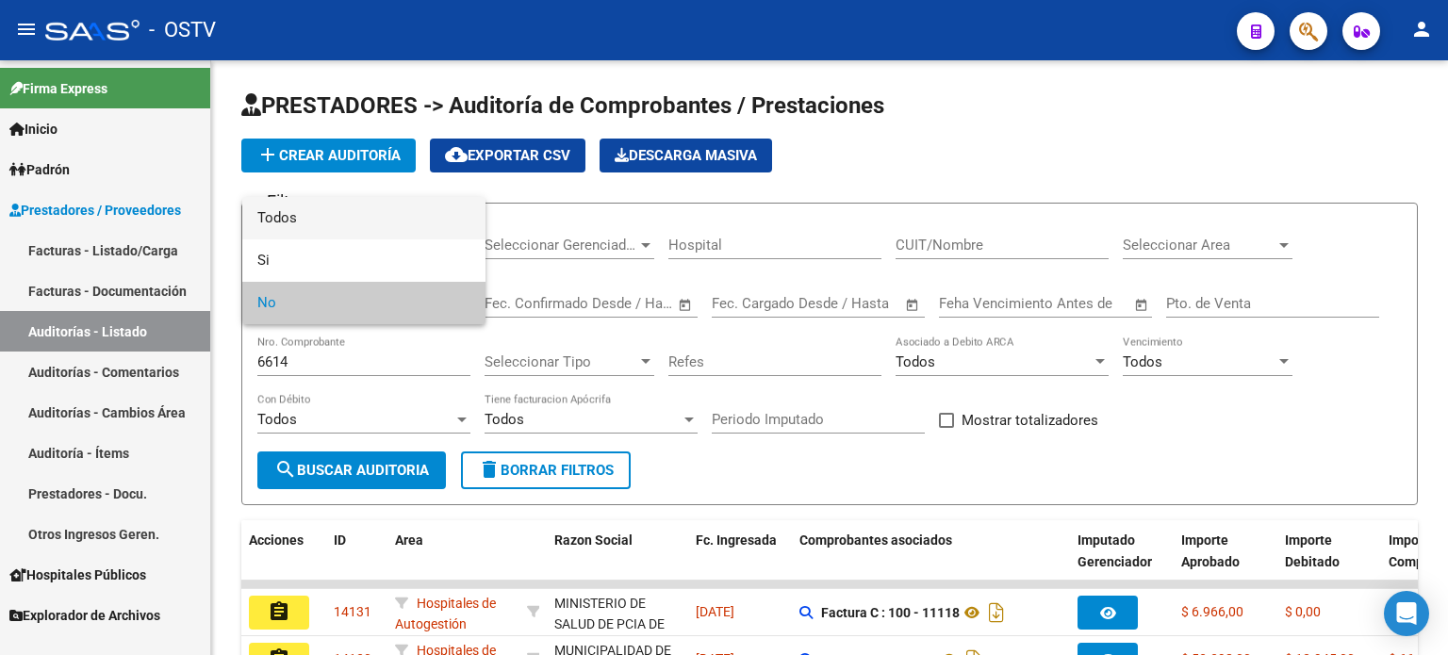
click at [283, 227] on span "Todos" at bounding box center [363, 218] width 213 height 42
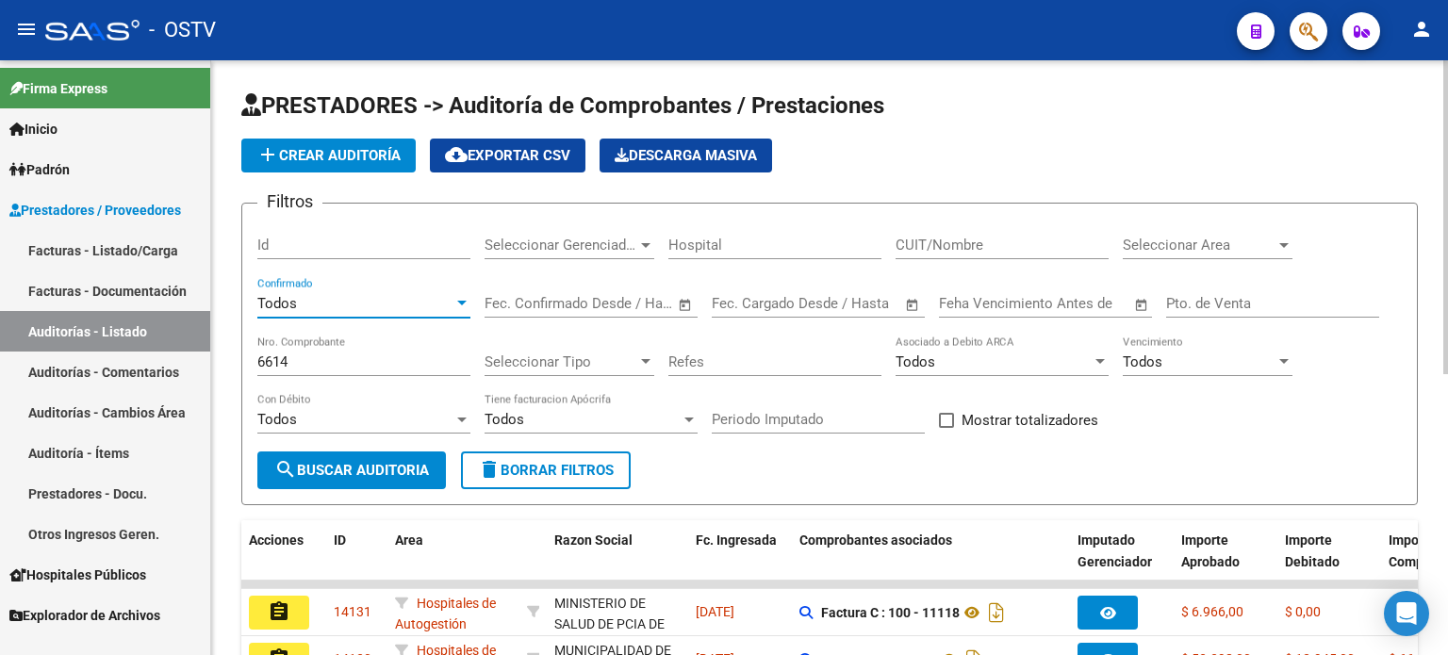
click at [330, 471] on span "search Buscar Auditoria" at bounding box center [351, 470] width 155 height 17
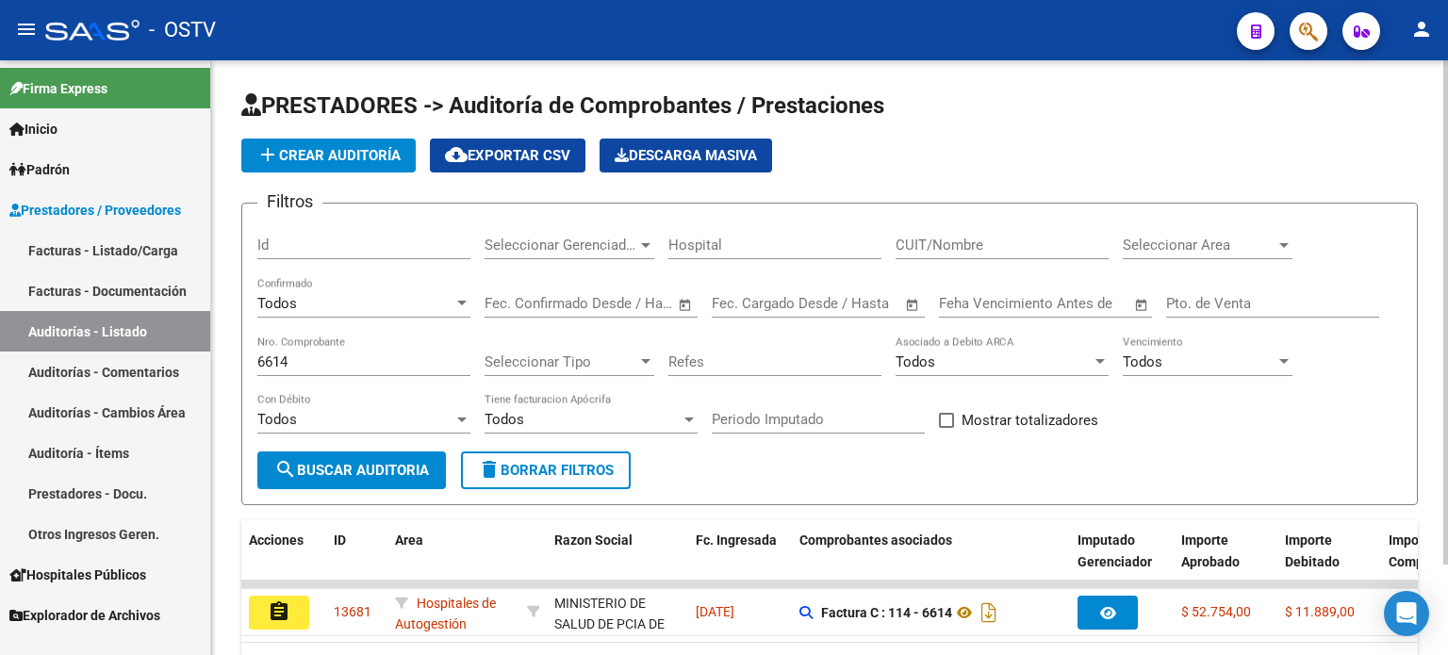
scroll to position [94, 0]
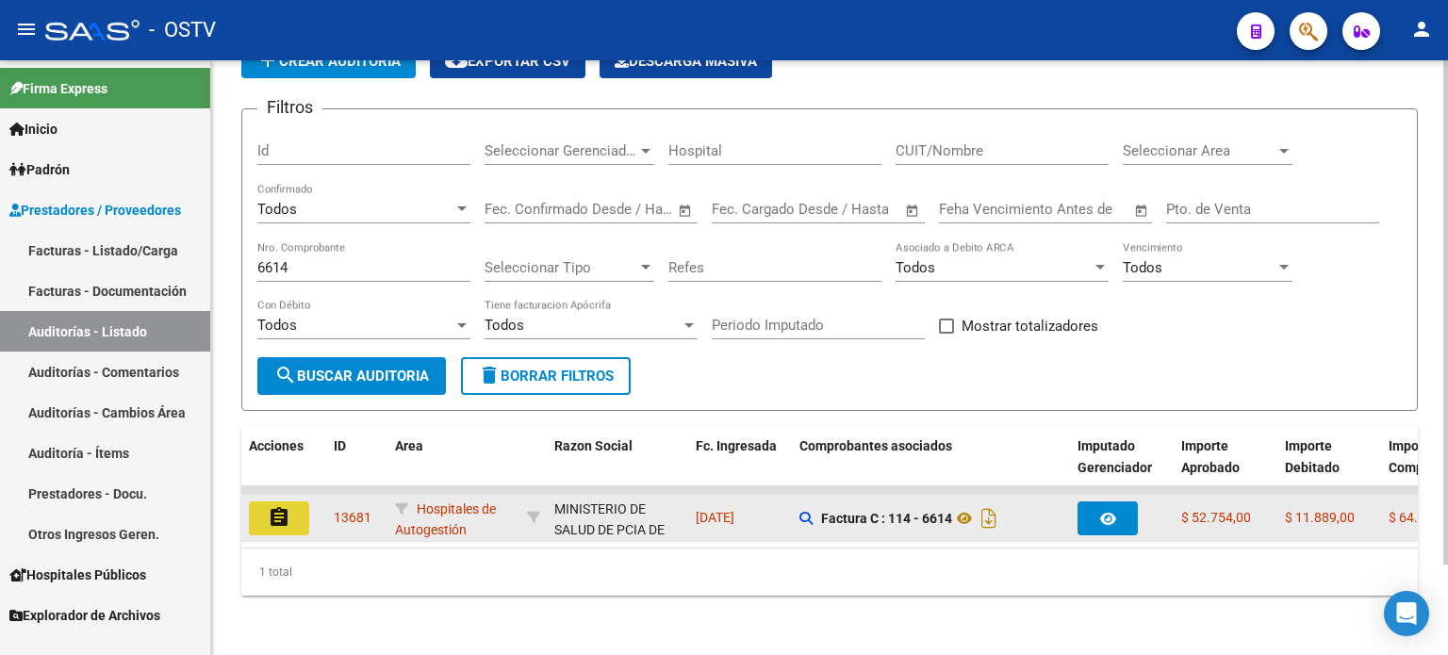
click at [280, 513] on mat-icon "assignment" at bounding box center [279, 517] width 23 height 23
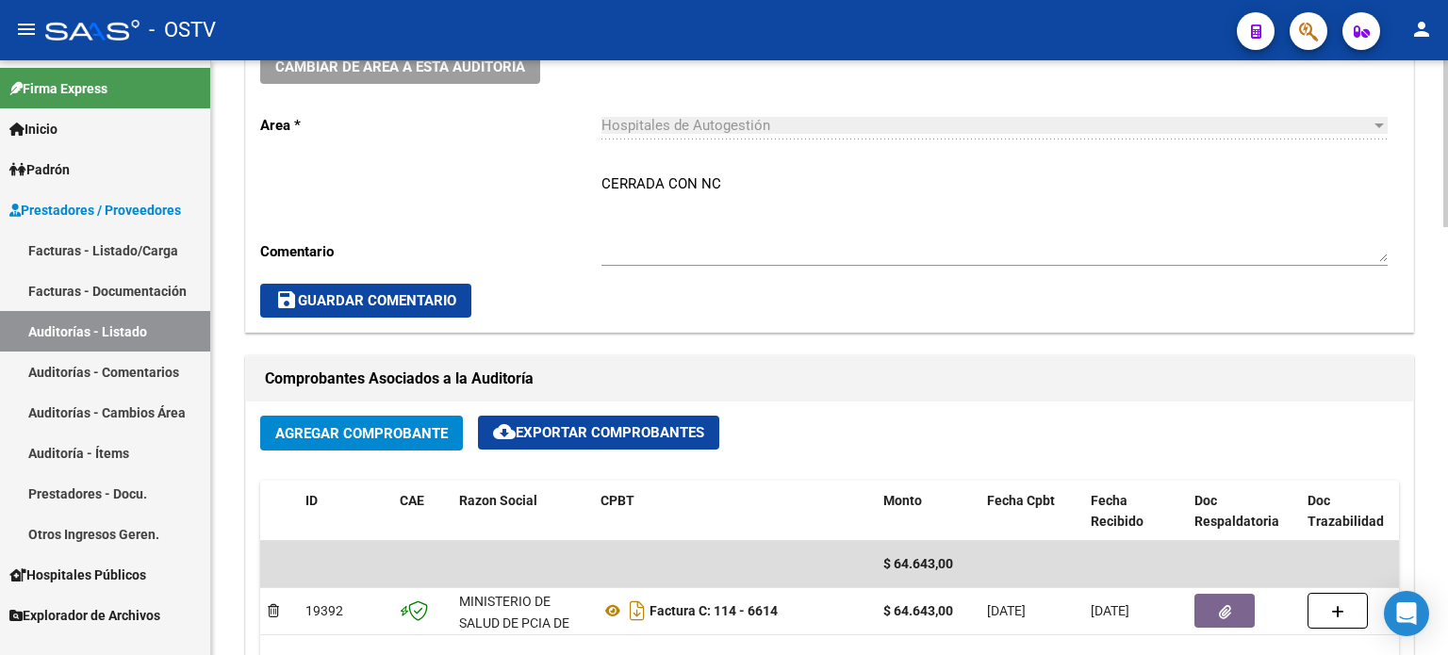
scroll to position [660, 0]
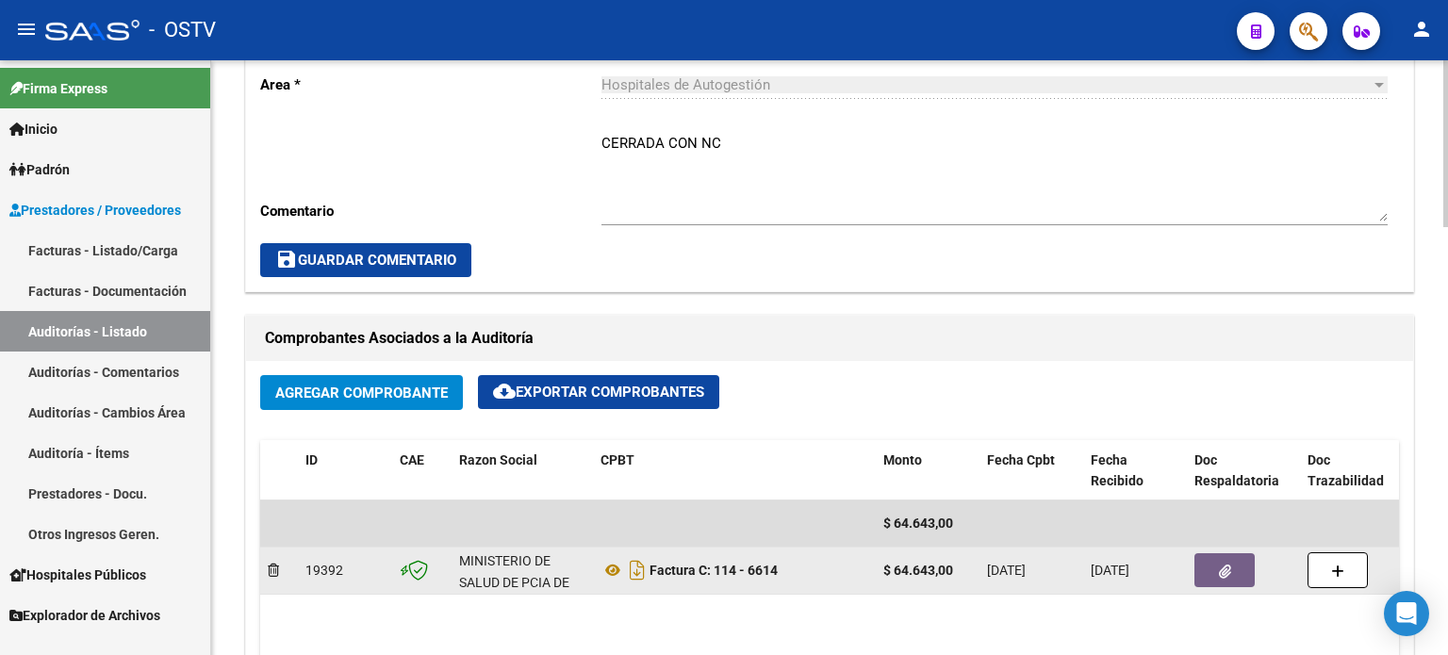
click at [1230, 579] on button "button" at bounding box center [1225, 570] width 60 height 34
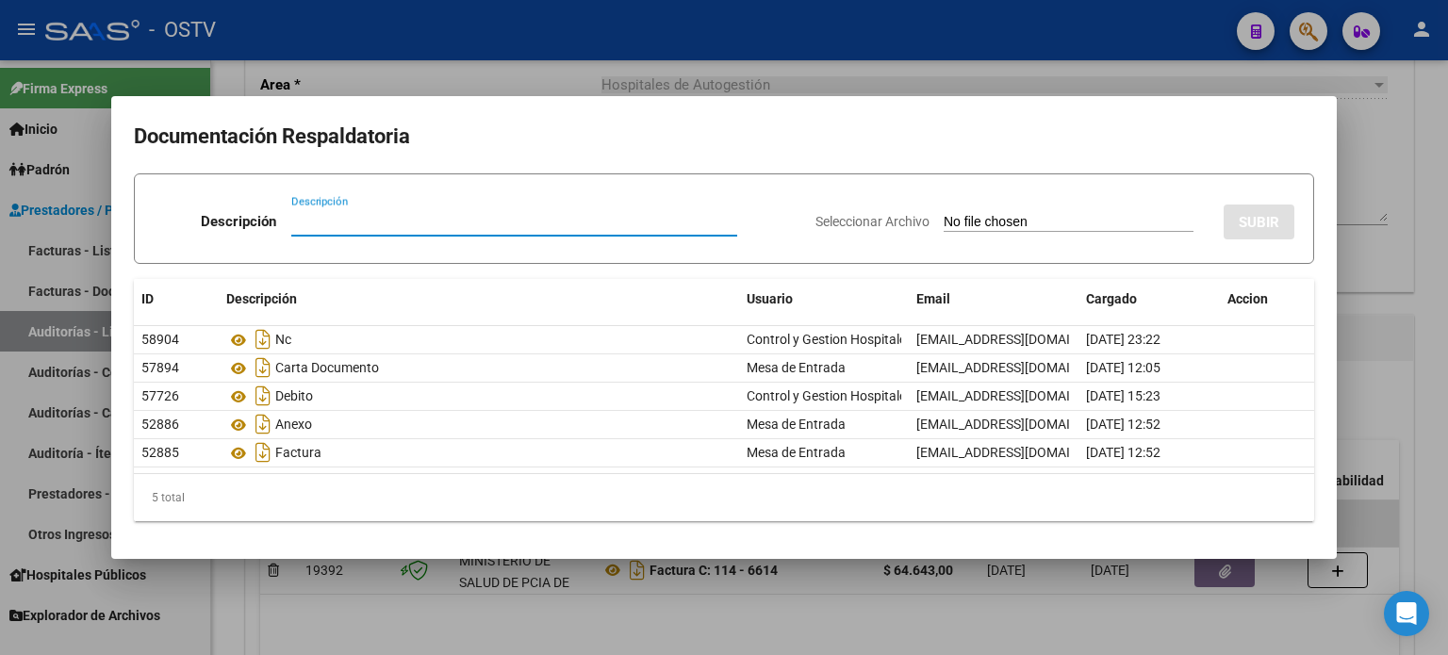
click at [1366, 342] on div at bounding box center [724, 327] width 1448 height 655
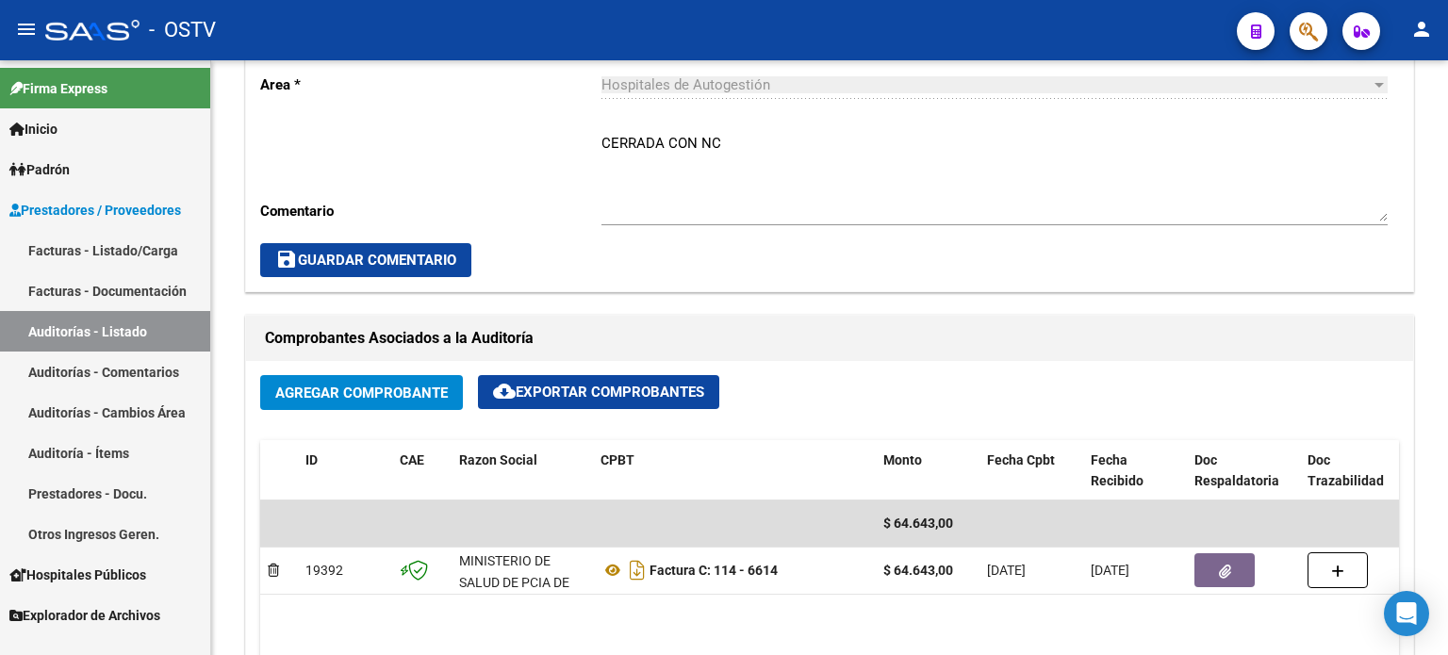
click at [101, 331] on link "Auditorías - Listado" at bounding box center [105, 331] width 210 height 41
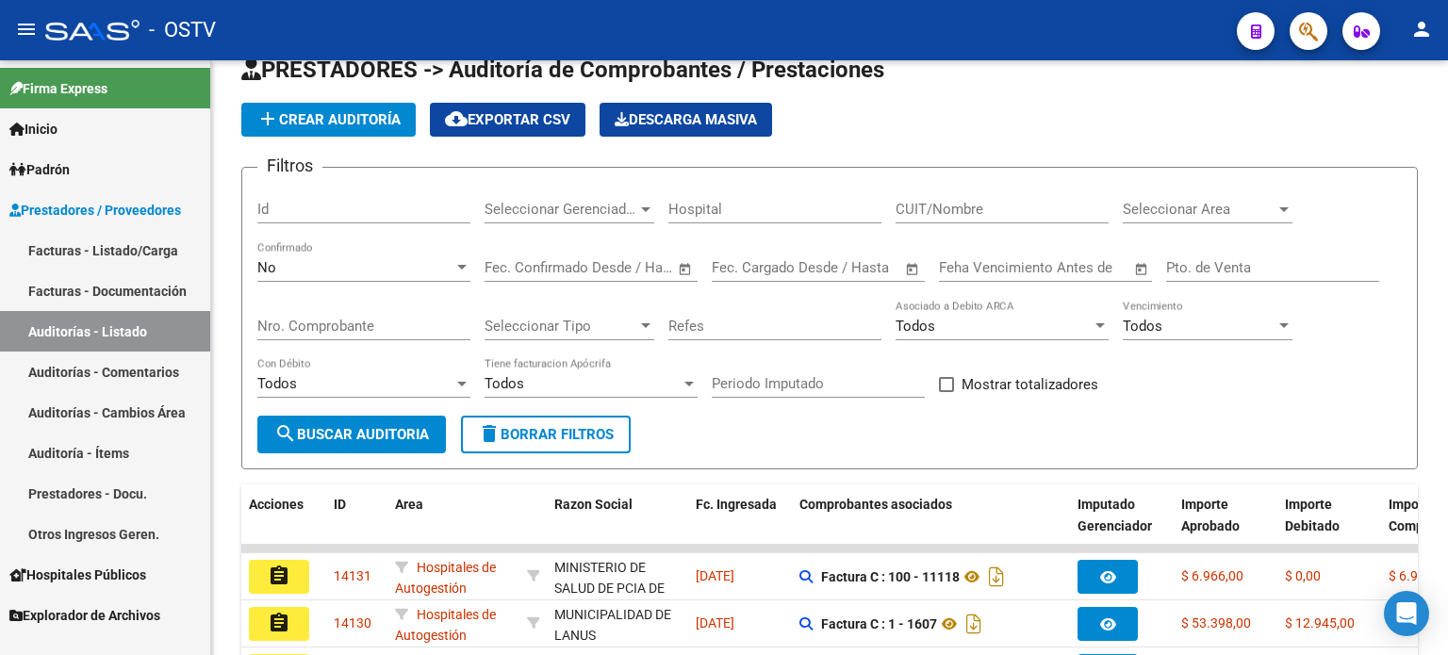
scroll to position [531, 0]
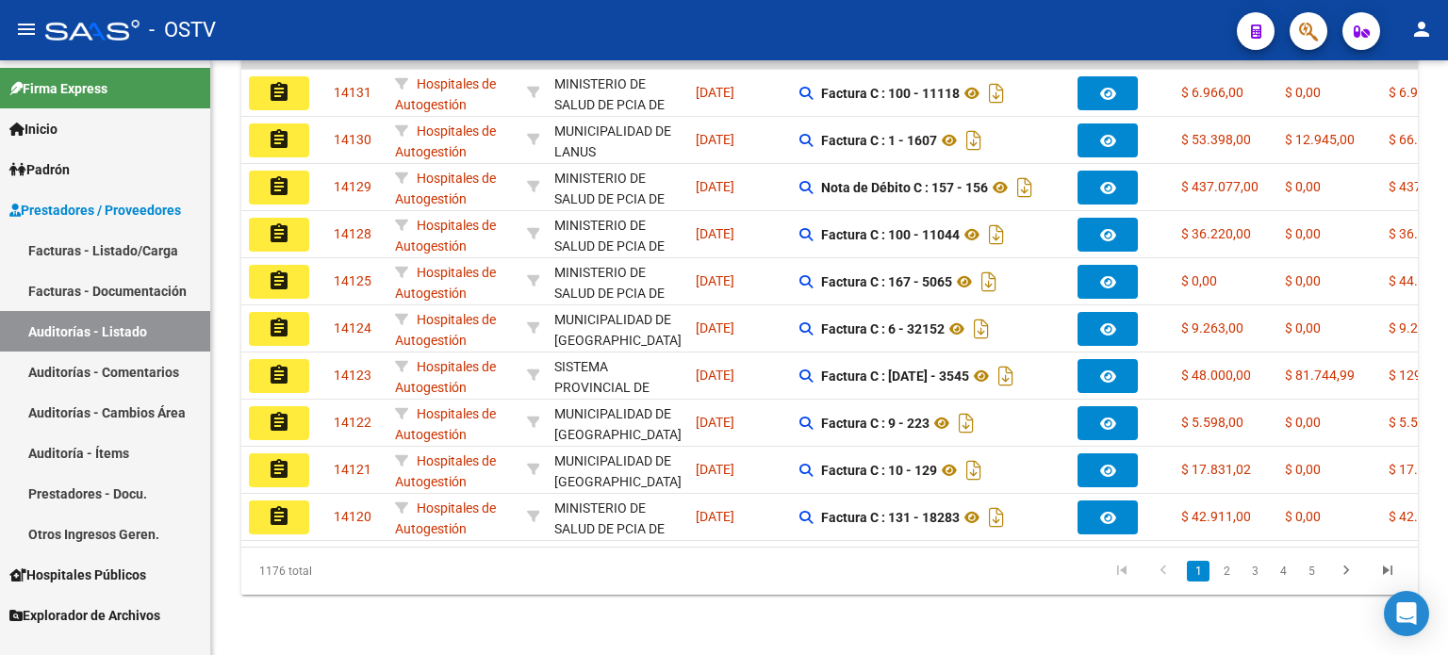
click at [98, 246] on link "Facturas - Listado/Carga" at bounding box center [105, 250] width 210 height 41
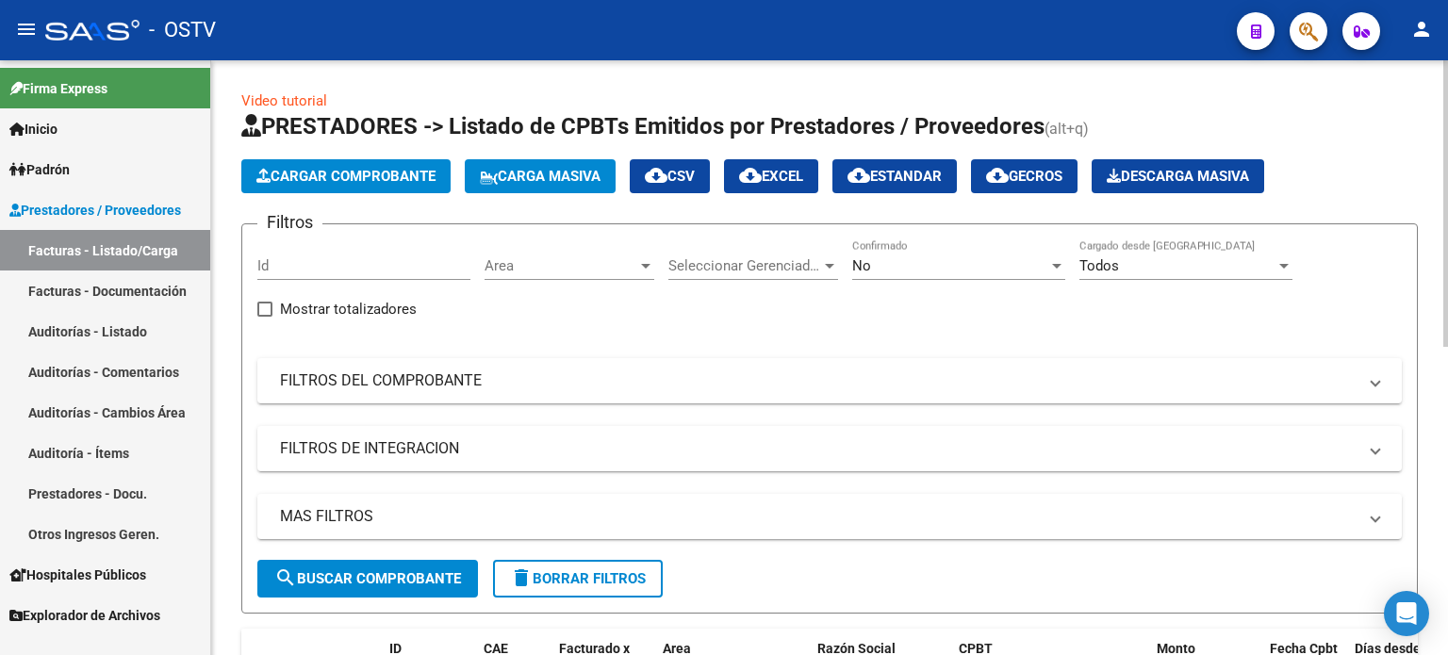
click at [528, 257] on span "Area" at bounding box center [561, 265] width 153 height 17
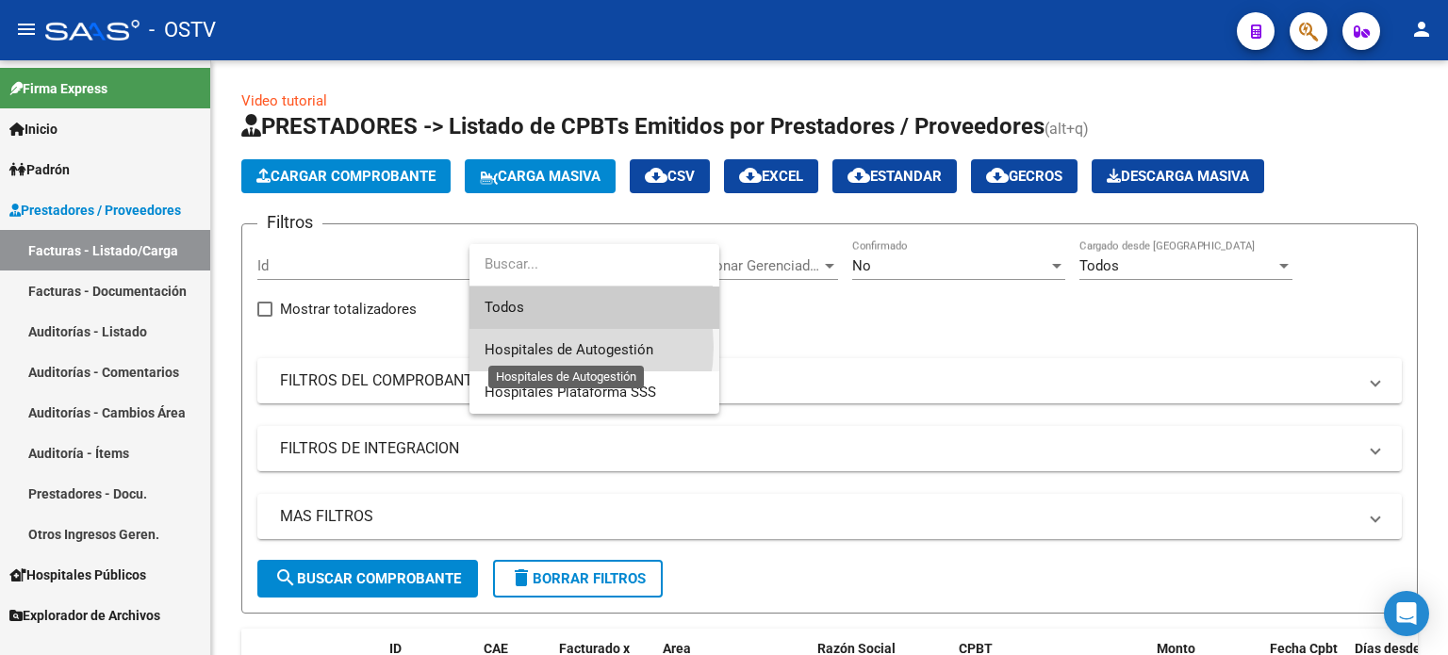
click at [542, 347] on span "Hospitales de Autogestión" at bounding box center [569, 349] width 169 height 17
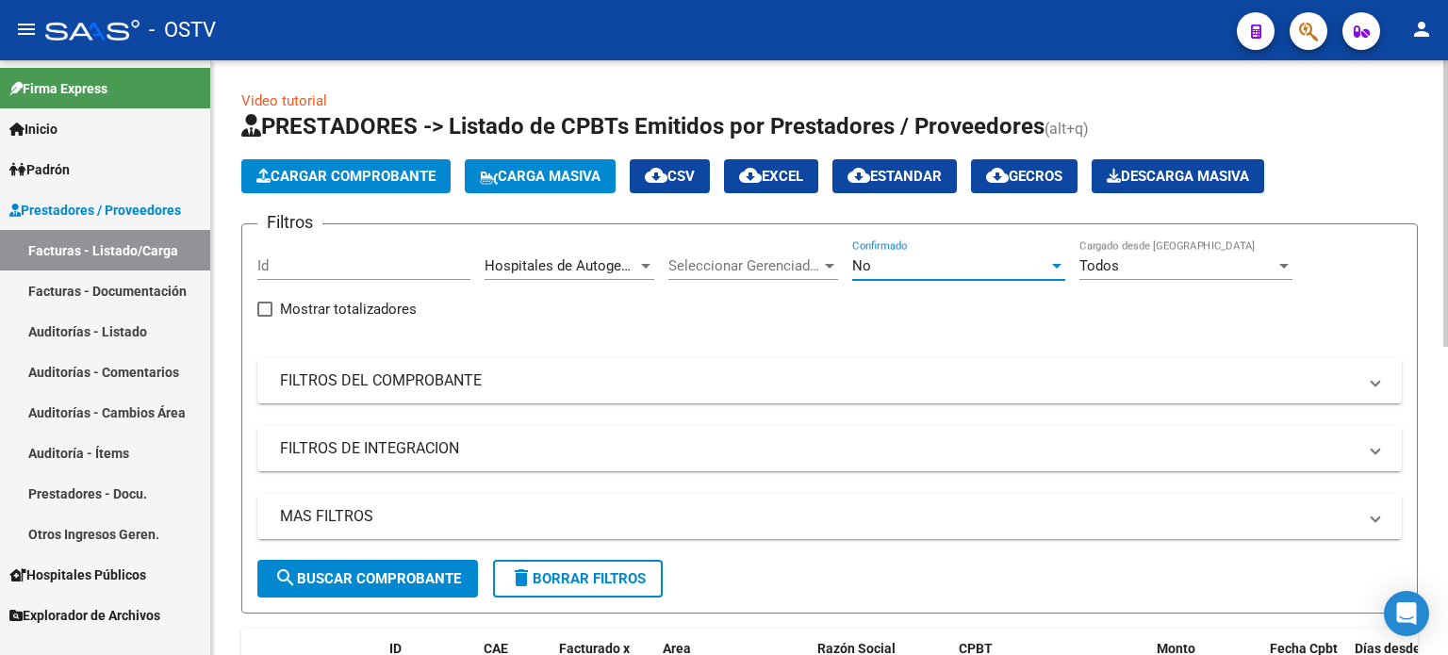
click at [867, 271] on span "No" at bounding box center [861, 265] width 19 height 17
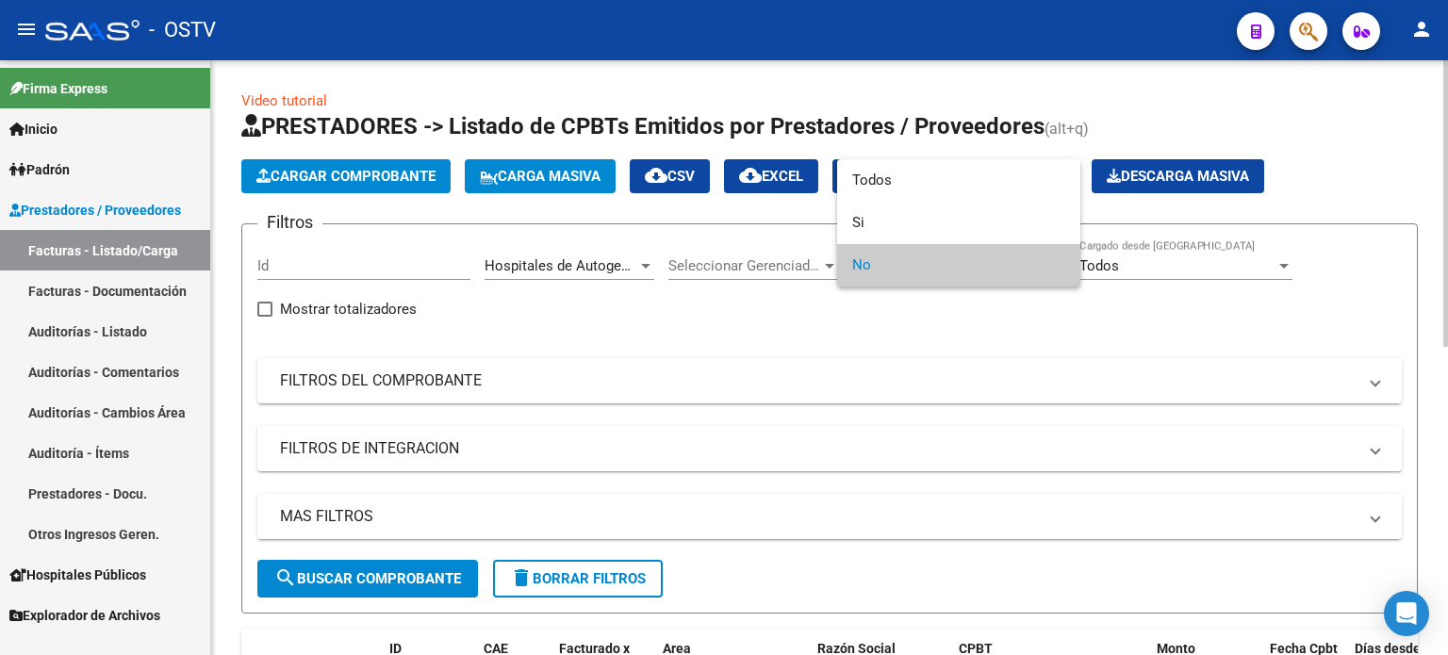
click at [867, 271] on span "No" at bounding box center [958, 265] width 213 height 42
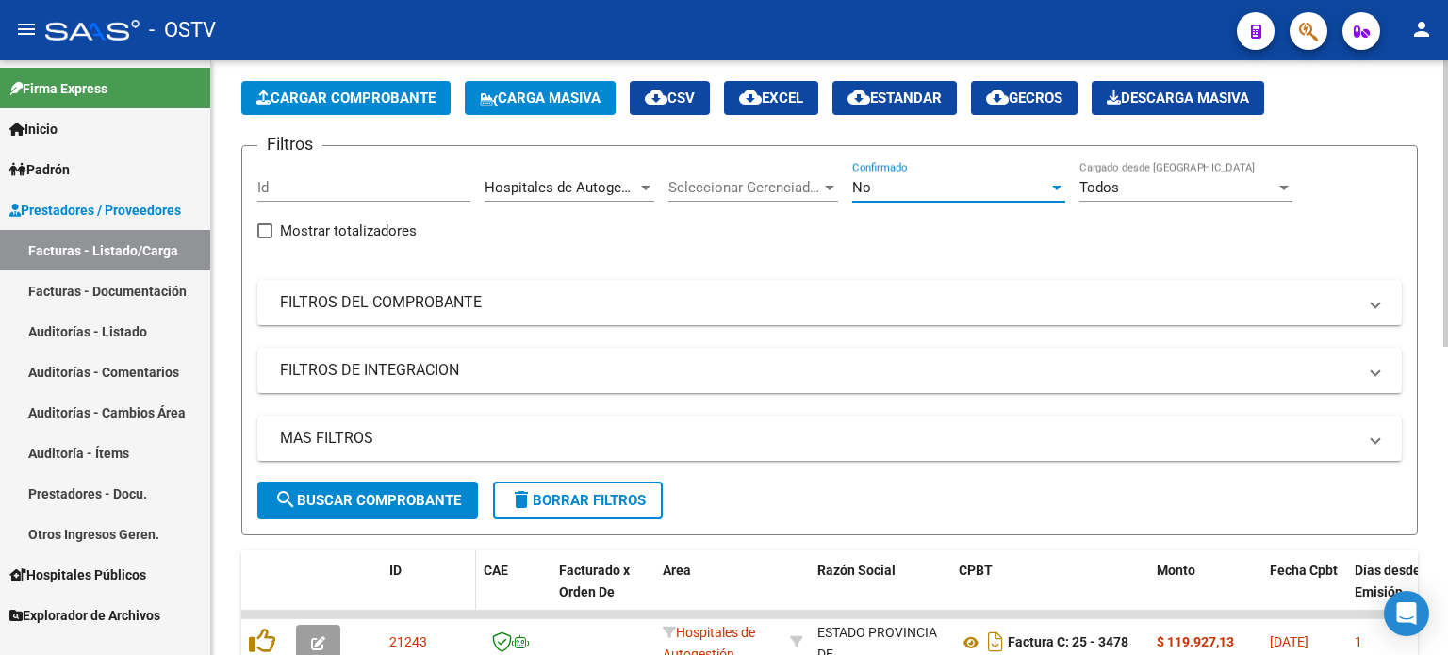
scroll to position [189, 0]
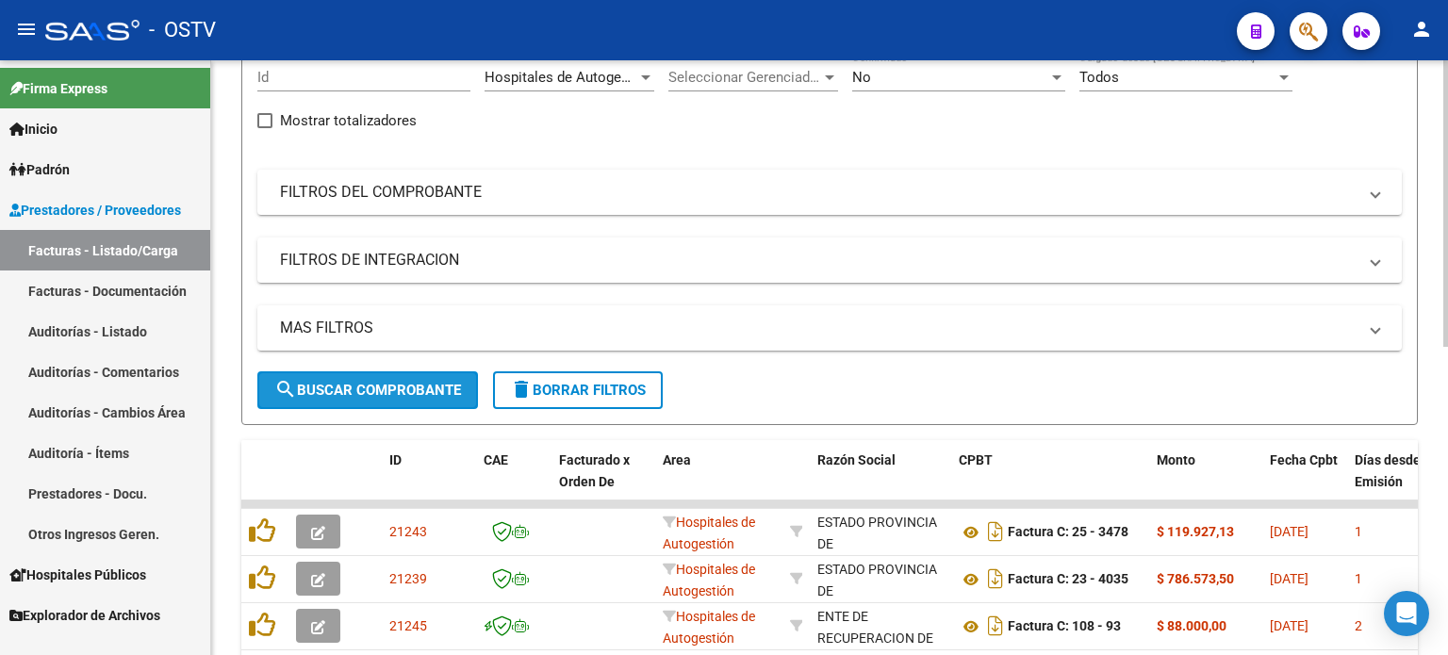
click at [427, 398] on button "search Buscar Comprobante" at bounding box center [367, 391] width 221 height 38
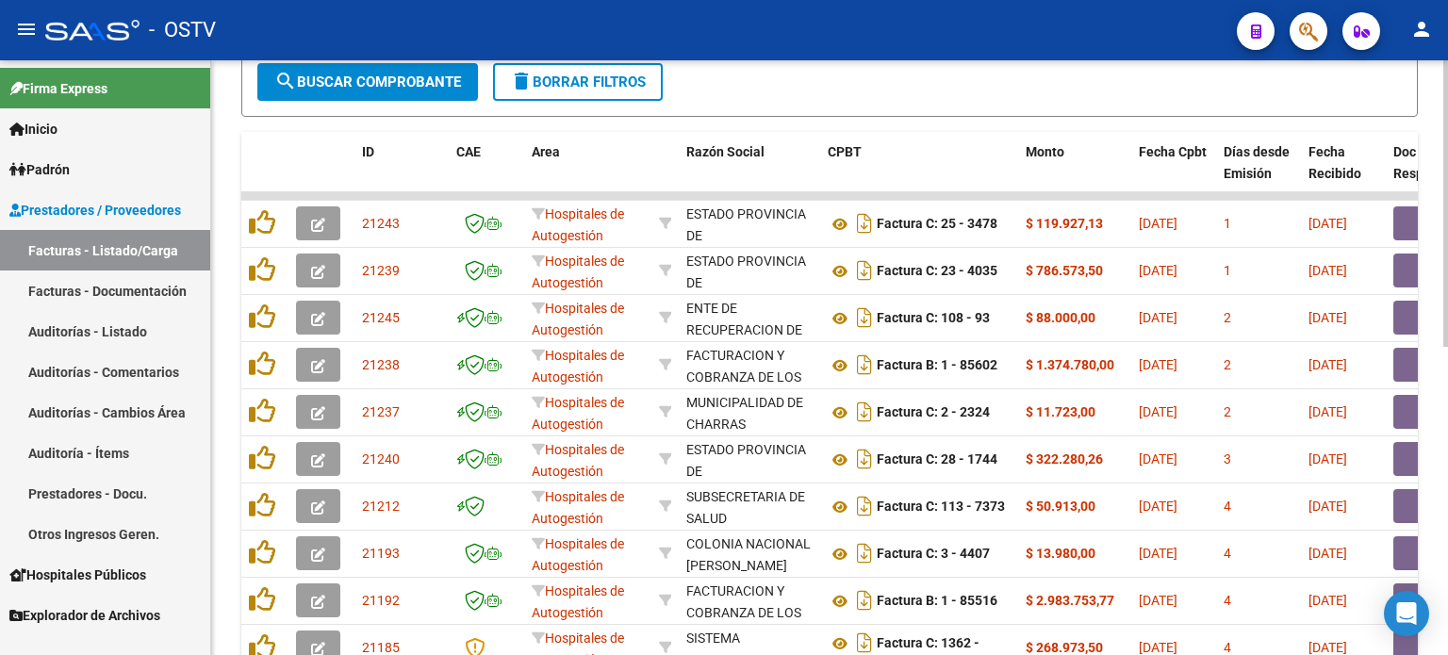
scroll to position [566, 0]
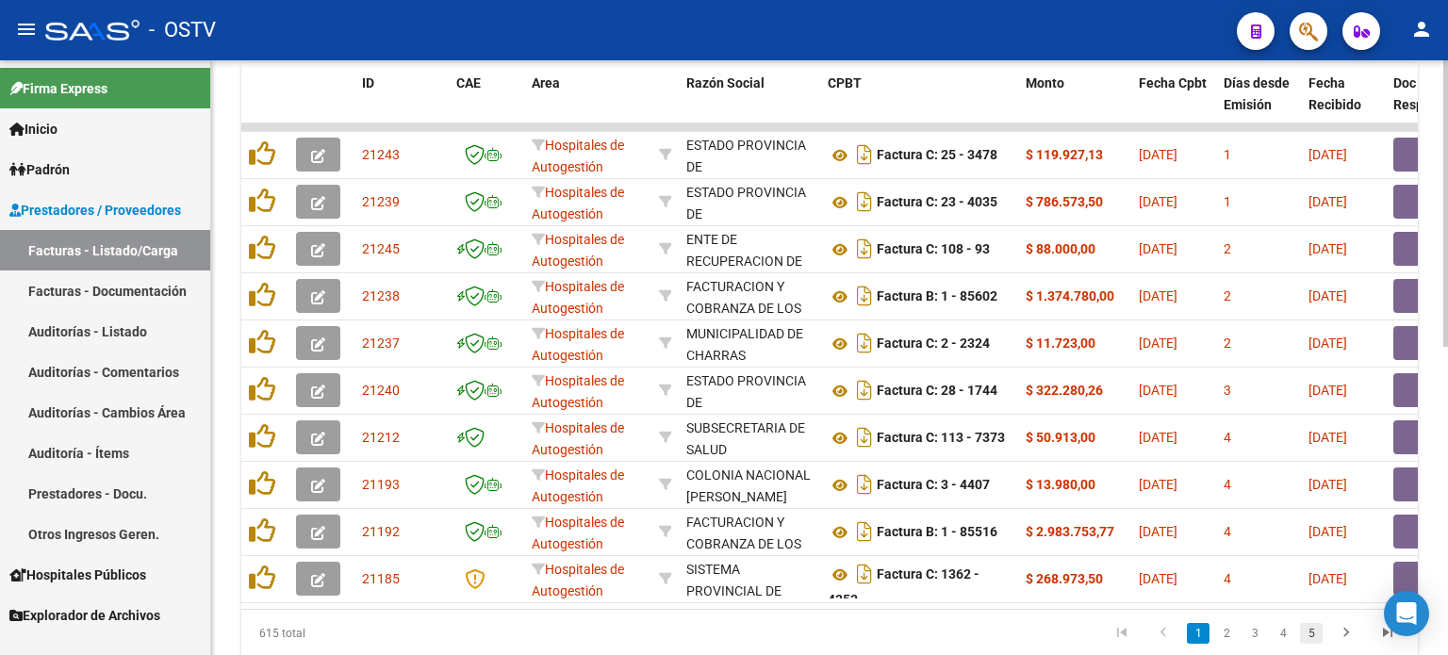
click at [1309, 644] on link "5" at bounding box center [1311, 633] width 23 height 21
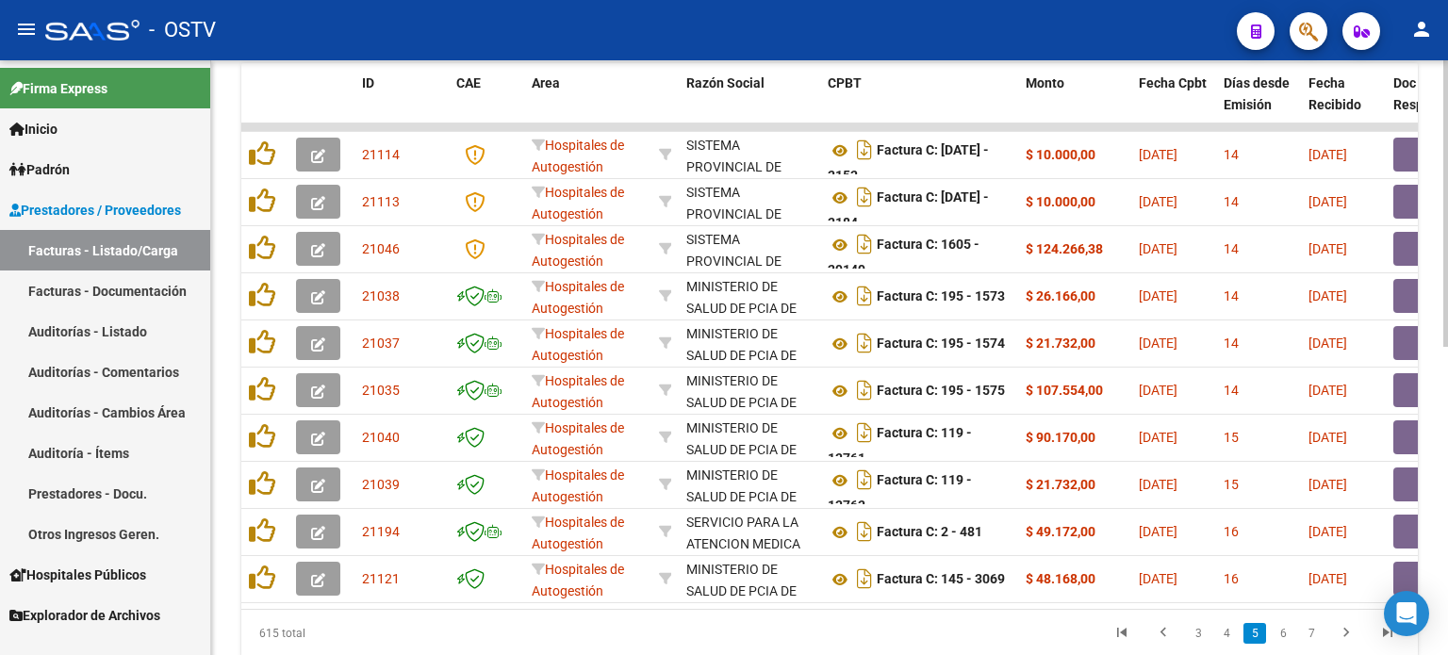
click at [1309, 644] on link "7" at bounding box center [1311, 633] width 23 height 21
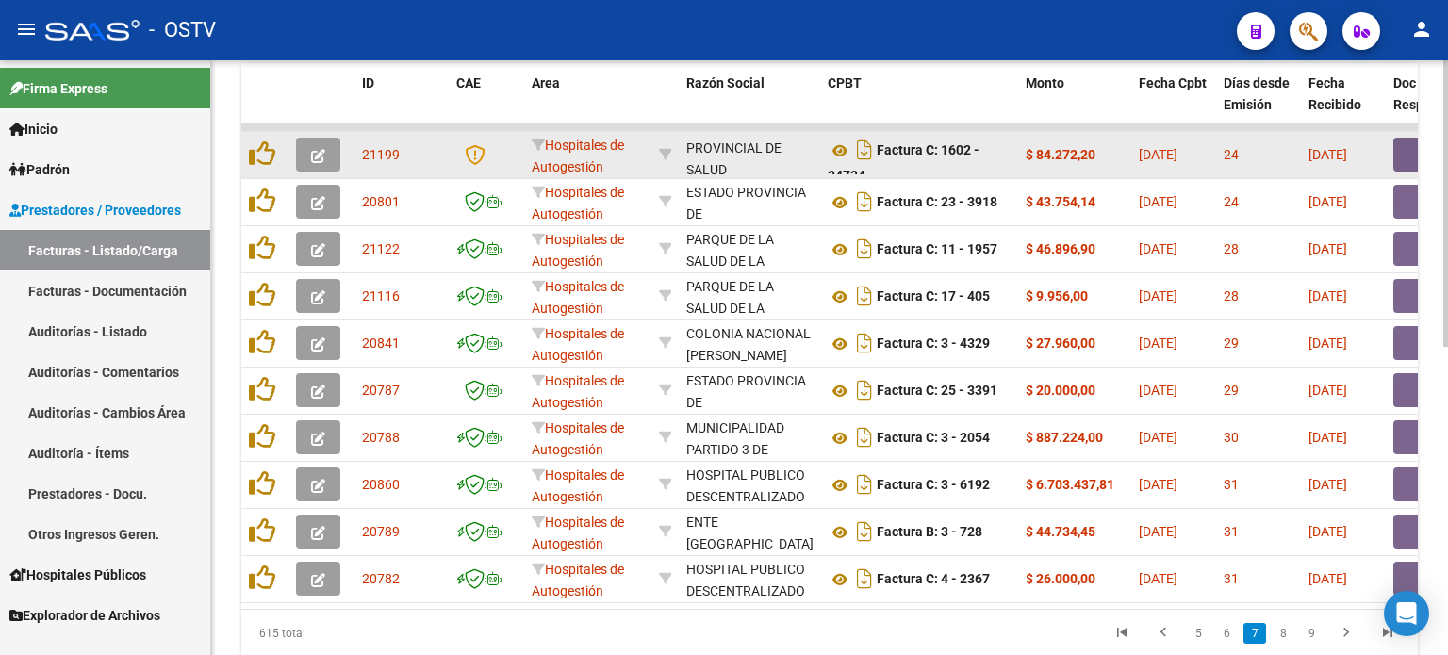
scroll to position [45, 0]
drag, startPoint x: 733, startPoint y: 143, endPoint x: 744, endPoint y: 160, distance: 20.4
click at [744, 160] on div "SISTEMA PROVINCIAL DE SALUD 30691822849" at bounding box center [749, 155] width 126 height 40
drag, startPoint x: 901, startPoint y: 147, endPoint x: 915, endPoint y: 173, distance: 28.7
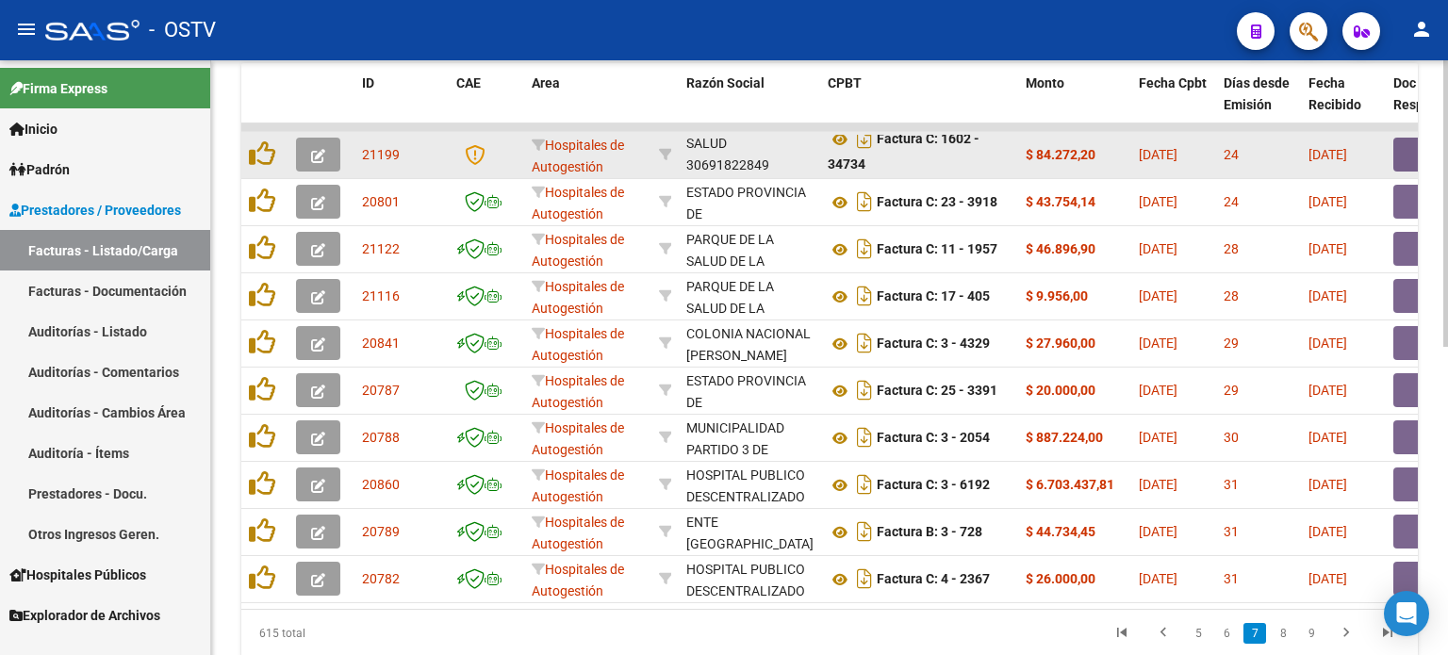
click at [915, 173] on datatable-body-cell "Factura C: 1602 - 34734" at bounding box center [919, 155] width 198 height 46
click at [838, 135] on icon at bounding box center [840, 139] width 25 height 23
click at [1405, 155] on button "button" at bounding box center [1424, 155] width 60 height 34
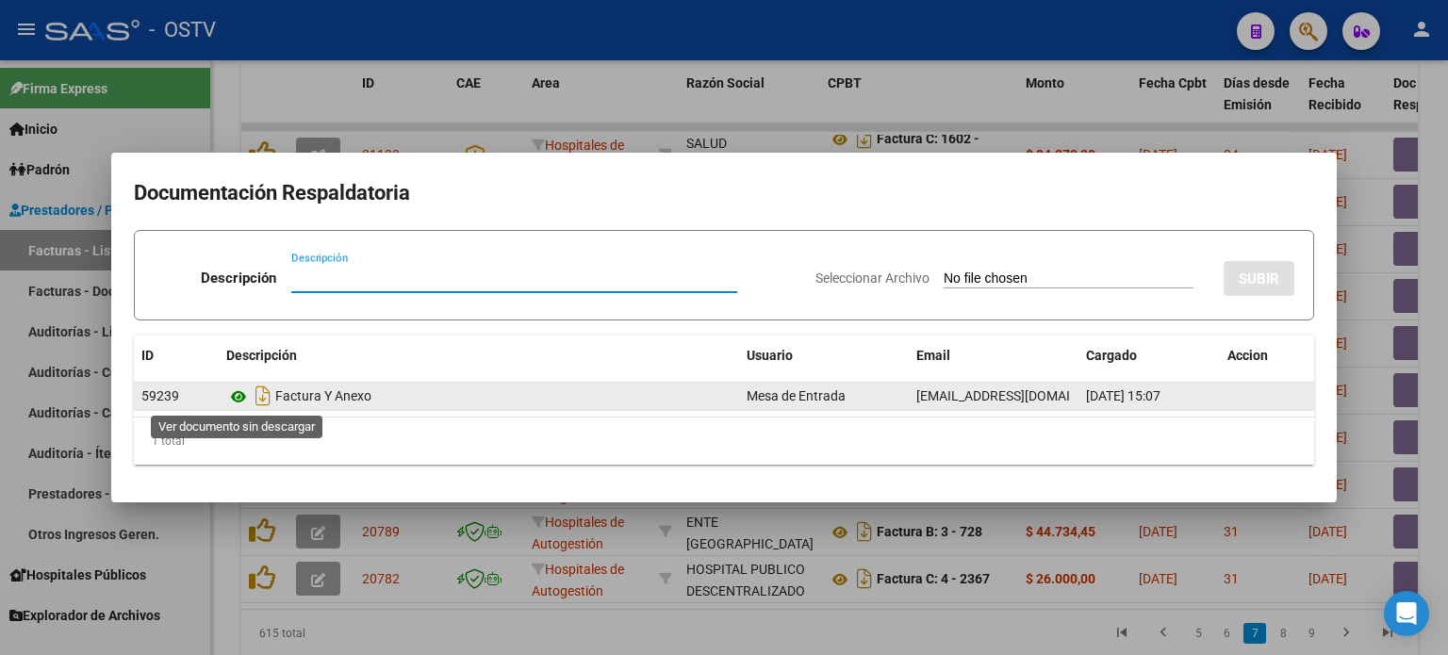
click at [241, 390] on icon at bounding box center [238, 397] width 25 height 23
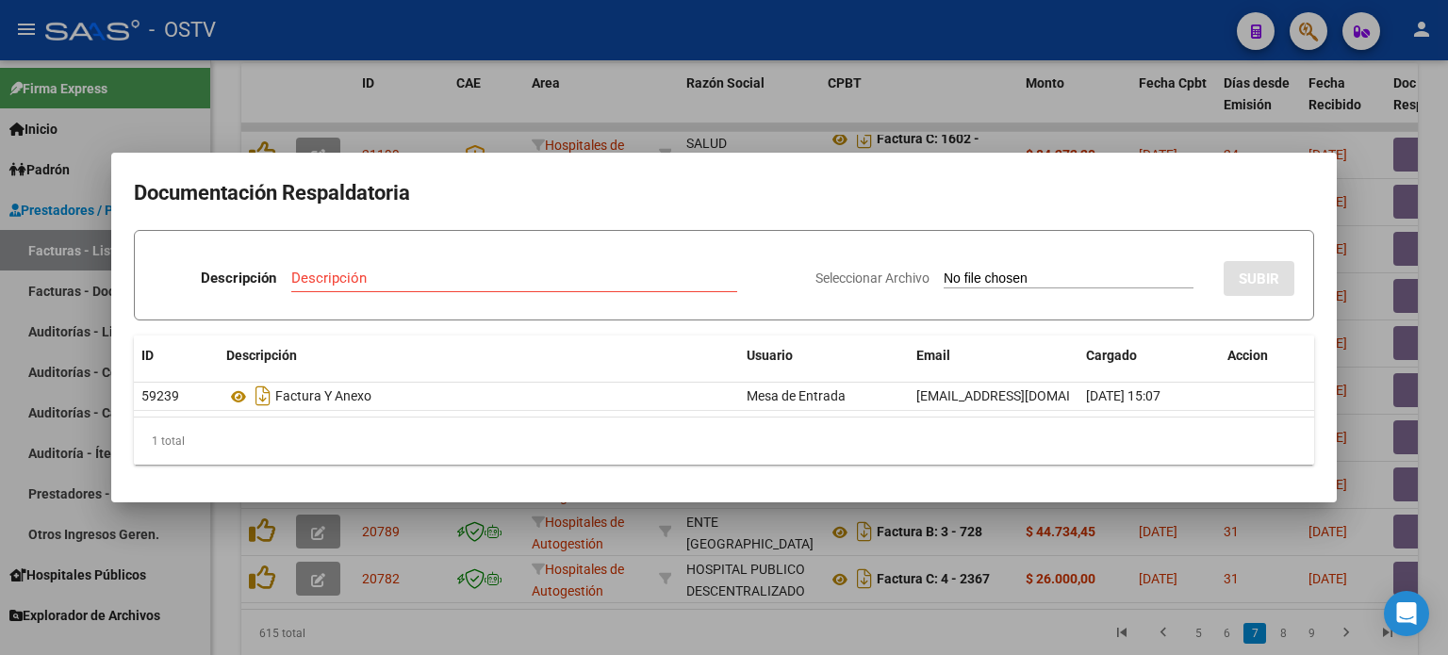
click at [489, 122] on div at bounding box center [724, 327] width 1448 height 655
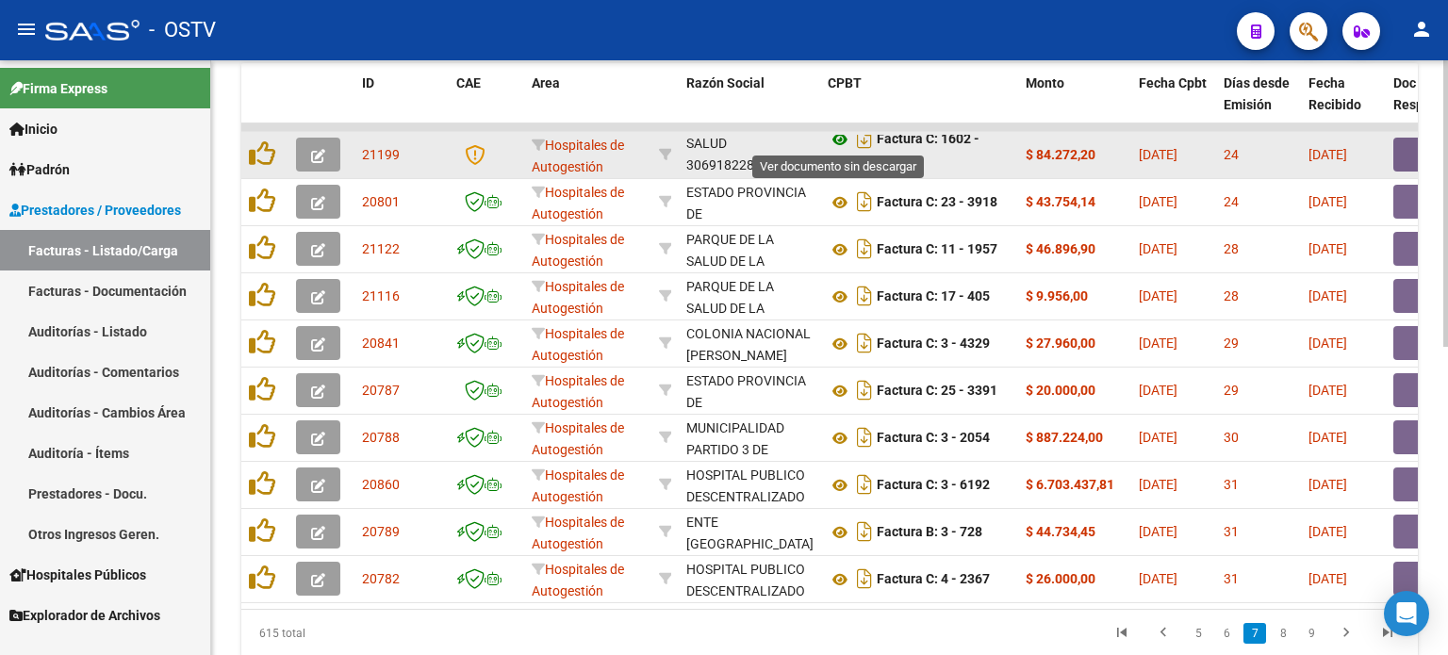
click at [839, 136] on icon at bounding box center [840, 139] width 25 height 23
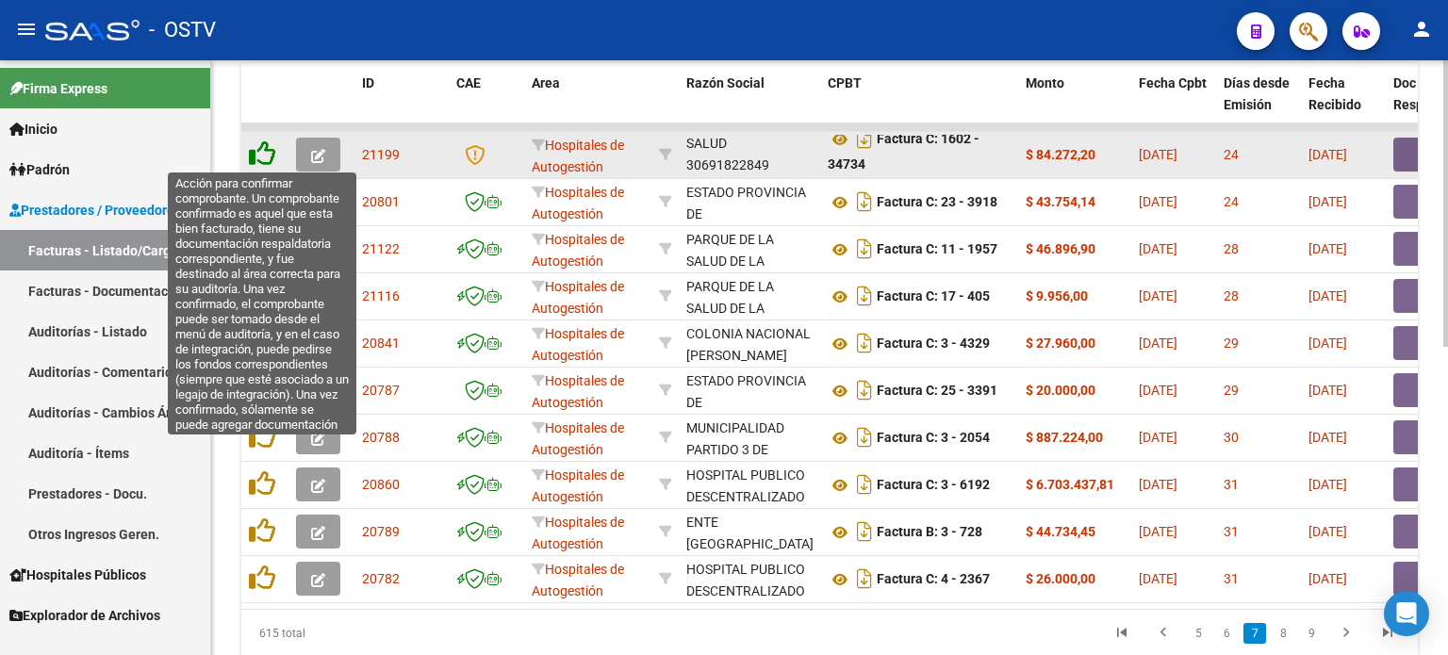
click at [261, 150] on icon at bounding box center [262, 153] width 26 height 26
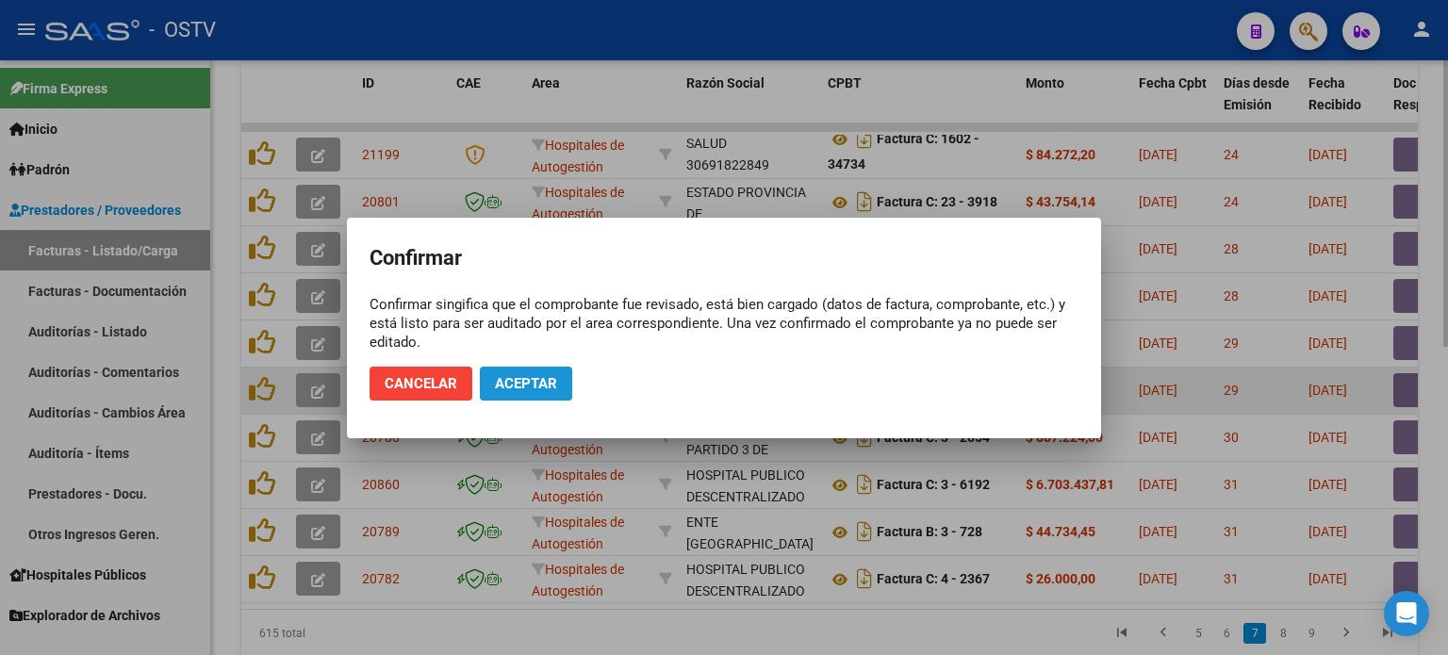
click at [553, 389] on span "Aceptar" at bounding box center [526, 383] width 62 height 17
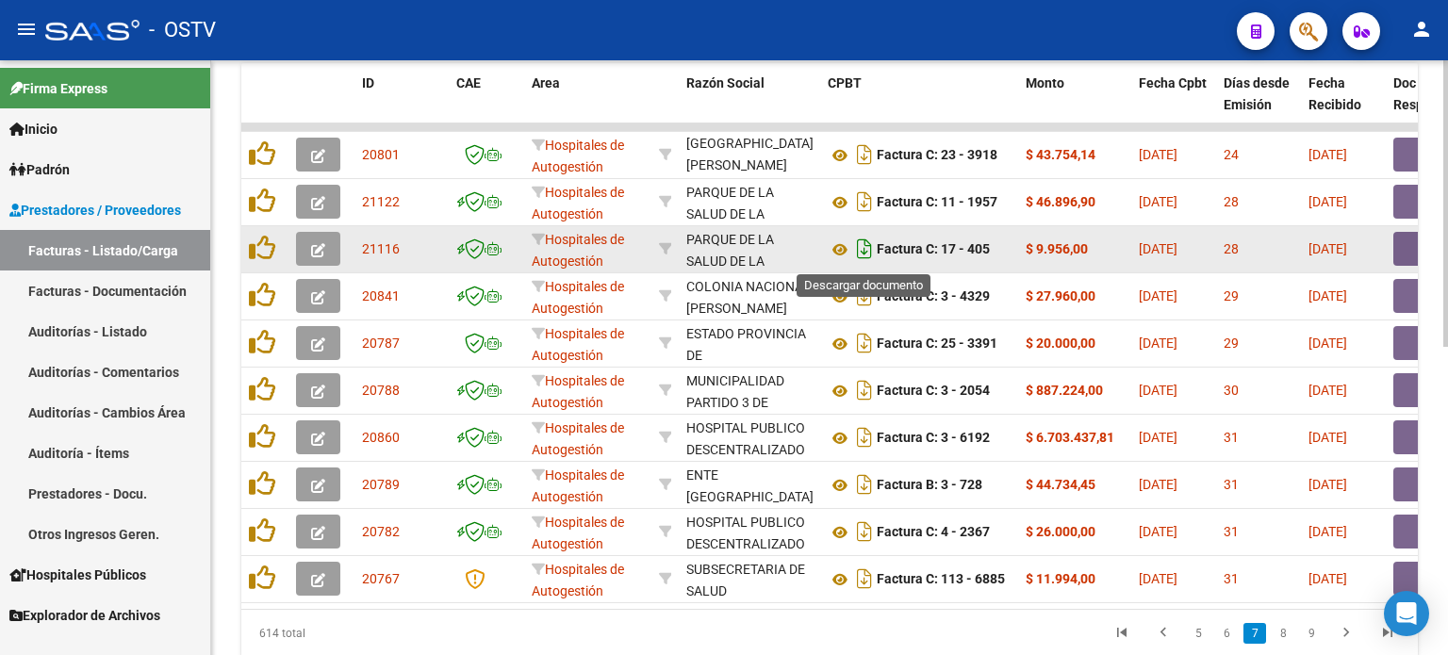
scroll to position [0, 0]
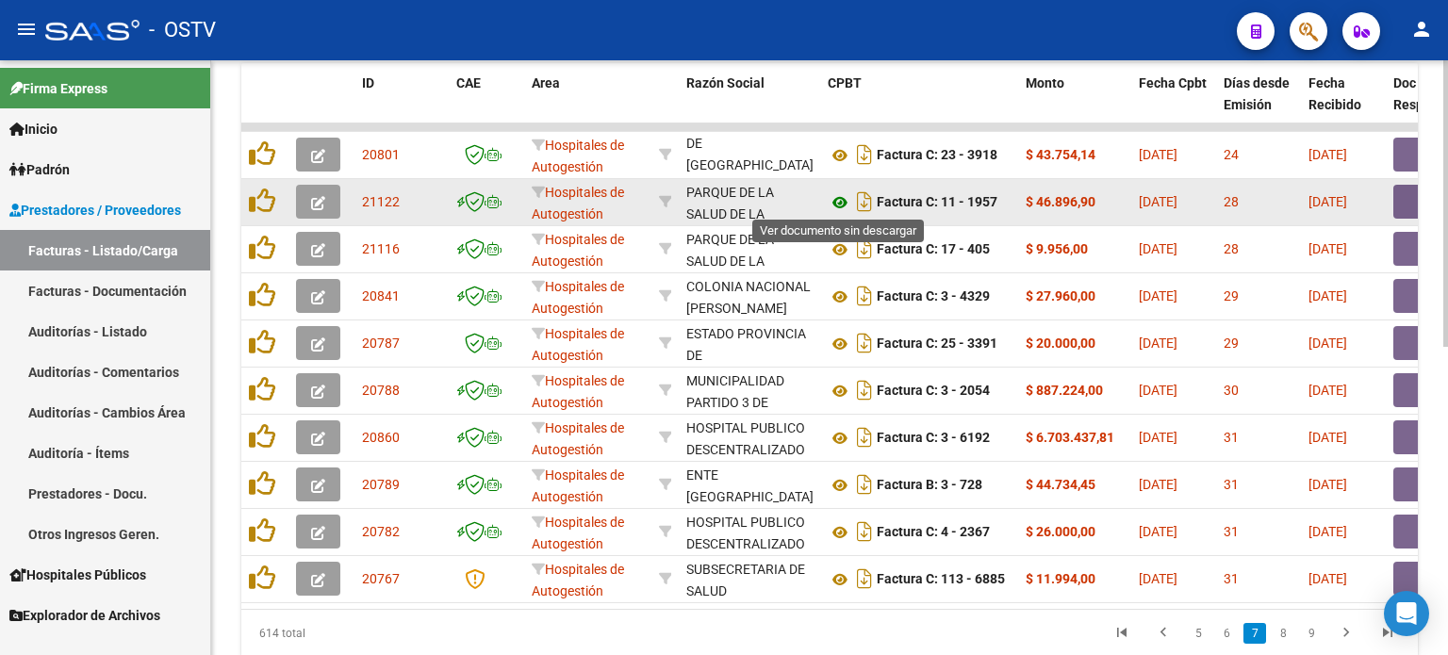
click at [840, 199] on icon at bounding box center [840, 202] width 25 height 23
drag, startPoint x: 1062, startPoint y: 200, endPoint x: 1235, endPoint y: 202, distance: 173.5
click at [1399, 202] on button "button" at bounding box center [1424, 202] width 60 height 34
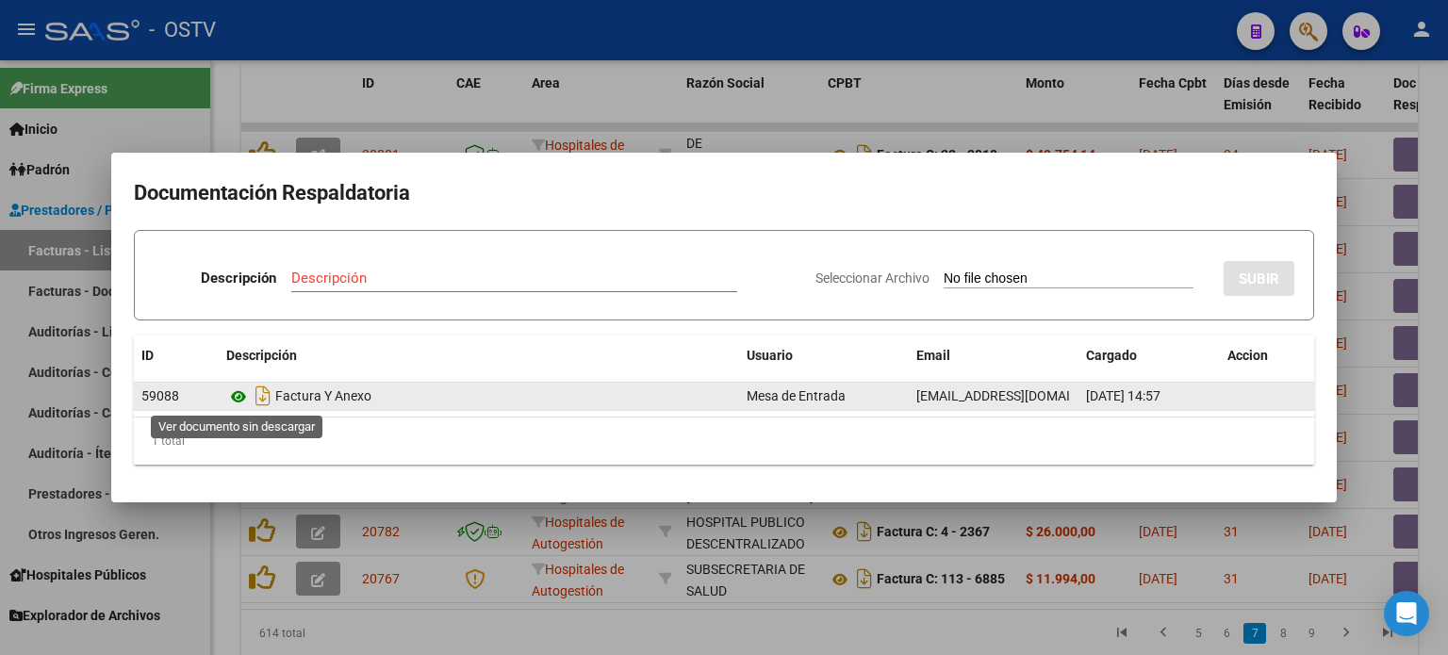
click at [238, 398] on icon at bounding box center [238, 397] width 25 height 23
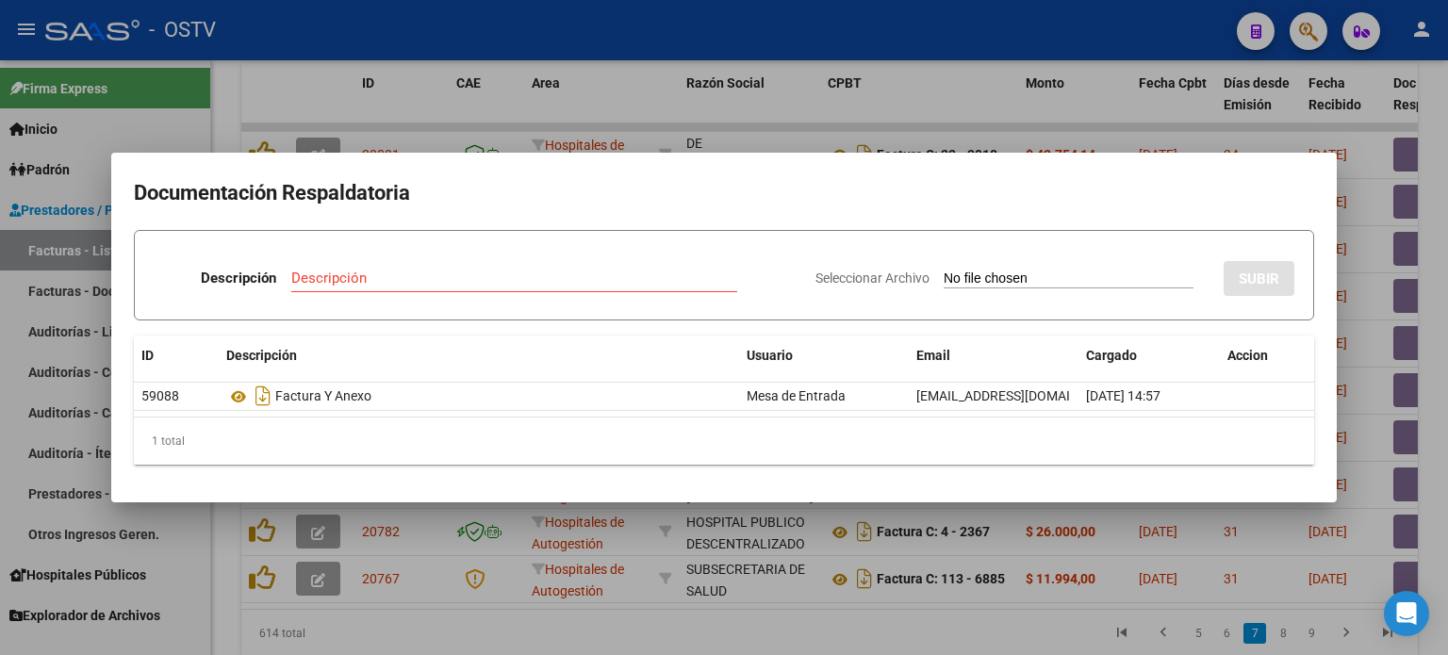
click at [417, 118] on div at bounding box center [724, 327] width 1448 height 655
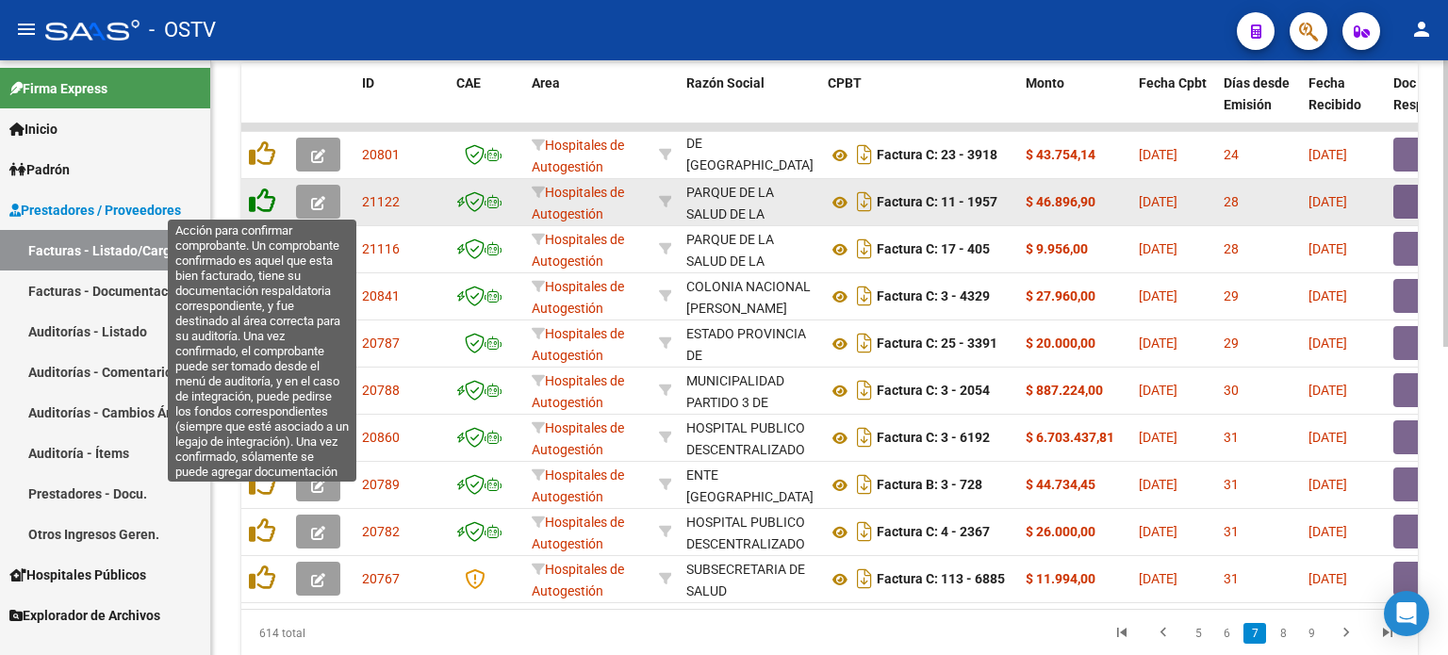
click at [258, 203] on icon at bounding box center [262, 201] width 26 height 26
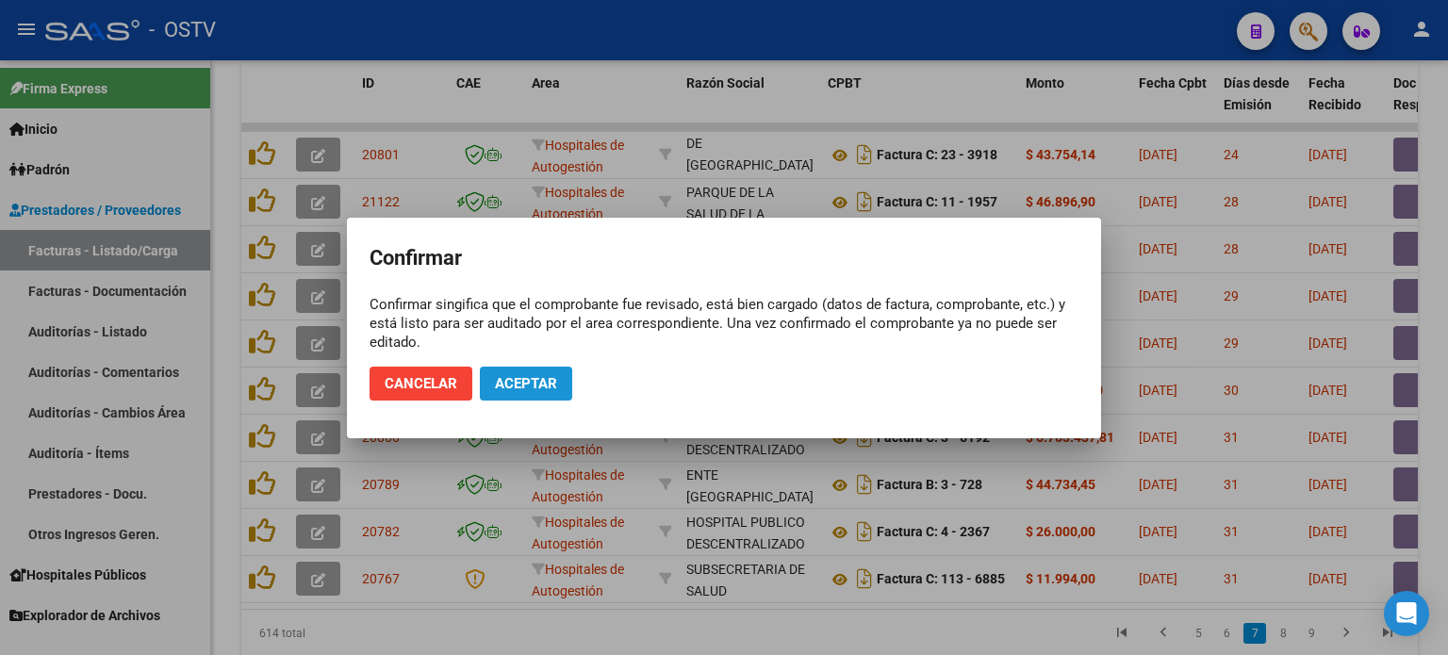
drag, startPoint x: 523, startPoint y: 385, endPoint x: 524, endPoint y: 395, distance: 10.4
click at [524, 395] on button "Aceptar" at bounding box center [526, 384] width 92 height 34
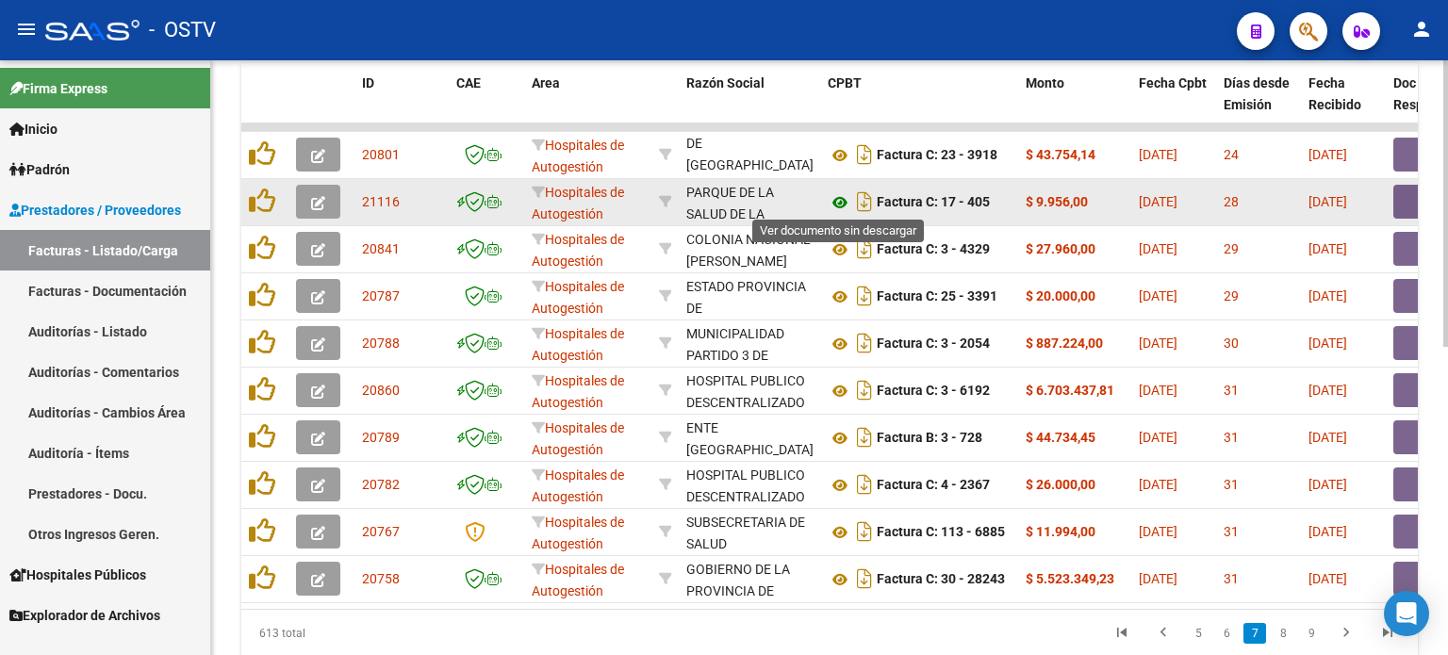
click at [841, 199] on icon at bounding box center [840, 202] width 25 height 23
click at [905, 204] on strong "Factura C: 17 - 405" at bounding box center [933, 202] width 113 height 15
click at [1099, 209] on div "$ 9.956,00" at bounding box center [1075, 202] width 98 height 22
drag, startPoint x: 943, startPoint y: 193, endPoint x: 1054, endPoint y: 203, distance: 111.7
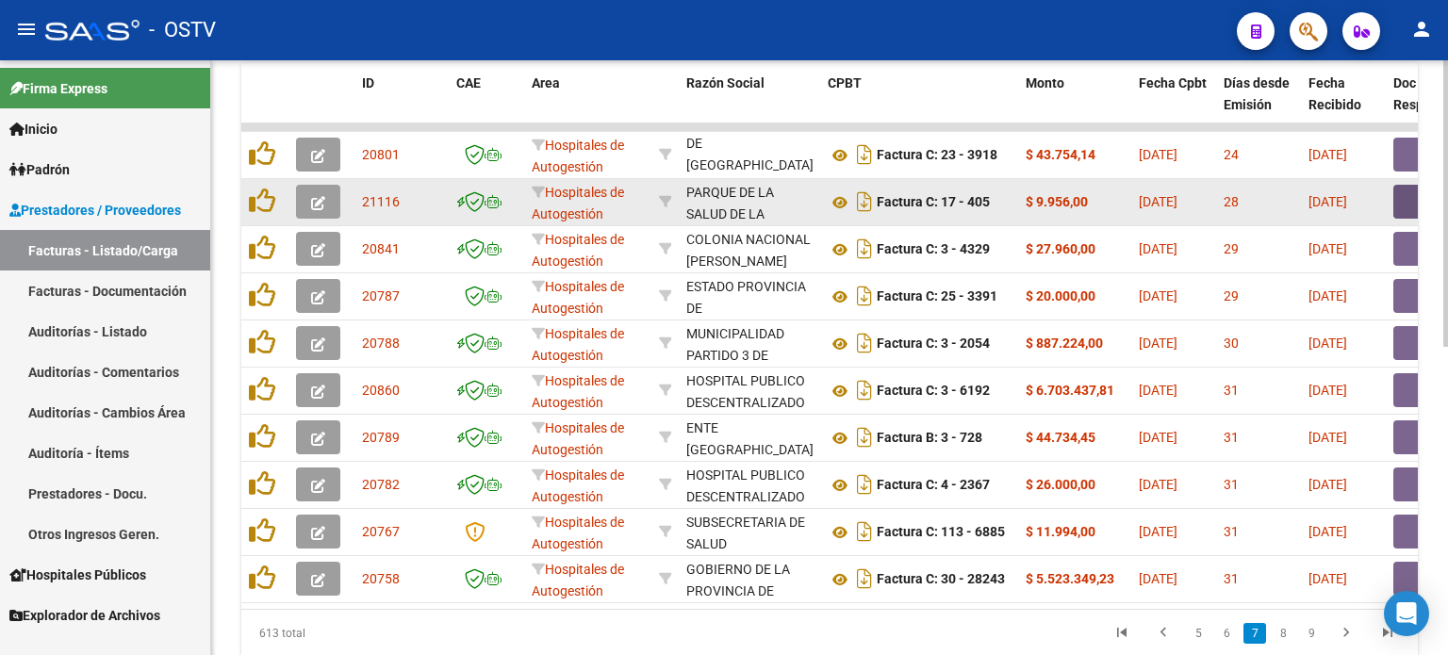
click at [1405, 202] on button "button" at bounding box center [1424, 202] width 60 height 34
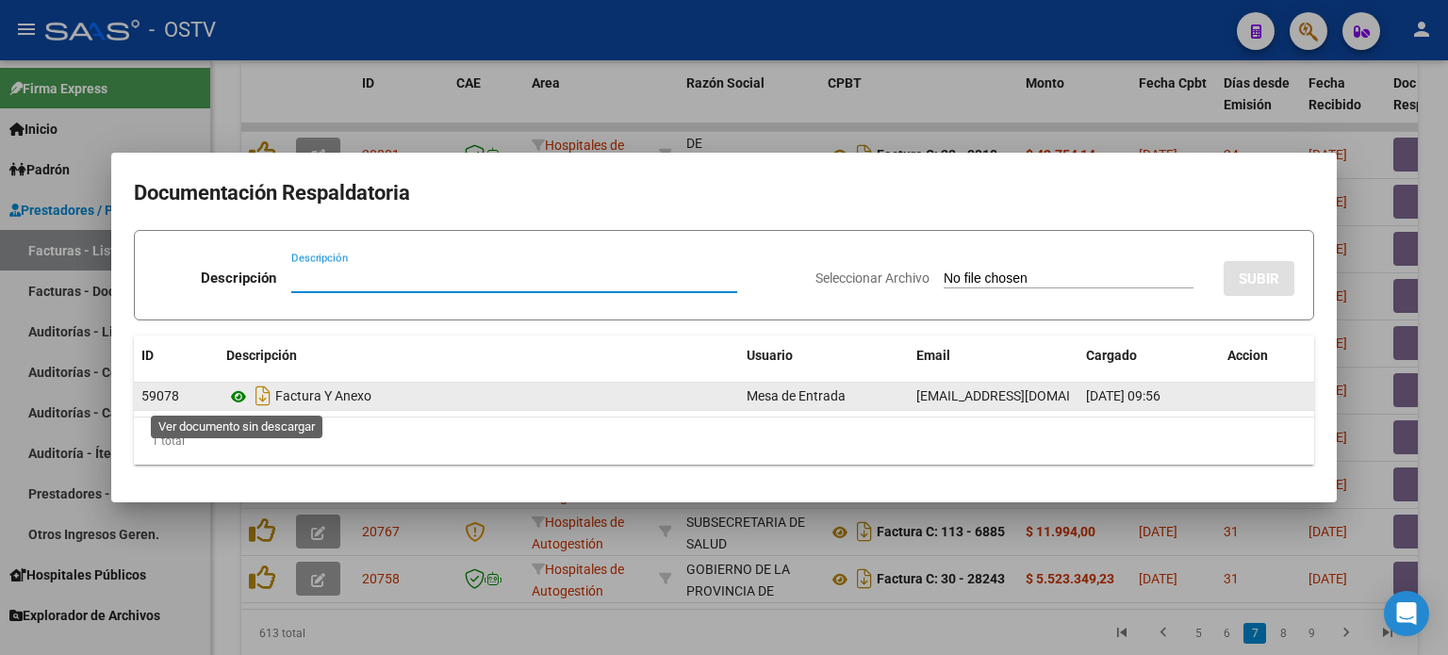
click at [241, 393] on icon at bounding box center [238, 397] width 25 height 23
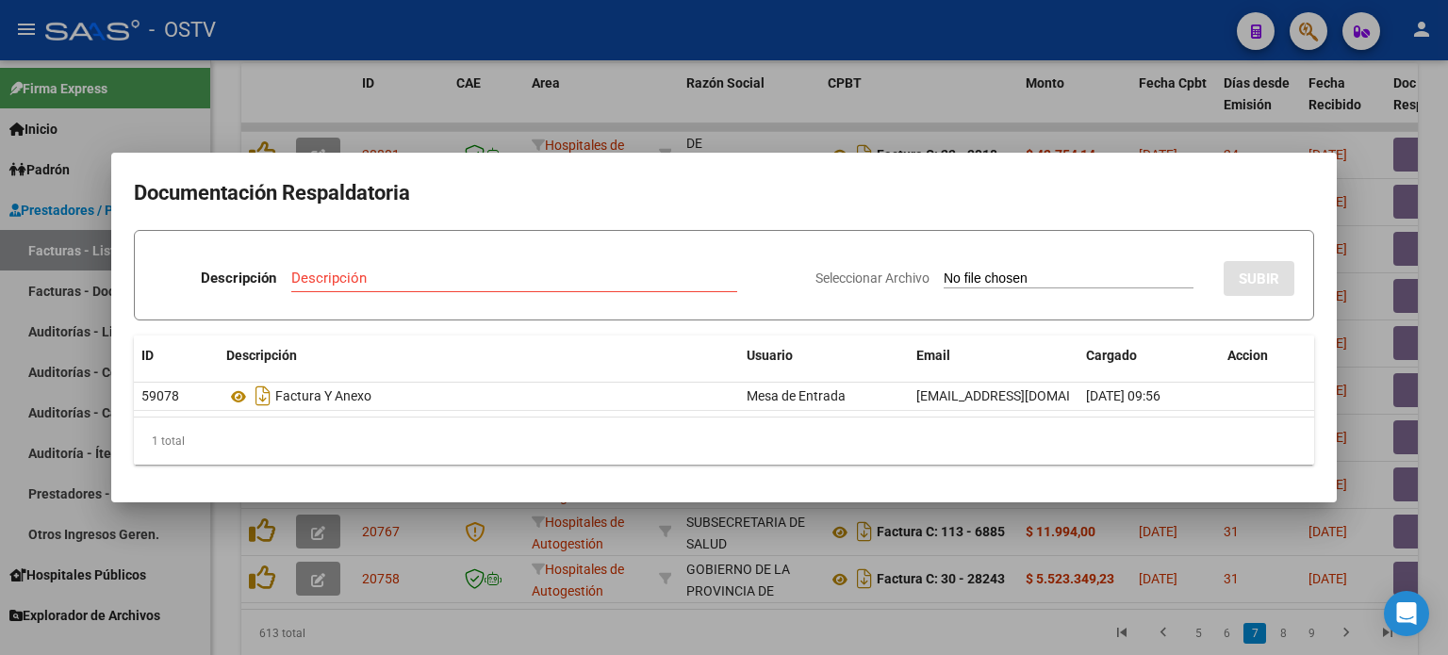
click at [466, 131] on div at bounding box center [724, 327] width 1448 height 655
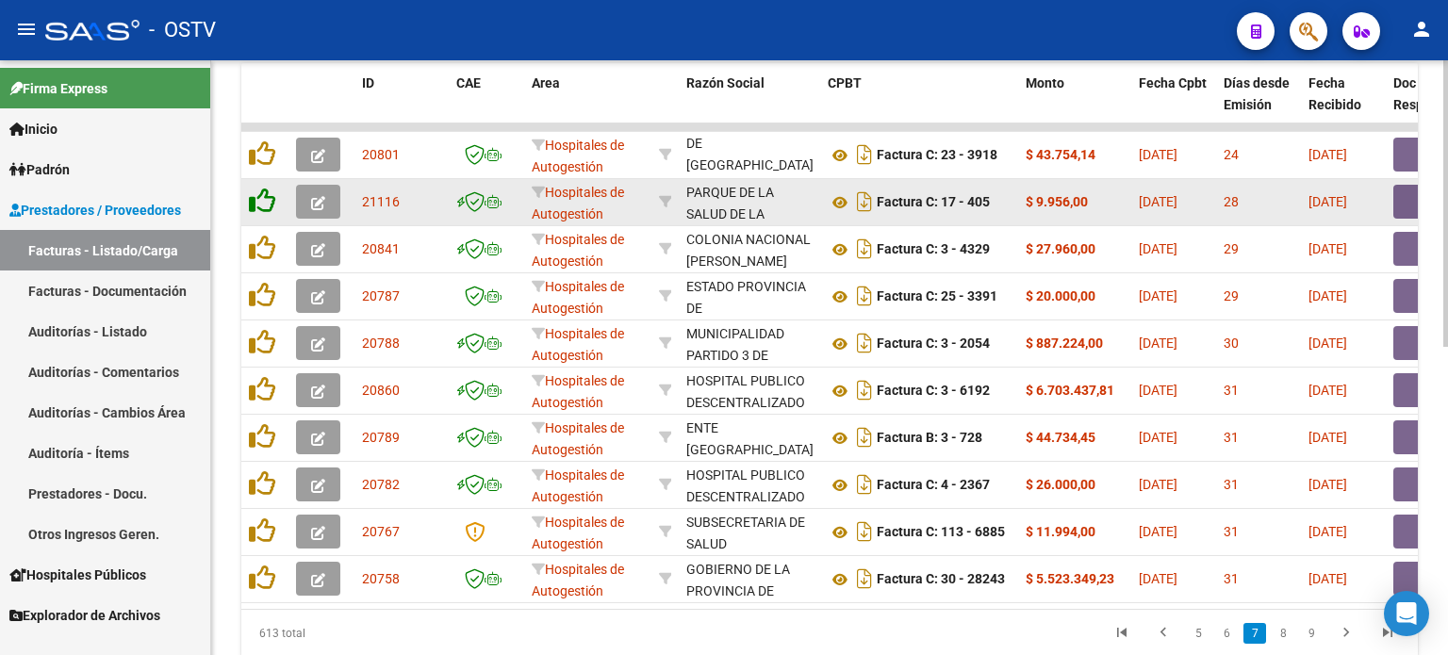
click at [268, 198] on icon at bounding box center [262, 201] width 26 height 26
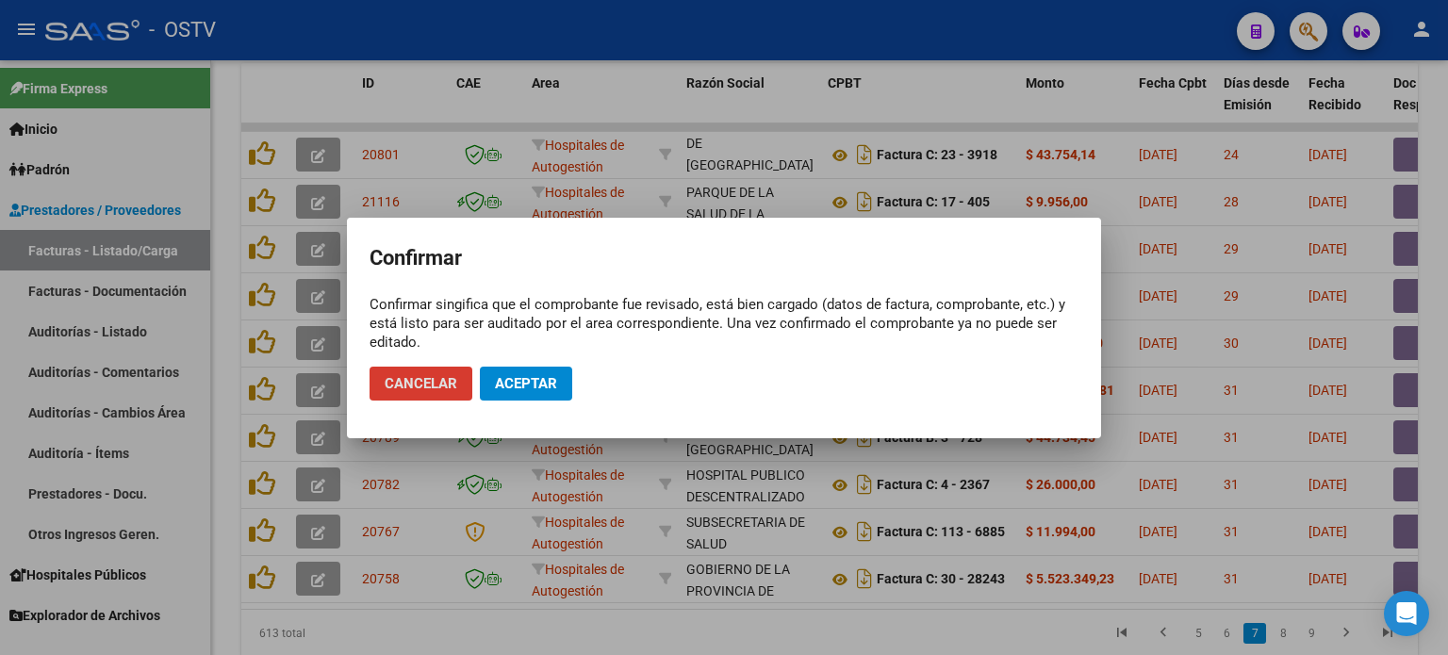
click at [506, 388] on span "Aceptar" at bounding box center [526, 383] width 62 height 17
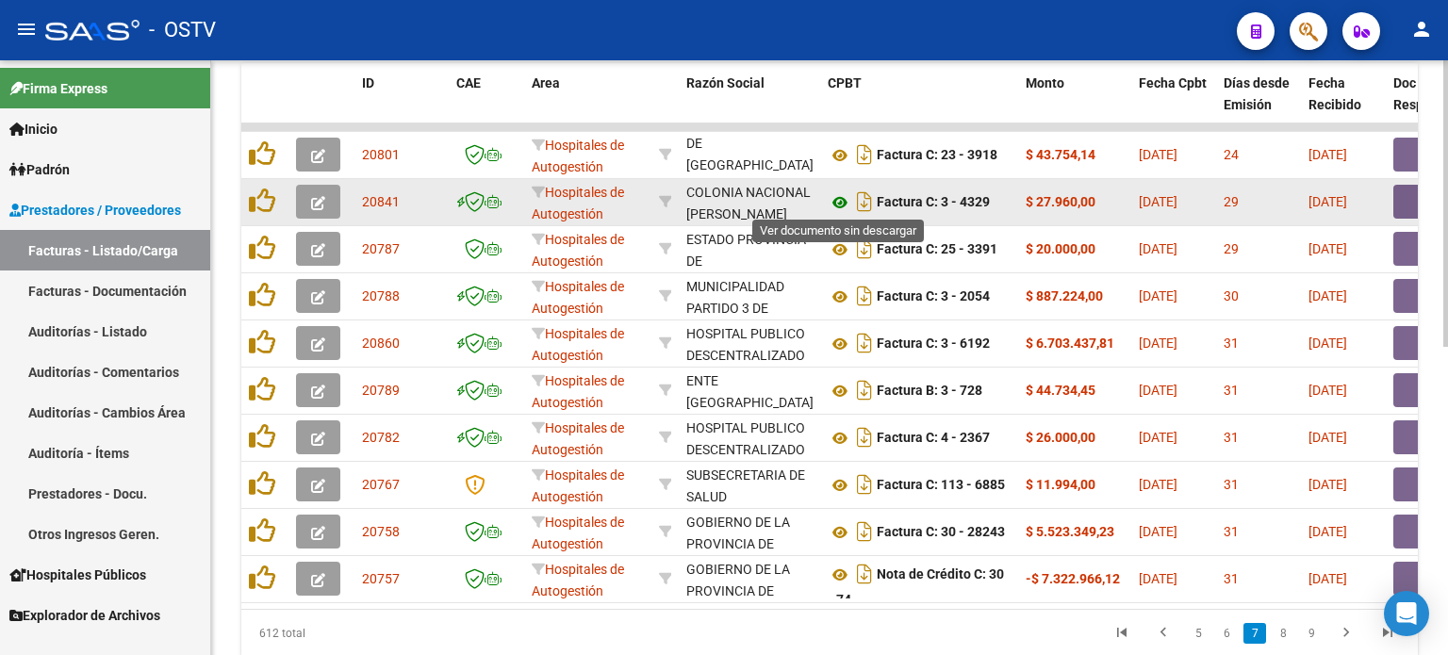
click at [834, 196] on icon at bounding box center [840, 202] width 25 height 23
drag, startPoint x: 998, startPoint y: 209, endPoint x: 1059, endPoint y: 215, distance: 61.5
click at [1408, 206] on button "button" at bounding box center [1424, 202] width 60 height 34
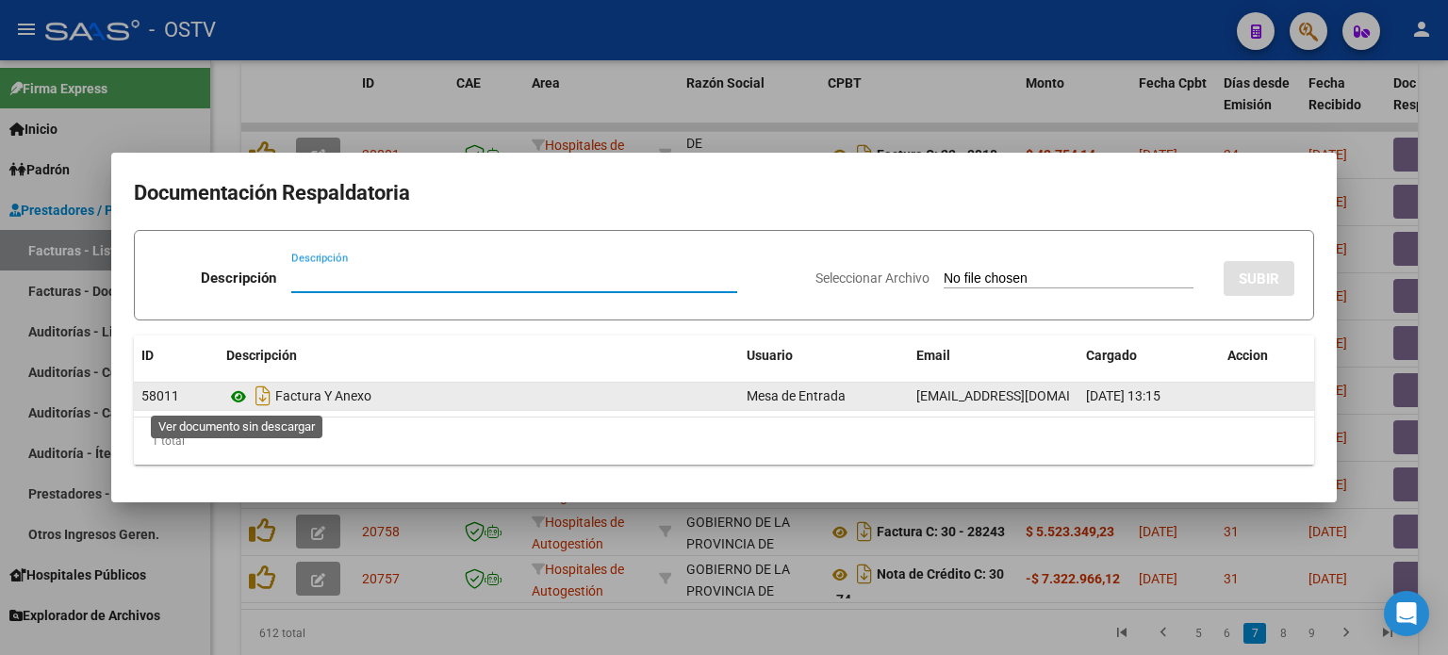
click at [238, 395] on icon at bounding box center [238, 397] width 25 height 23
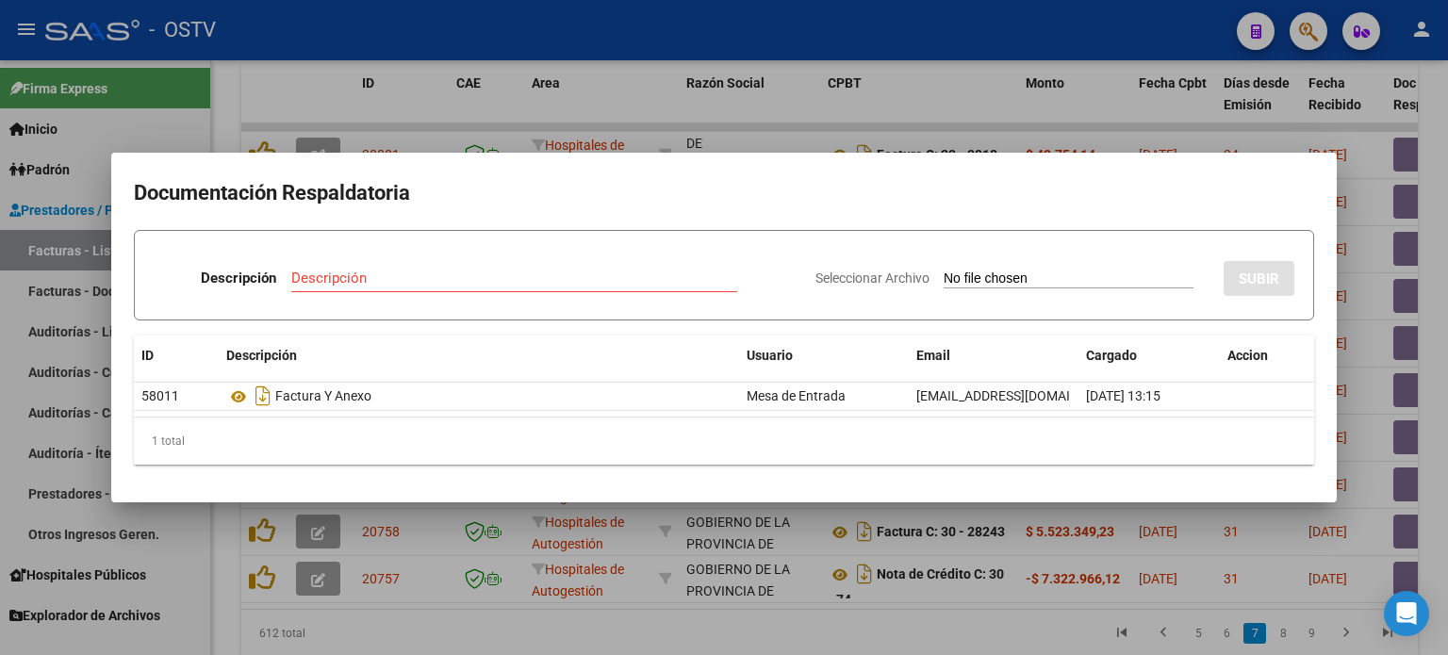
click at [476, 124] on div at bounding box center [724, 327] width 1448 height 655
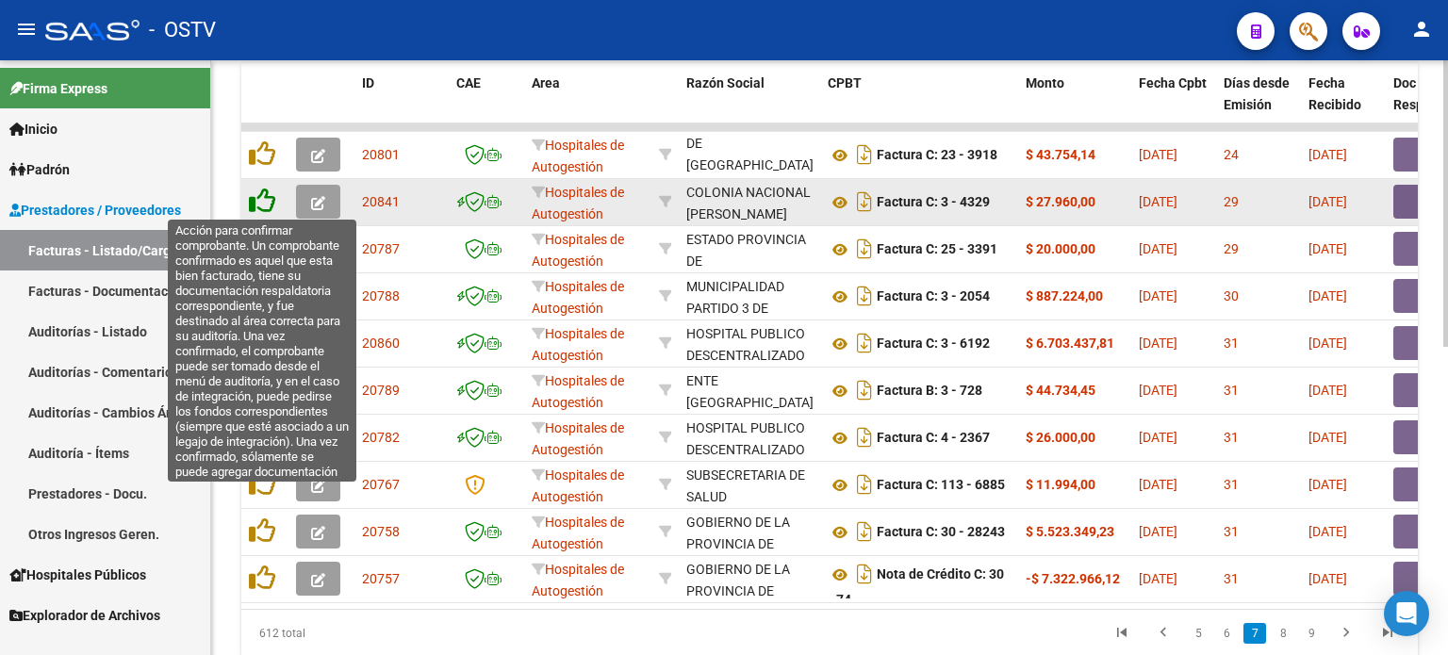
click at [256, 203] on icon at bounding box center [262, 201] width 26 height 26
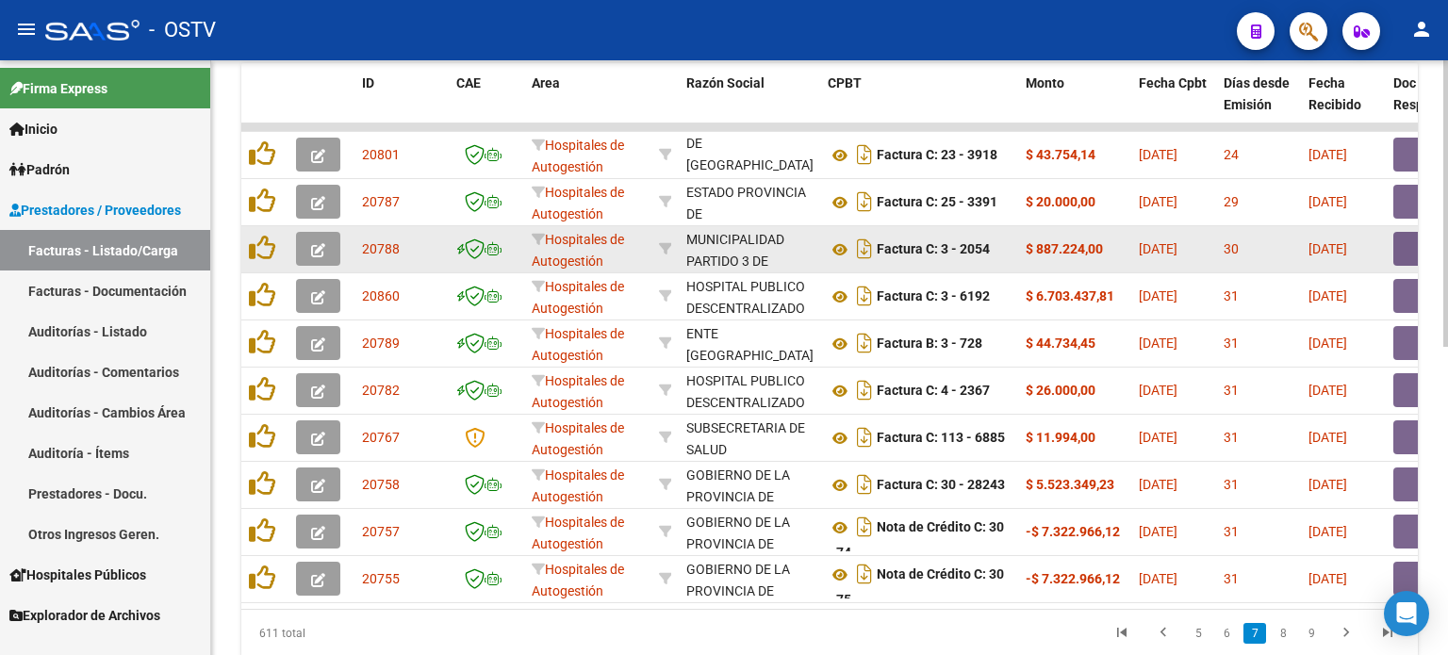
scroll to position [639, 0]
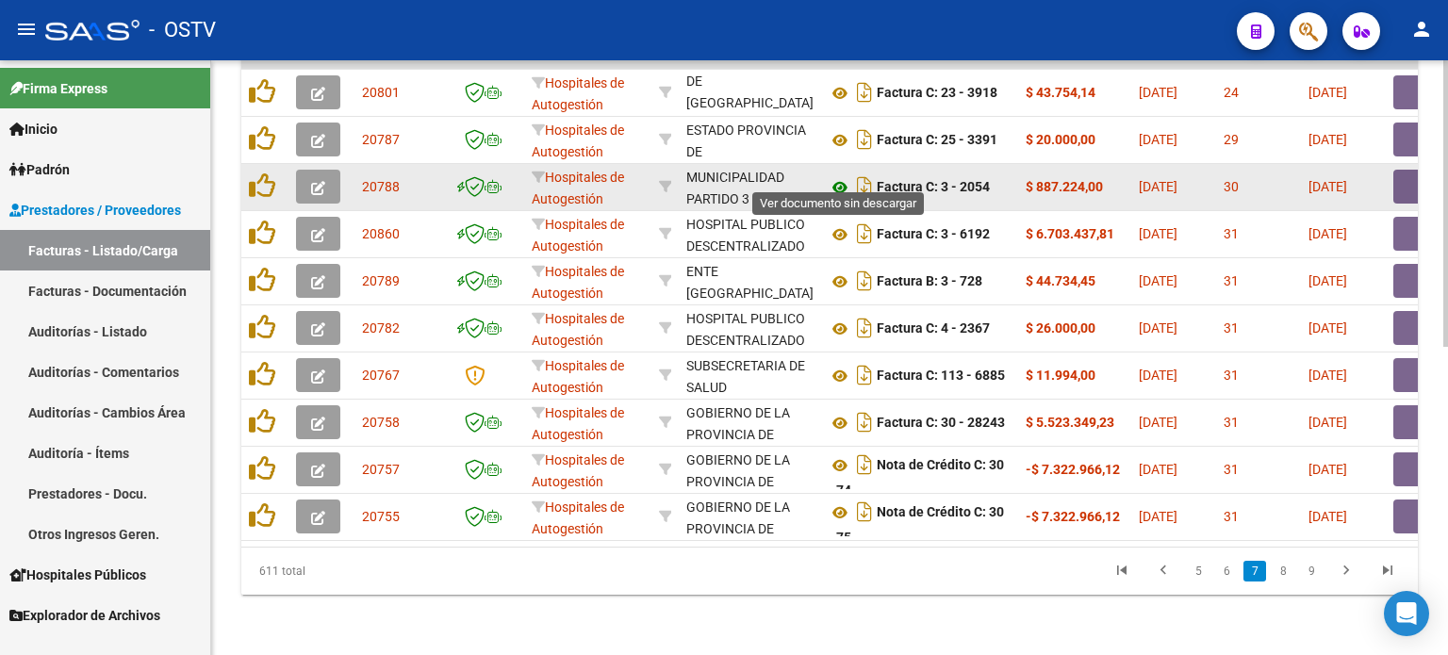
click at [844, 176] on icon at bounding box center [840, 187] width 25 height 23
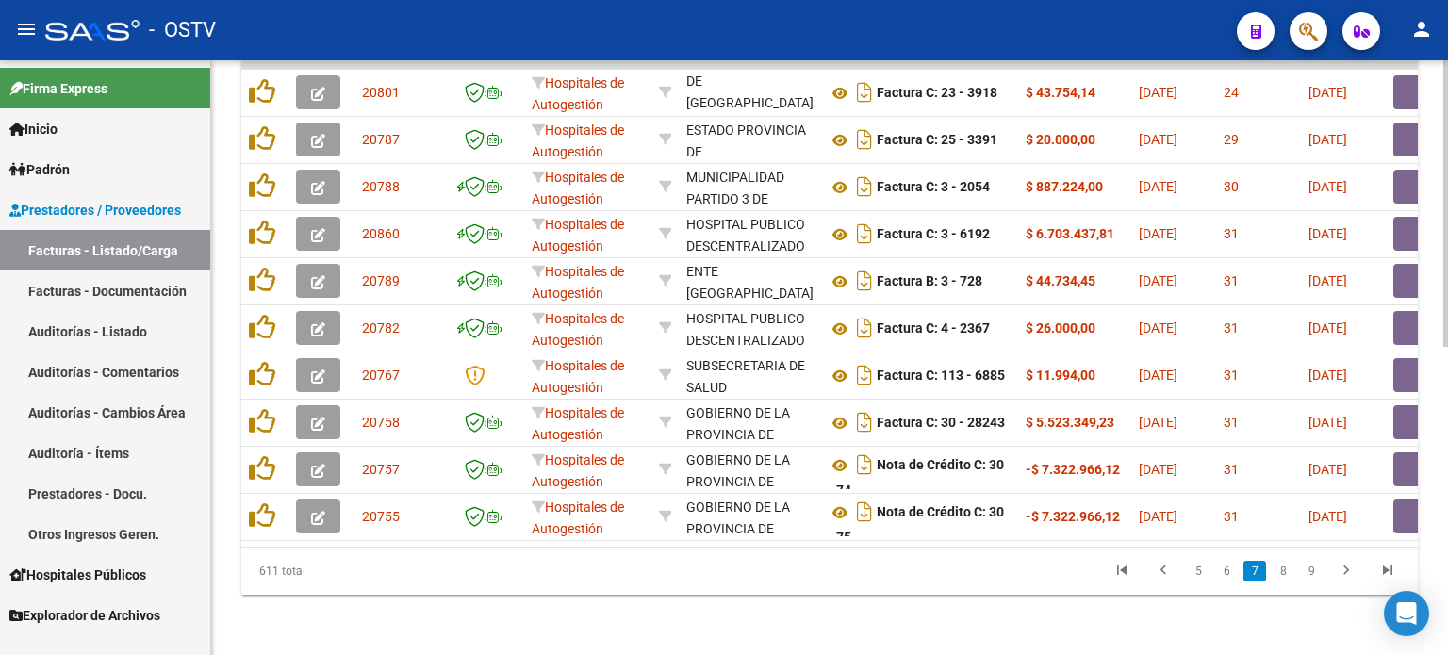
click at [1447, 496] on div at bounding box center [1446, 512] width 5 height 287
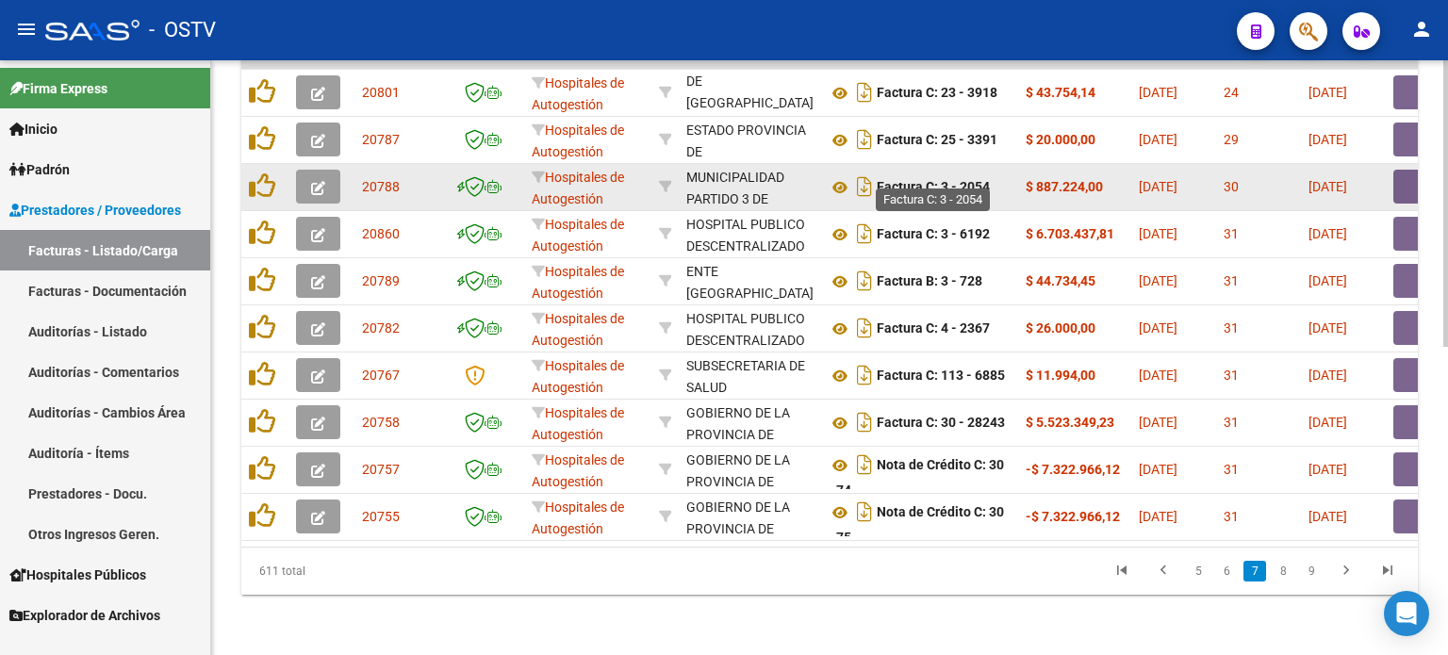
drag, startPoint x: 893, startPoint y: 173, endPoint x: 1101, endPoint y: 178, distance: 208.5
click at [1399, 173] on button "button" at bounding box center [1424, 187] width 60 height 34
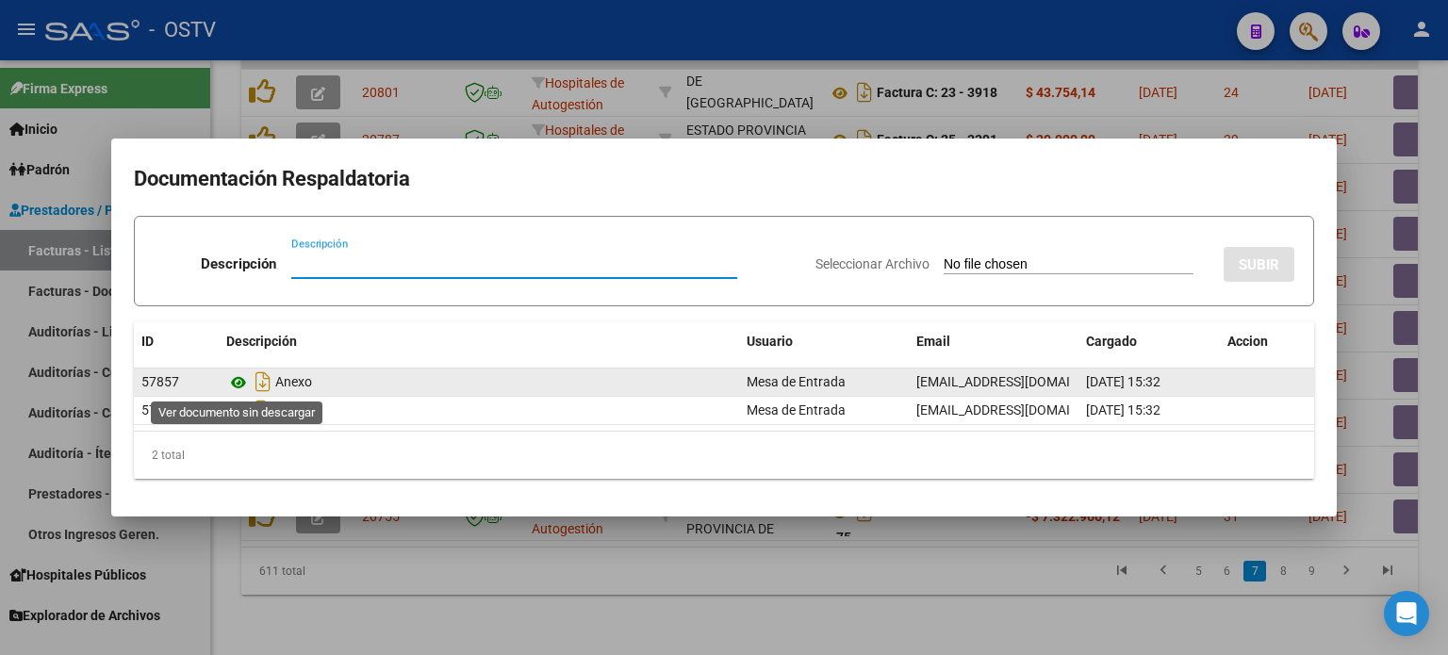
click at [241, 382] on icon at bounding box center [238, 383] width 25 height 23
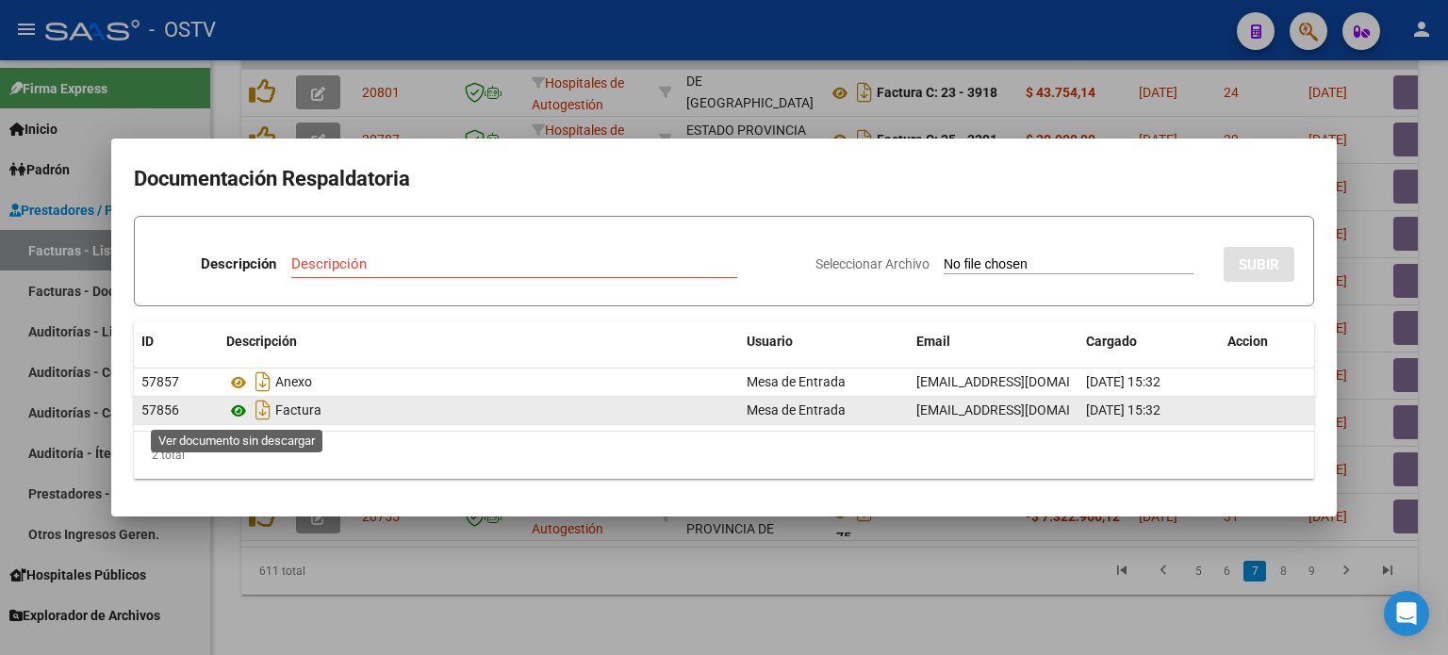
click at [239, 411] on icon at bounding box center [238, 411] width 25 height 23
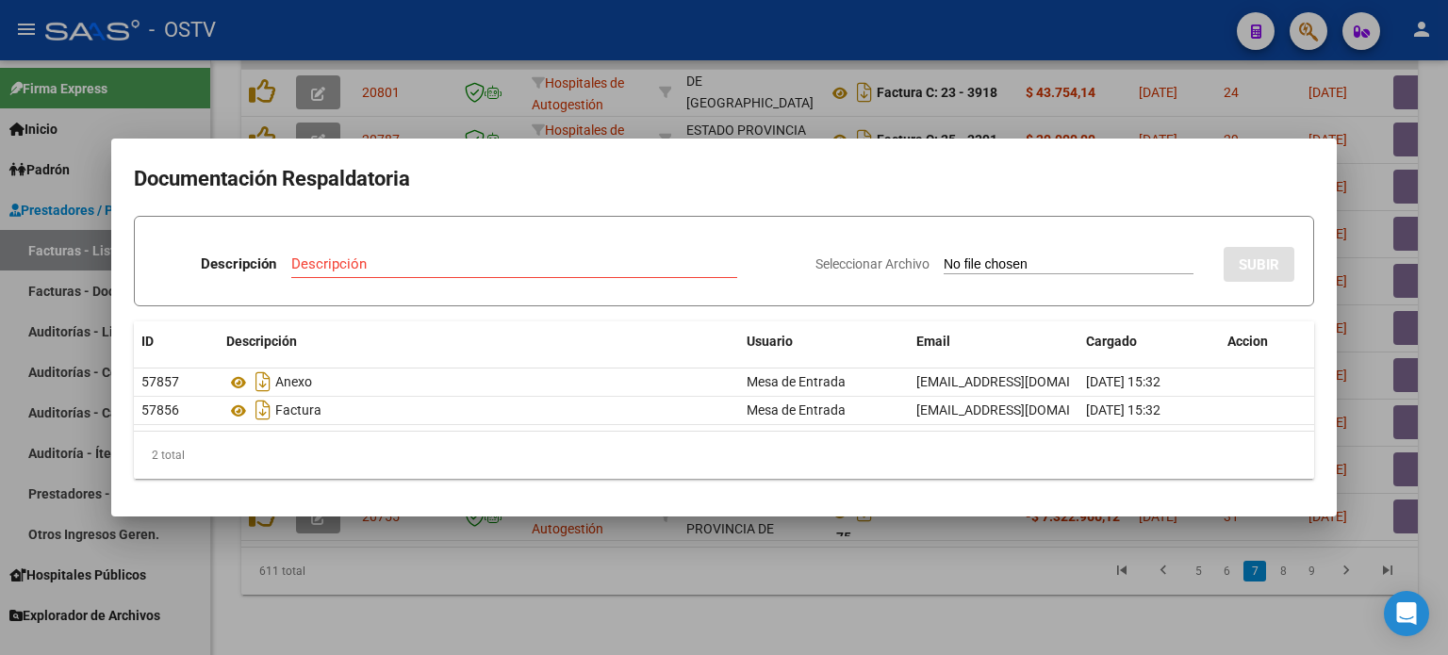
click at [598, 34] on div at bounding box center [724, 327] width 1448 height 655
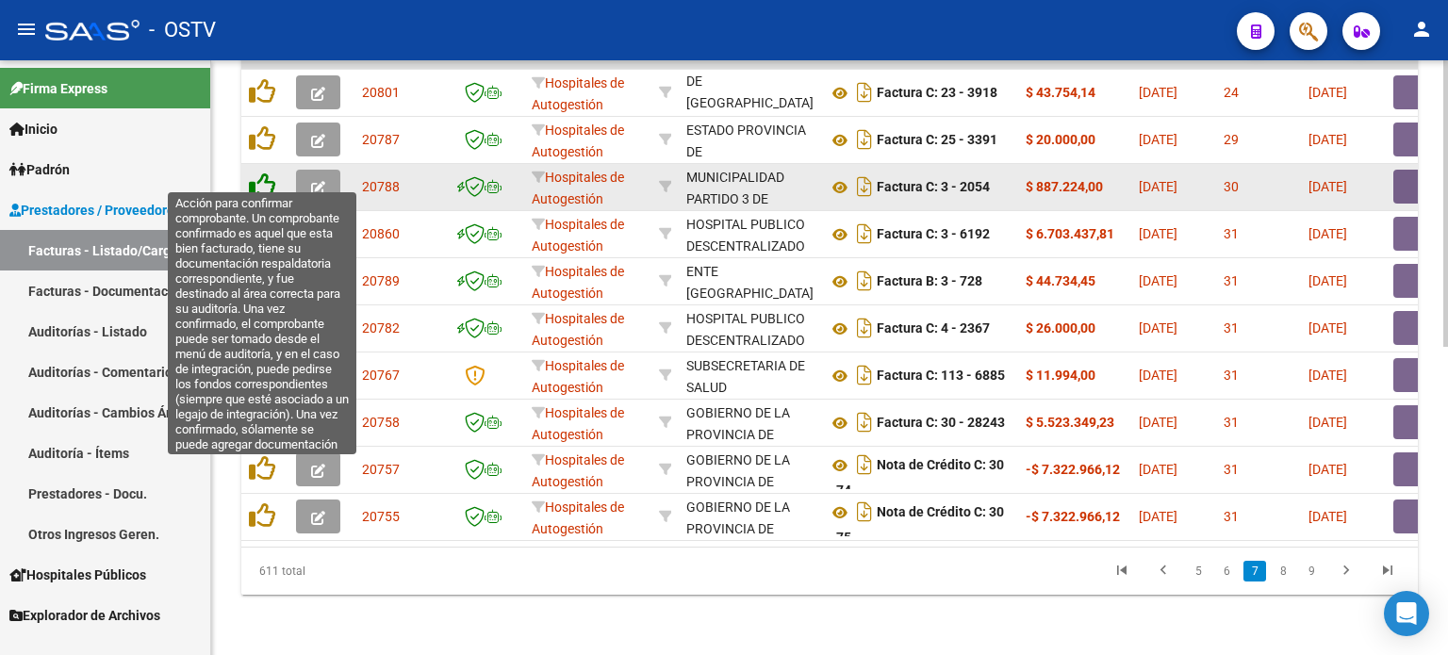
click at [265, 173] on icon at bounding box center [262, 186] width 26 height 26
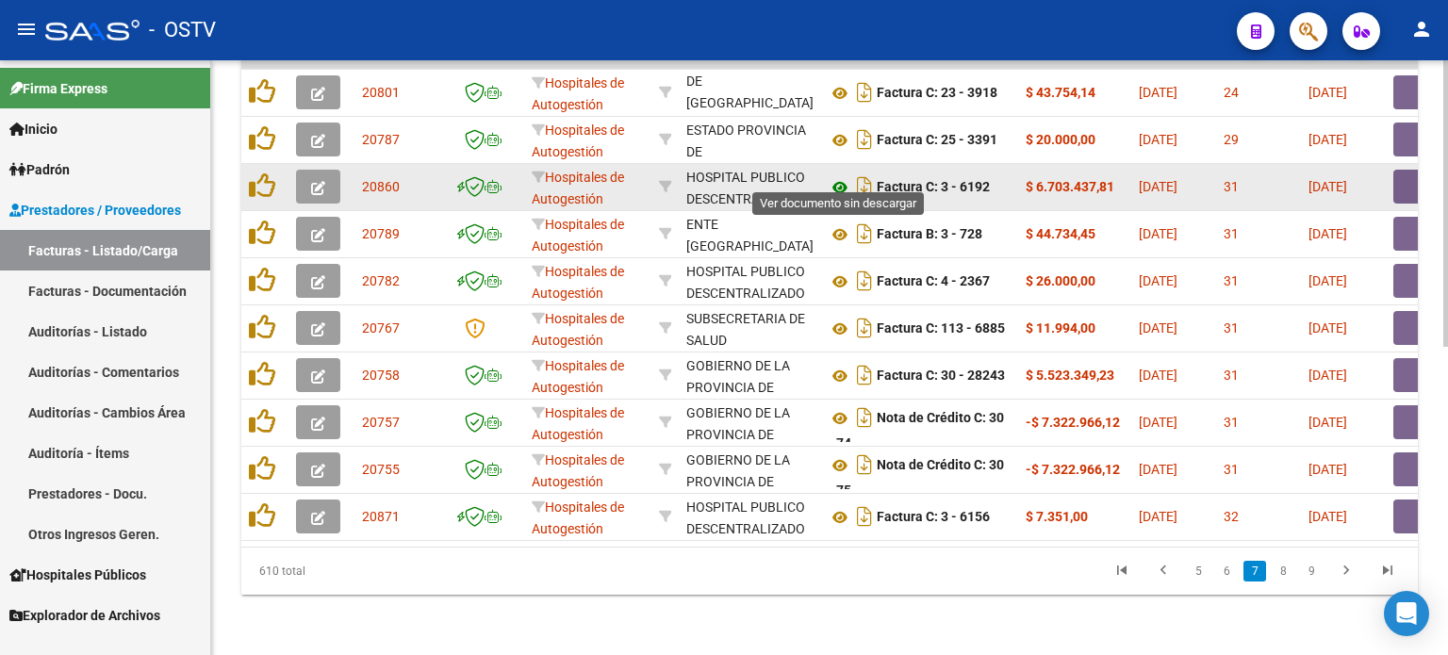
click at [841, 176] on icon at bounding box center [840, 187] width 25 height 23
drag, startPoint x: 932, startPoint y: 173, endPoint x: 1042, endPoint y: 173, distance: 110.3
click at [1410, 176] on button "button" at bounding box center [1424, 187] width 60 height 34
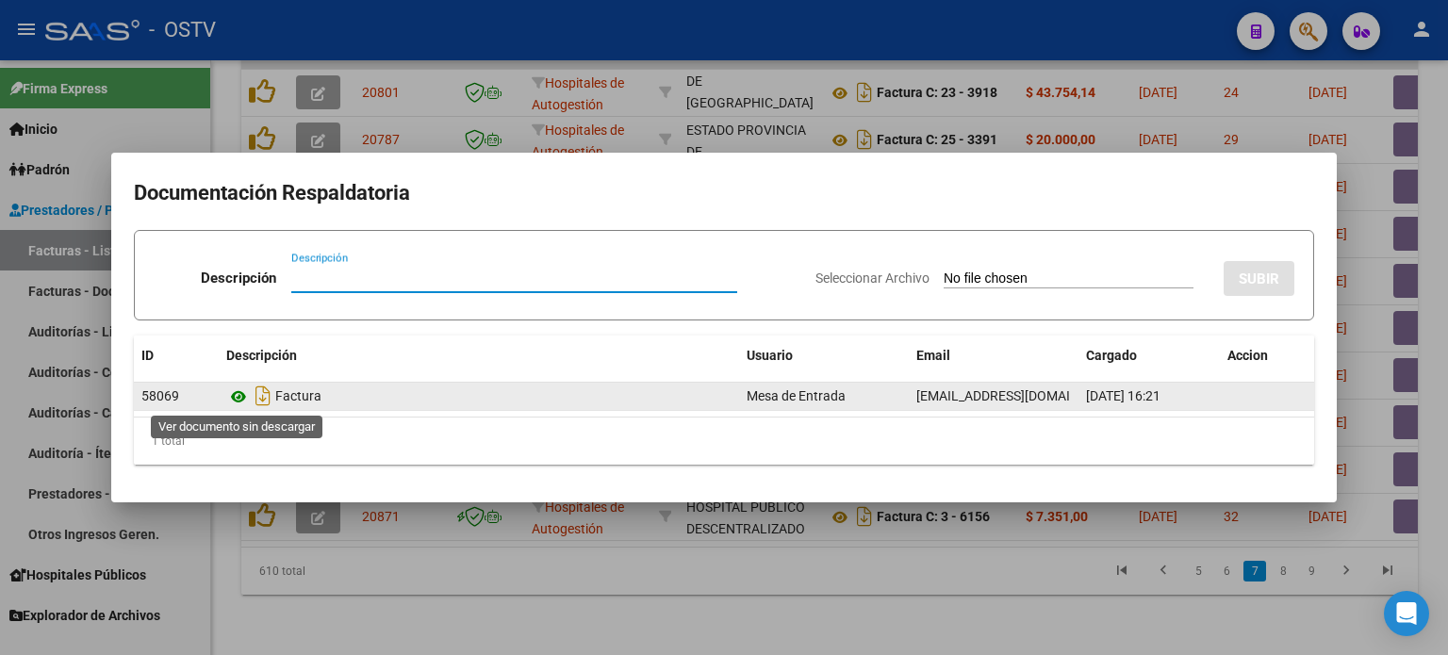
click at [243, 395] on icon at bounding box center [238, 397] width 25 height 23
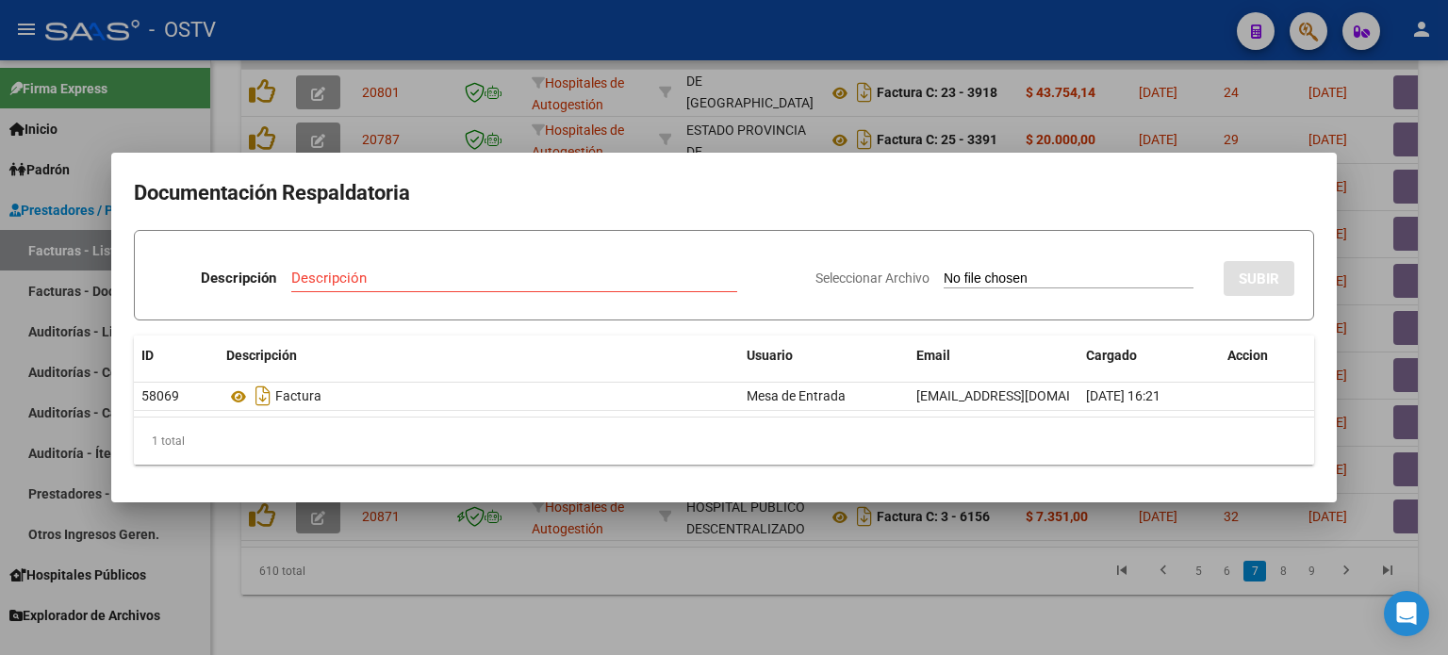
click at [304, 582] on div at bounding box center [724, 327] width 1448 height 655
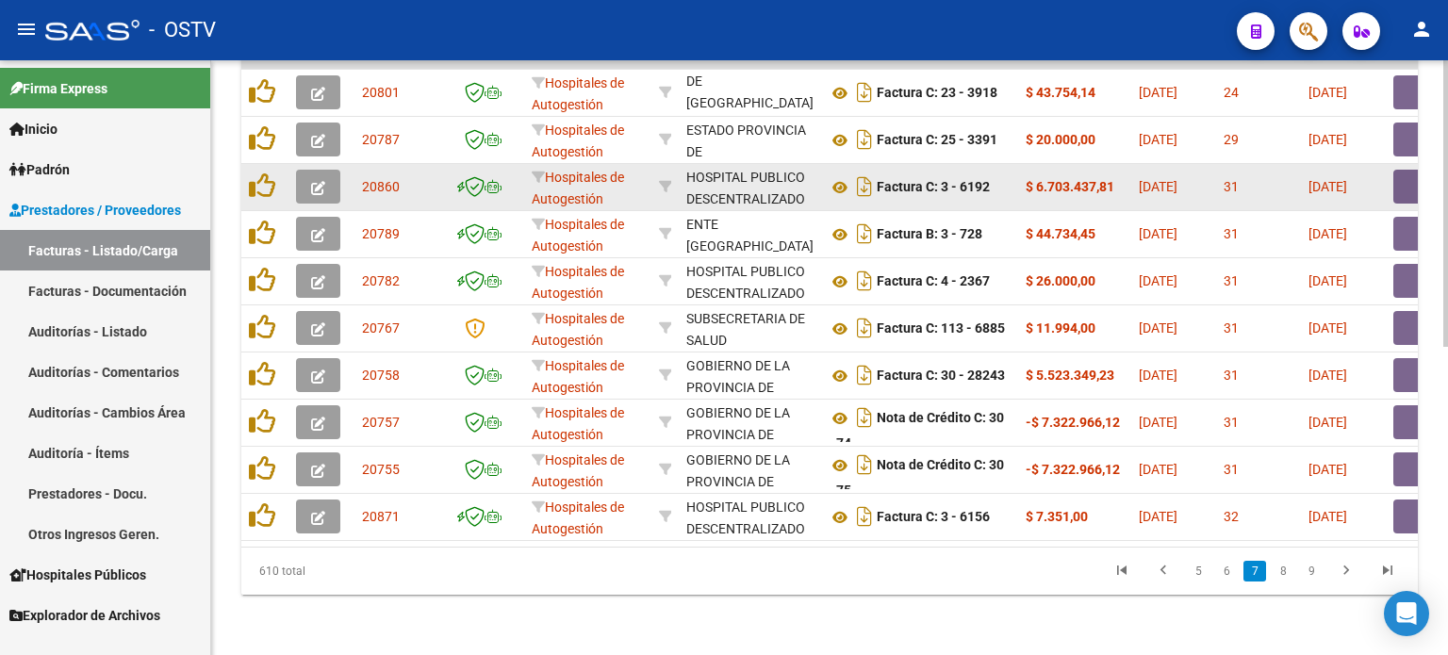
drag, startPoint x: 919, startPoint y: 173, endPoint x: 1053, endPoint y: 176, distance: 133.9
drag, startPoint x: 793, startPoint y: 164, endPoint x: 796, endPoint y: 184, distance: 20.0
click at [796, 184] on div "HOSPITAL PUBLICO DESCENTRALIZADO [PERSON_NAME] 30709490571" at bounding box center [749, 187] width 126 height 40
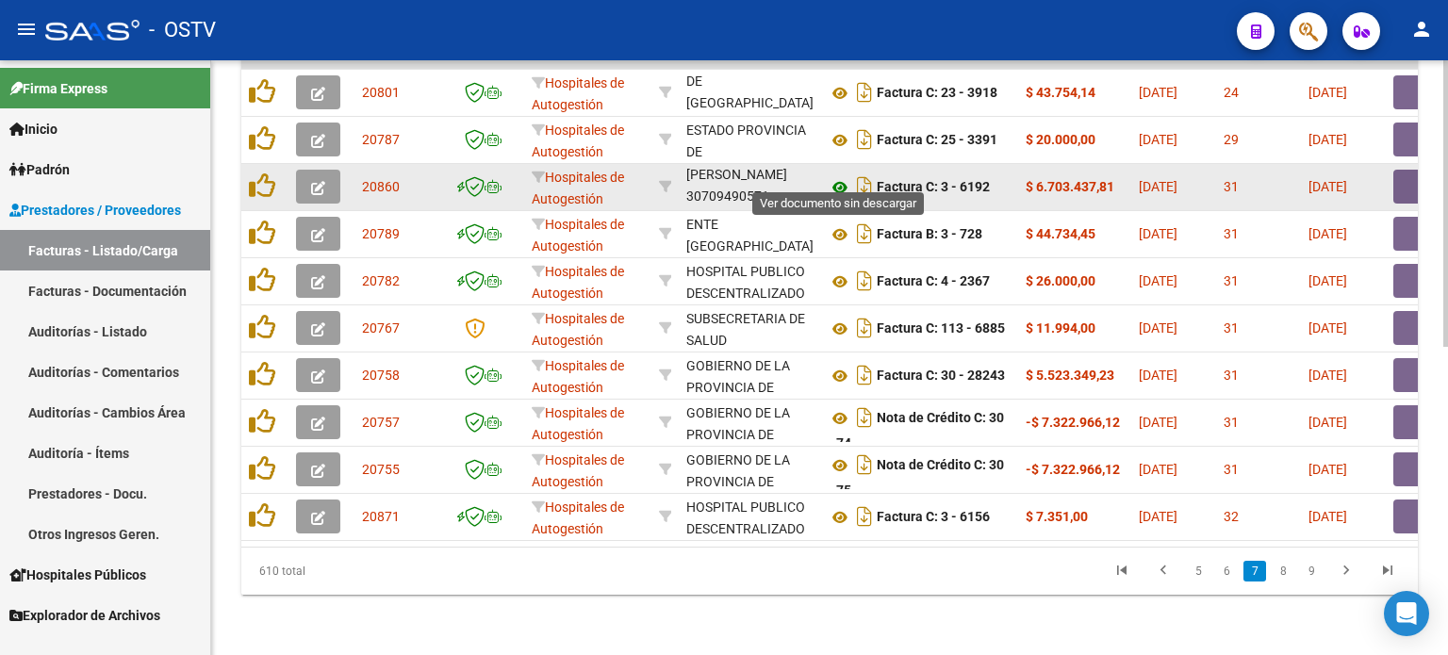
click at [837, 176] on icon at bounding box center [840, 187] width 25 height 23
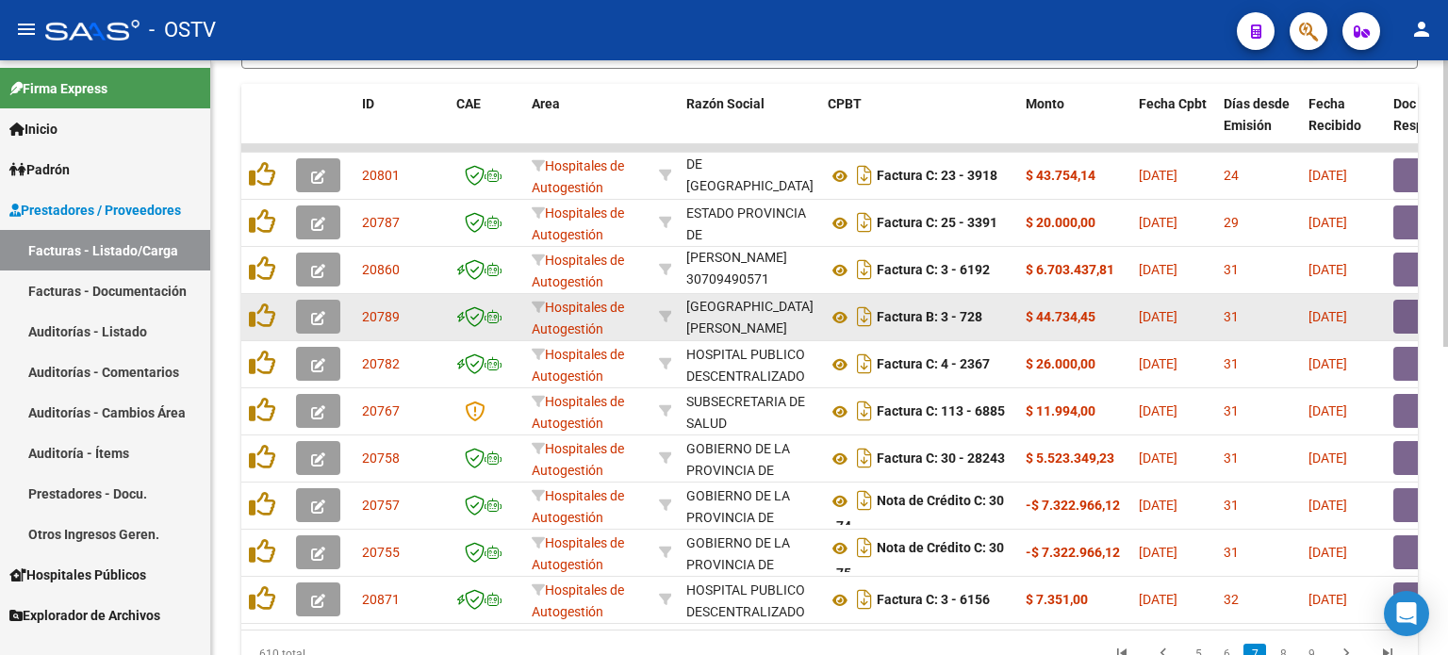
scroll to position [24, 0]
drag, startPoint x: 732, startPoint y: 303, endPoint x: 739, endPoint y: 328, distance: 26.6
click at [739, 328] on div "ENTE [GEOGRAPHIC_DATA][PERSON_NAME] 30718899326" at bounding box center [749, 317] width 126 height 40
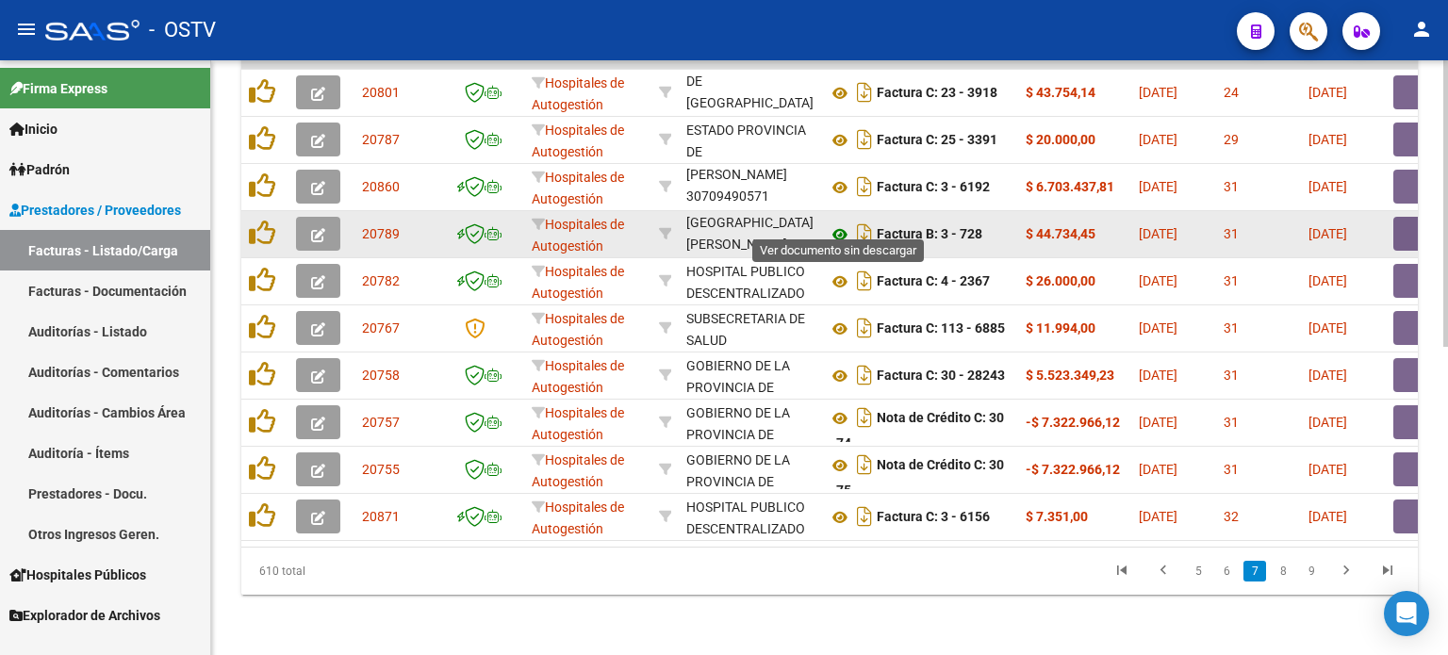
click at [837, 223] on icon at bounding box center [840, 234] width 25 height 23
drag, startPoint x: 939, startPoint y: 219, endPoint x: 1112, endPoint y: 219, distance: 172.6
click at [1407, 222] on button "button" at bounding box center [1424, 234] width 60 height 34
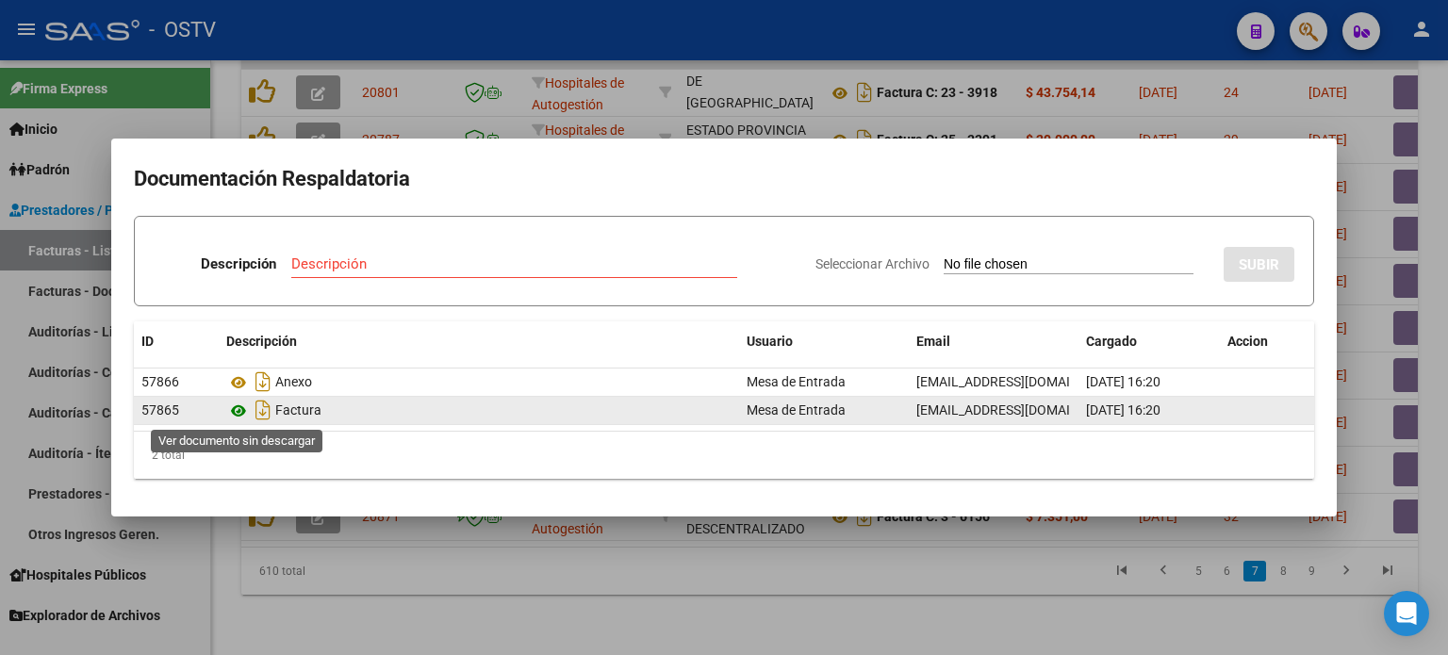
click at [239, 410] on icon at bounding box center [238, 411] width 25 height 23
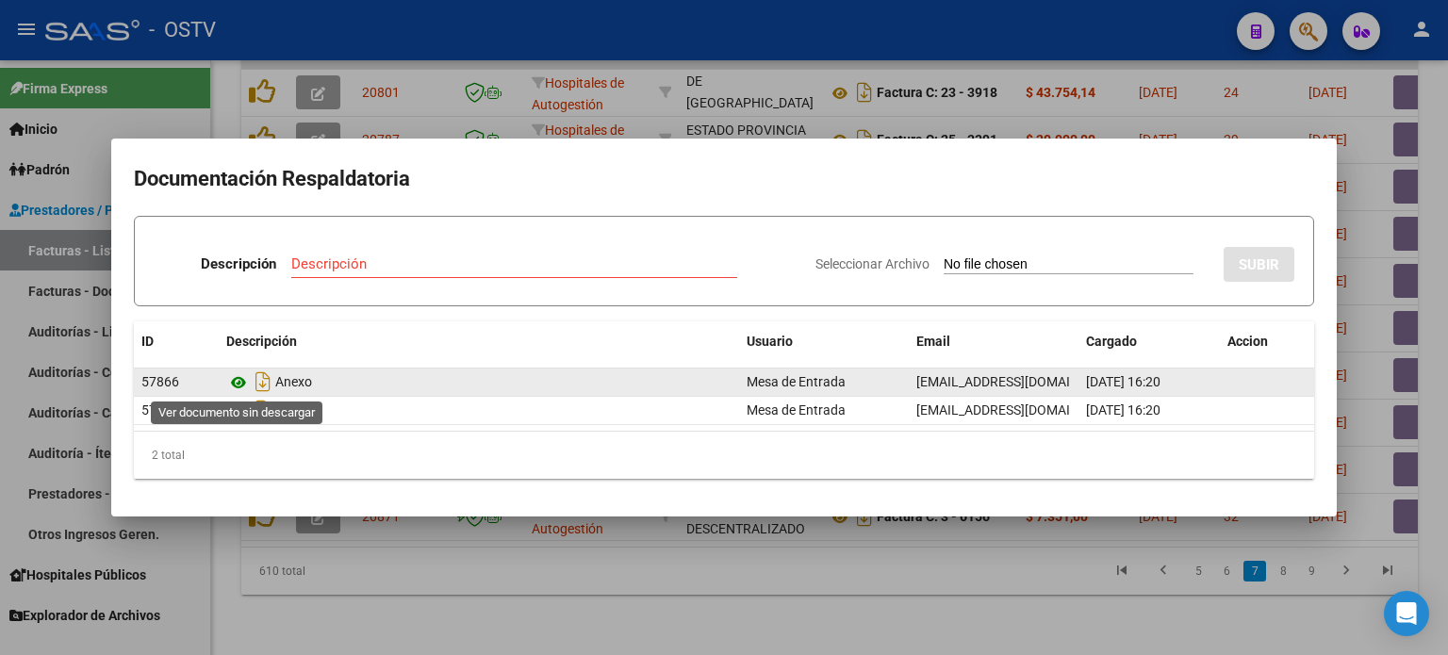
click at [239, 380] on icon at bounding box center [238, 383] width 25 height 23
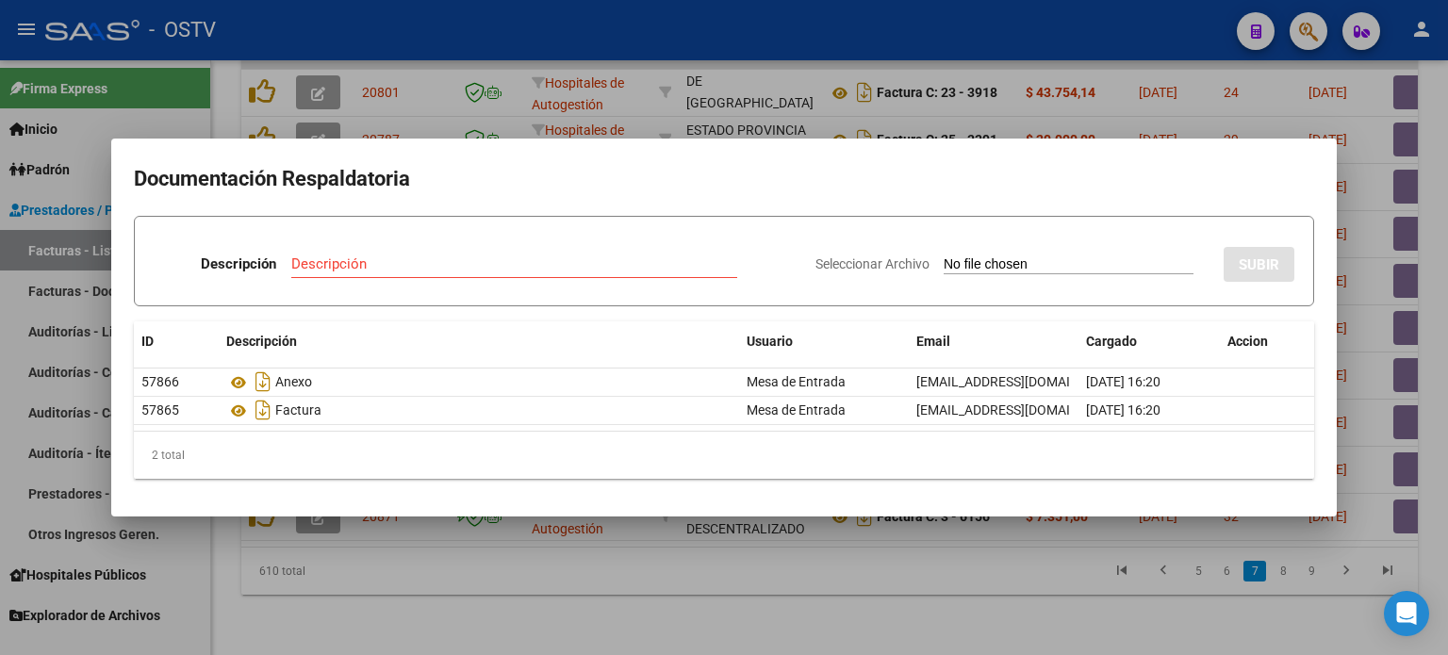
click at [508, 100] on div at bounding box center [724, 327] width 1448 height 655
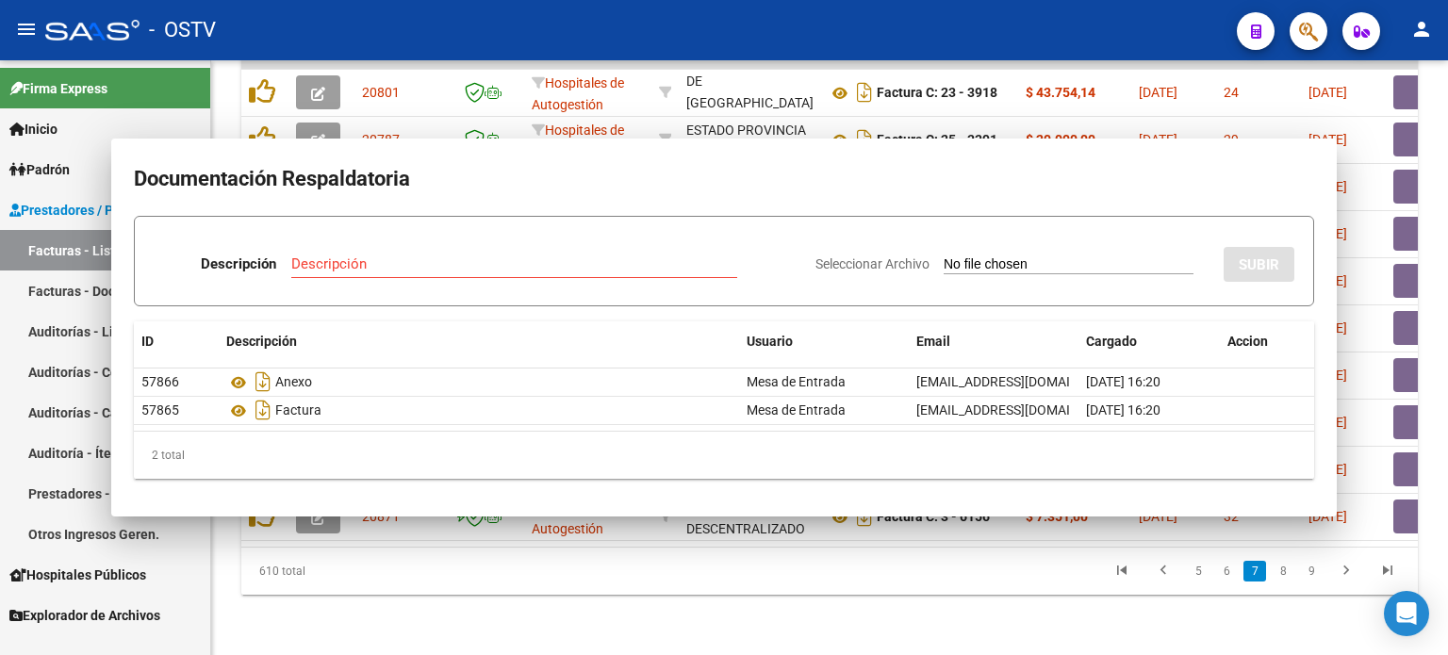
click at [508, 100] on datatable-body-cell at bounding box center [486, 93] width 75 height 46
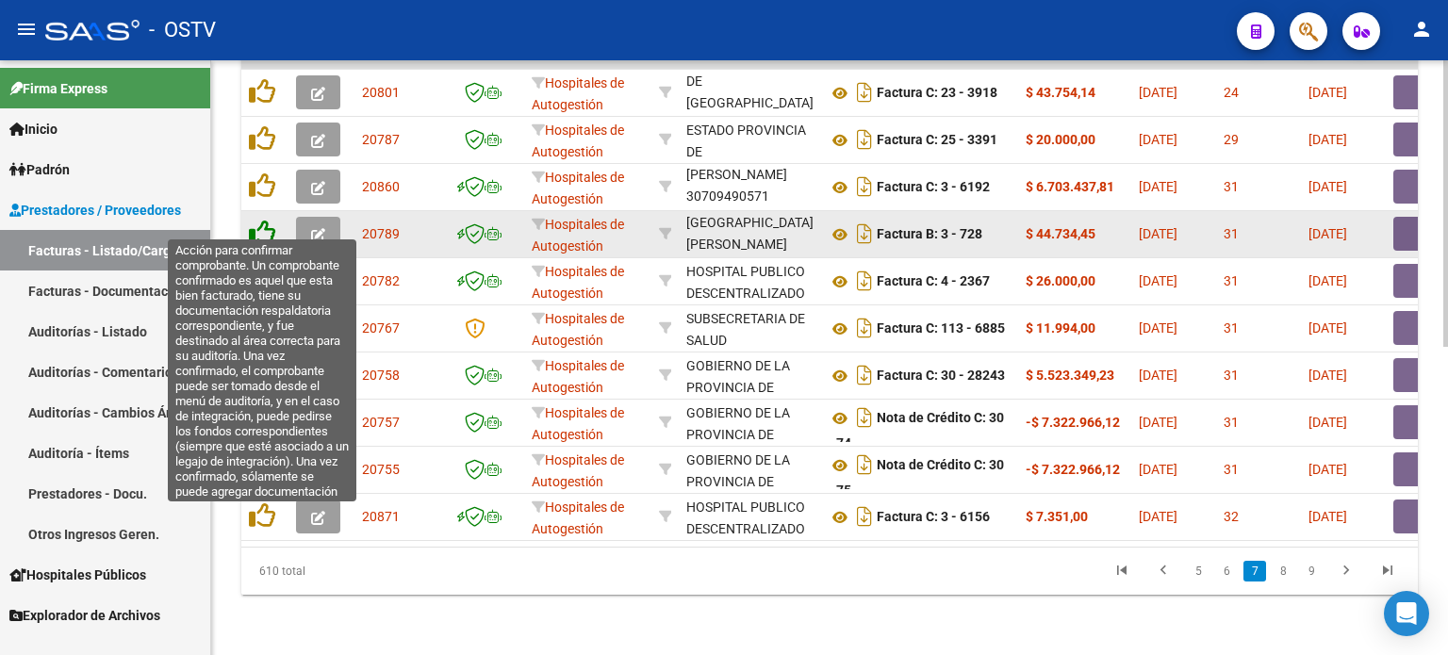
click at [264, 223] on icon at bounding box center [262, 233] width 26 height 26
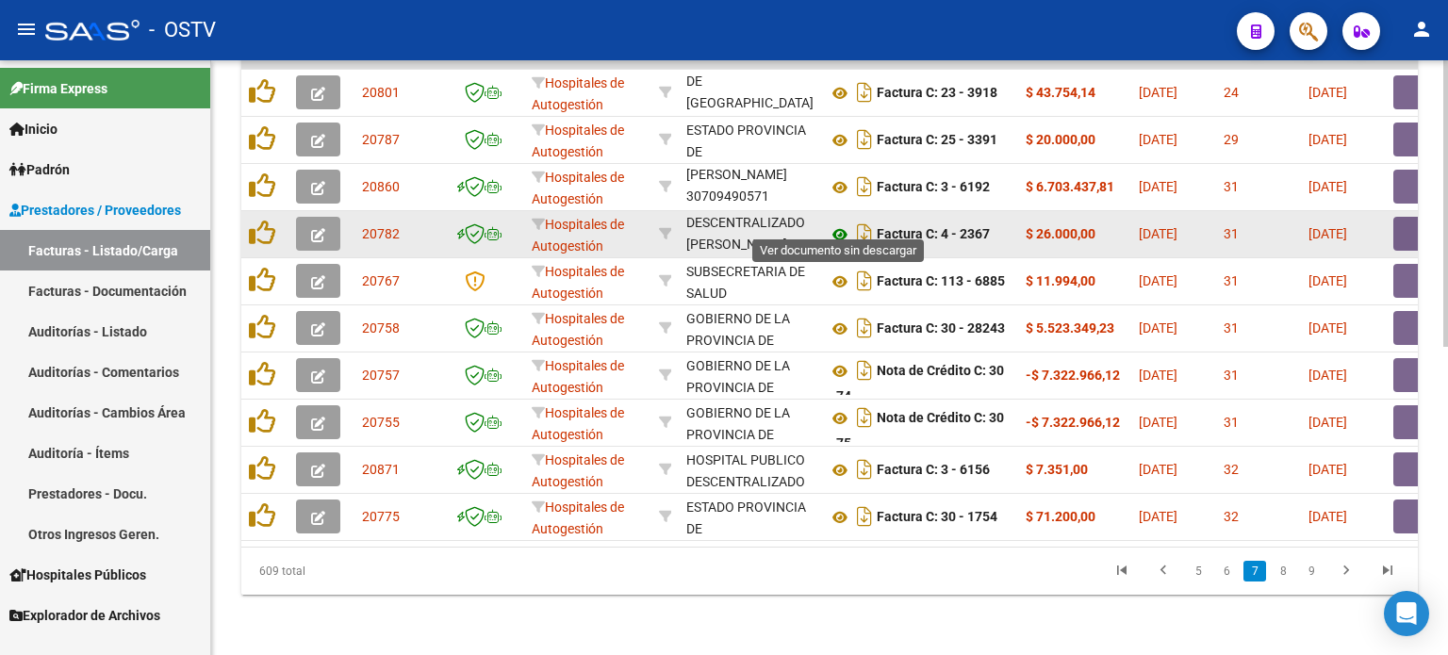
click at [840, 223] on icon at bounding box center [840, 234] width 25 height 23
drag, startPoint x: 892, startPoint y: 220, endPoint x: 1093, endPoint y: 223, distance: 200.9
click at [1398, 217] on button "button" at bounding box center [1424, 234] width 60 height 34
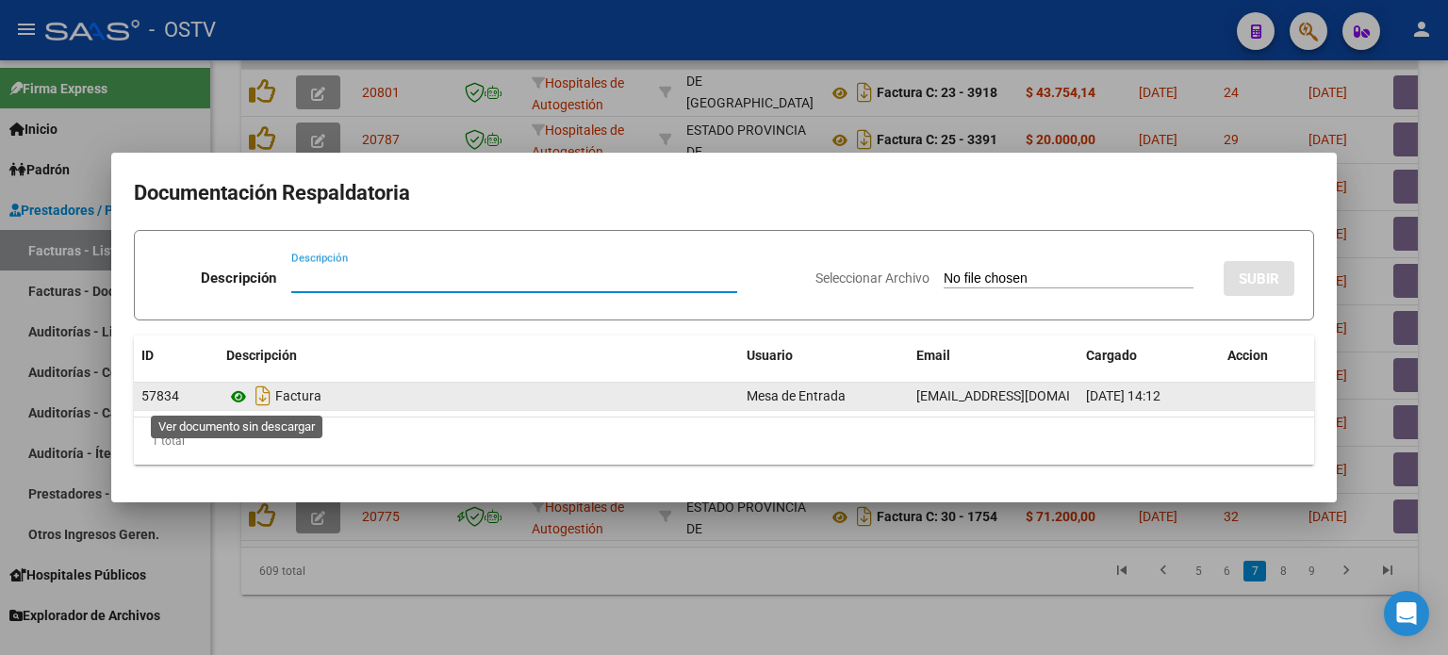
click at [234, 396] on icon at bounding box center [238, 397] width 25 height 23
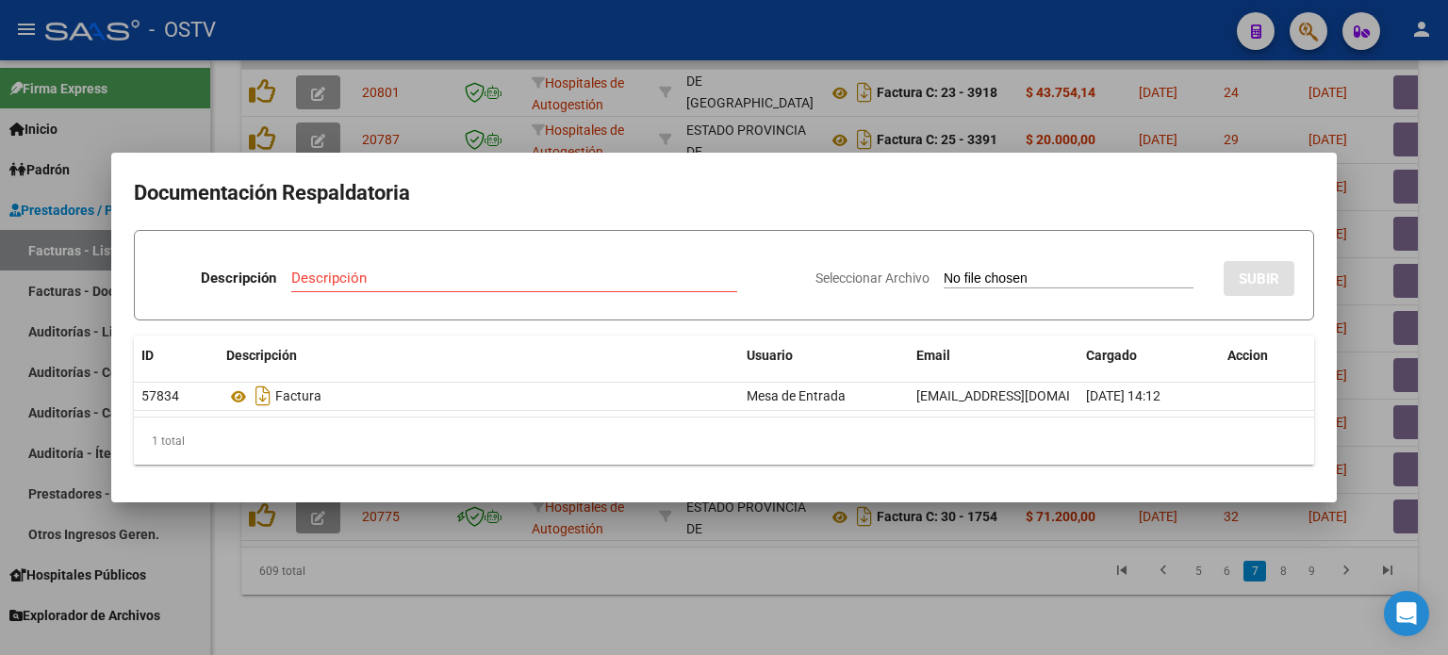
click at [645, 140] on div at bounding box center [724, 327] width 1448 height 655
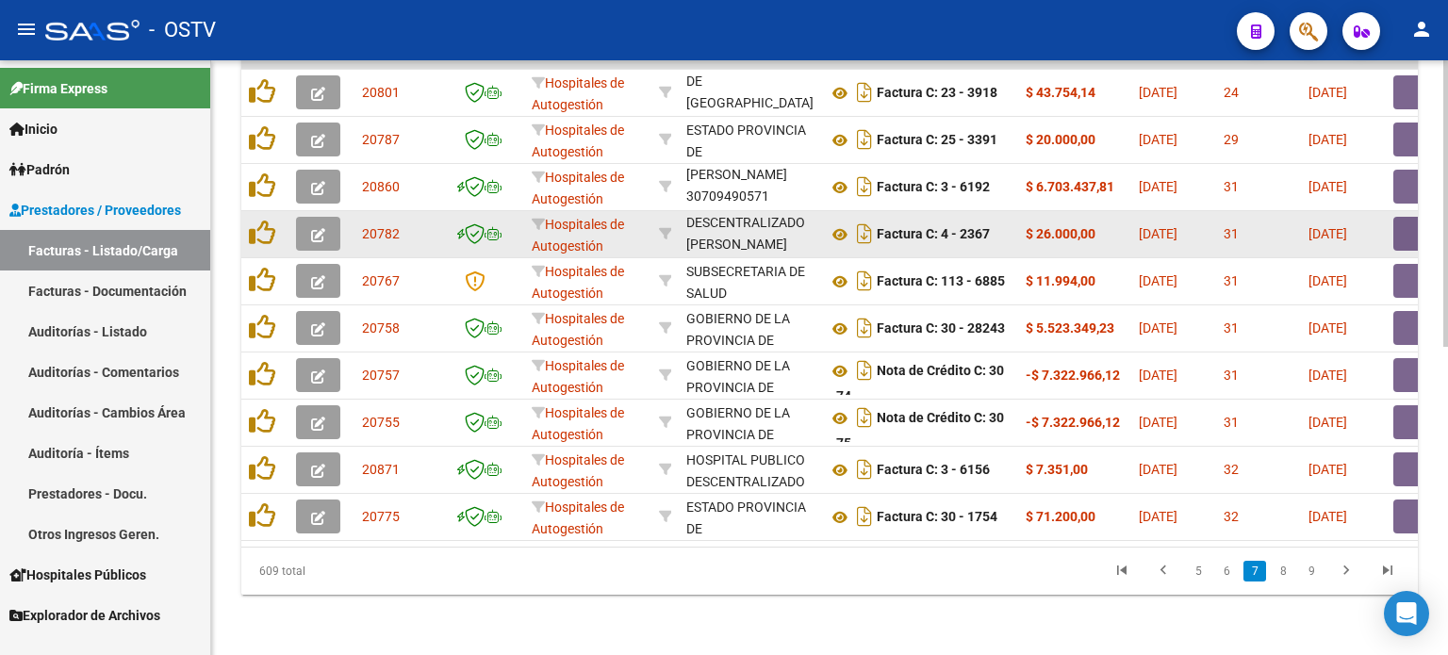
drag, startPoint x: 917, startPoint y: 222, endPoint x: 1090, endPoint y: 225, distance: 173.5
click at [838, 223] on icon at bounding box center [840, 234] width 25 height 23
